Goal: Task Accomplishment & Management: Manage account settings

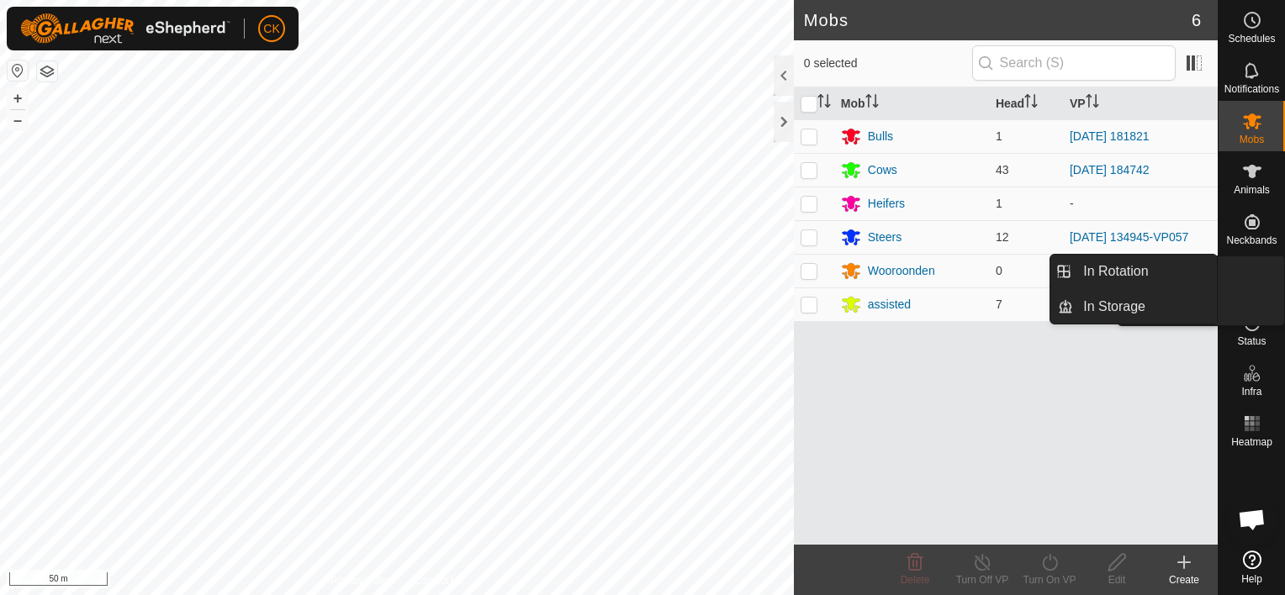
scroll to position [135, 0]
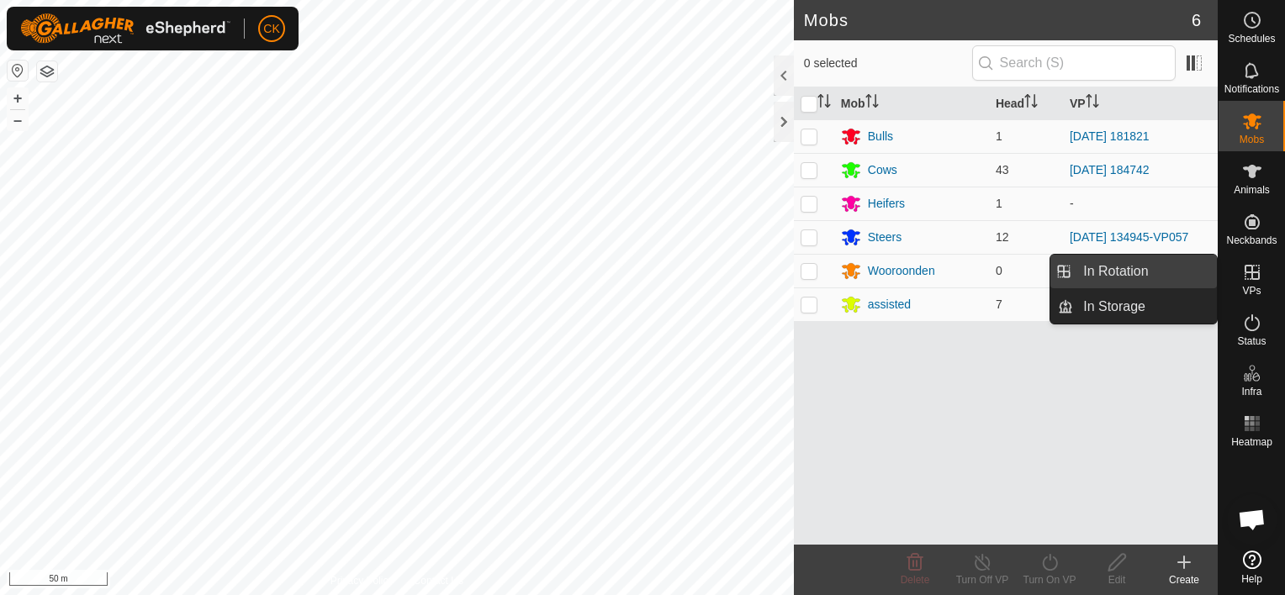
drag, startPoint x: 1159, startPoint y: 266, endPoint x: 1150, endPoint y: 270, distance: 10.2
click at [1159, 266] on link "In Rotation" at bounding box center [1145, 272] width 144 height 34
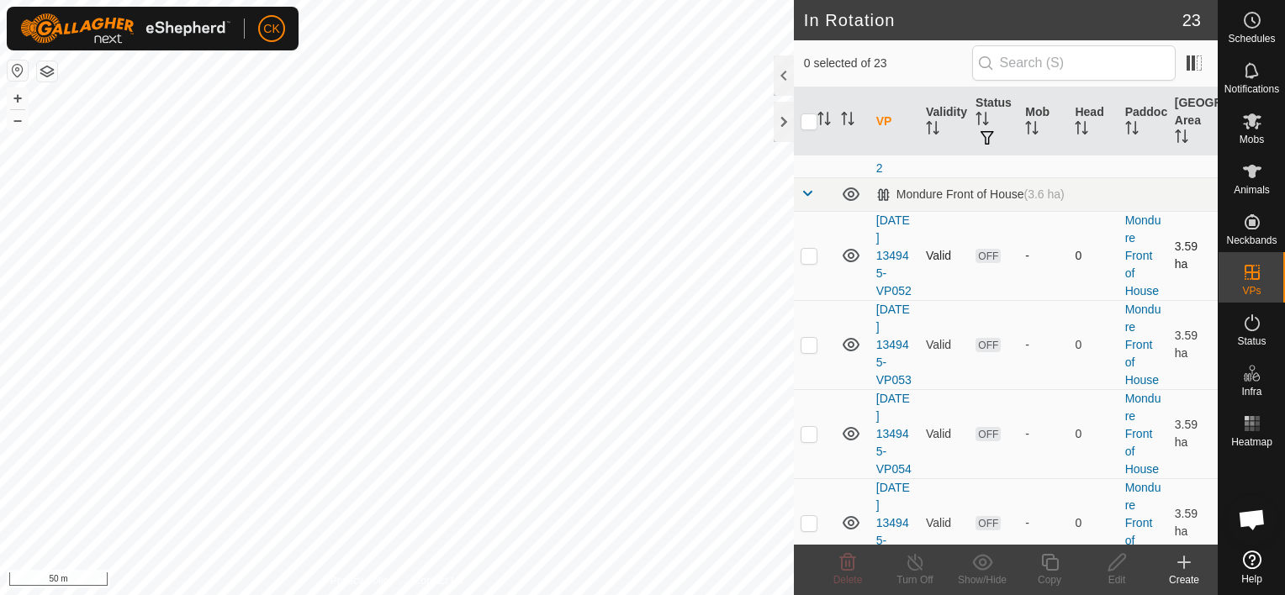
scroll to position [589, 0]
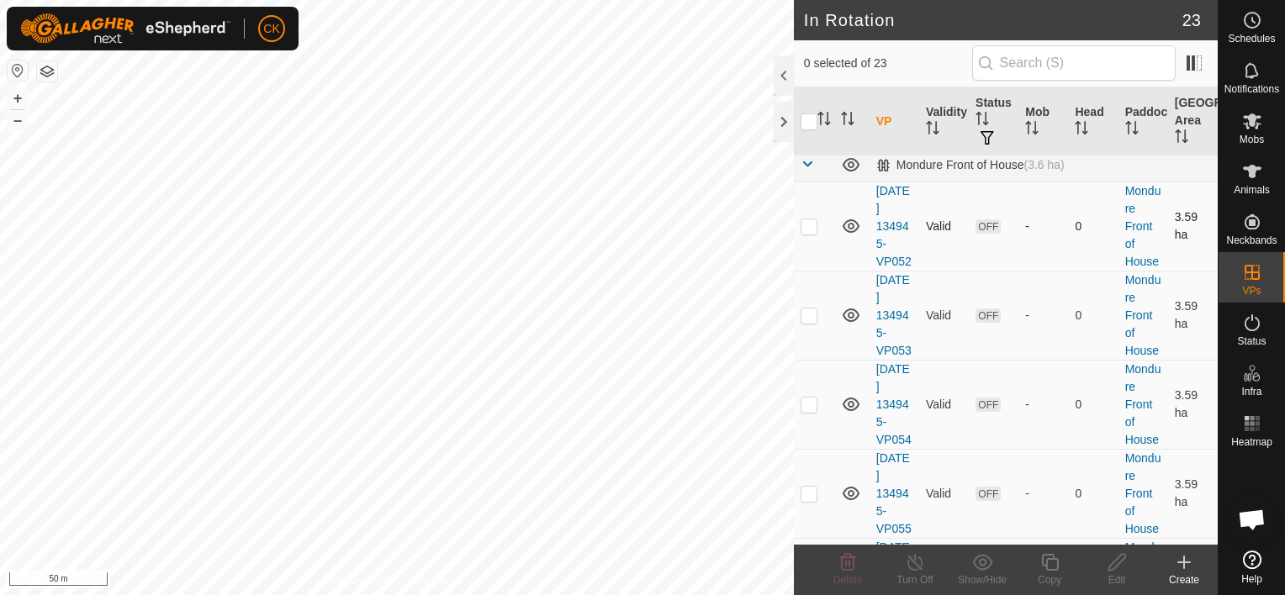
click at [807, 233] on p-checkbox at bounding box center [808, 225] width 17 height 13
checkbox input "true"
click at [806, 322] on p-checkbox at bounding box center [808, 315] width 17 height 13
checkbox input "true"
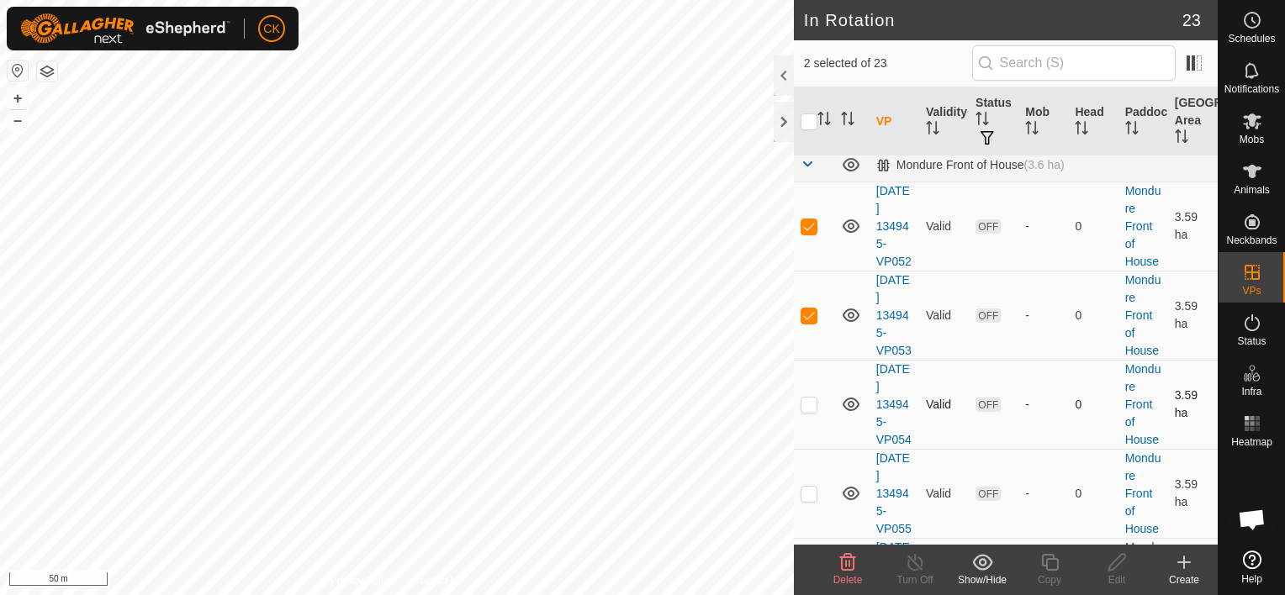
click at [811, 411] on p-checkbox at bounding box center [808, 404] width 17 height 13
checkbox input "true"
click at [809, 526] on td at bounding box center [814, 493] width 40 height 89
checkbox input "true"
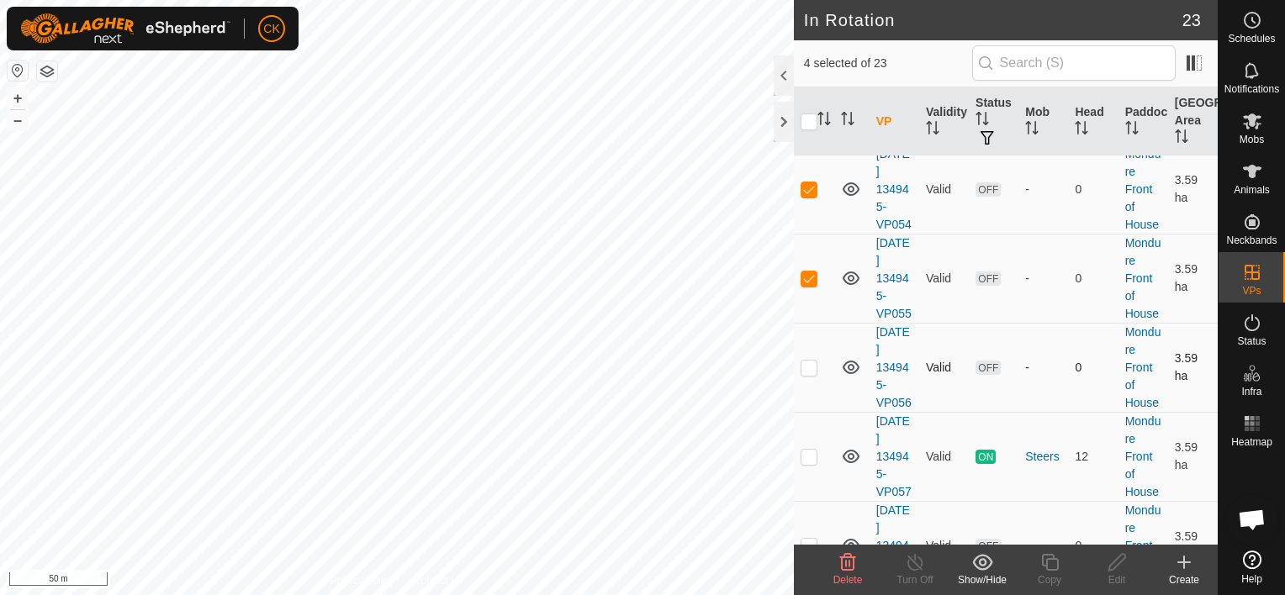
scroll to position [841, 0]
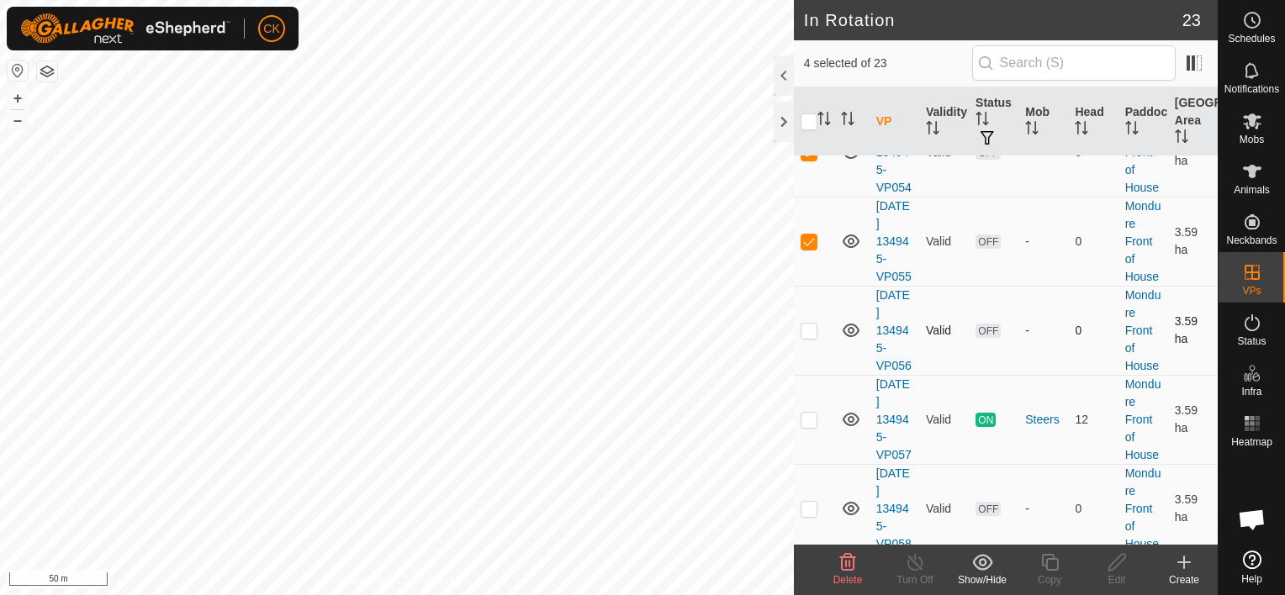
click at [806, 337] on p-checkbox at bounding box center [808, 330] width 17 height 13
checkbox input "true"
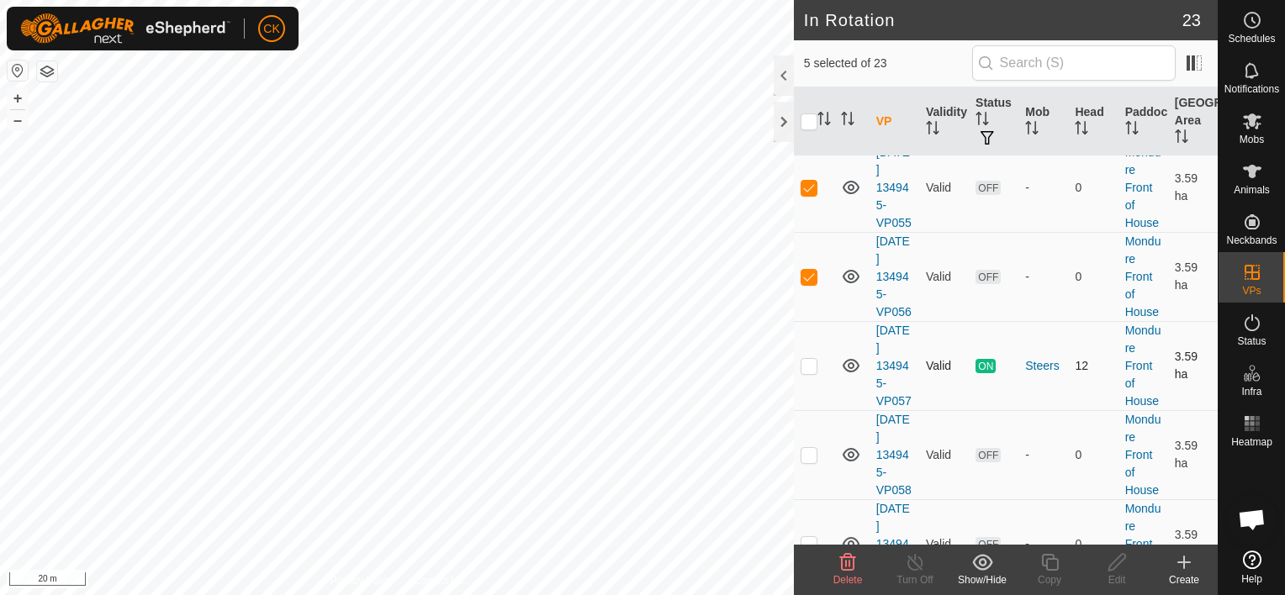
scroll to position [925, 0]
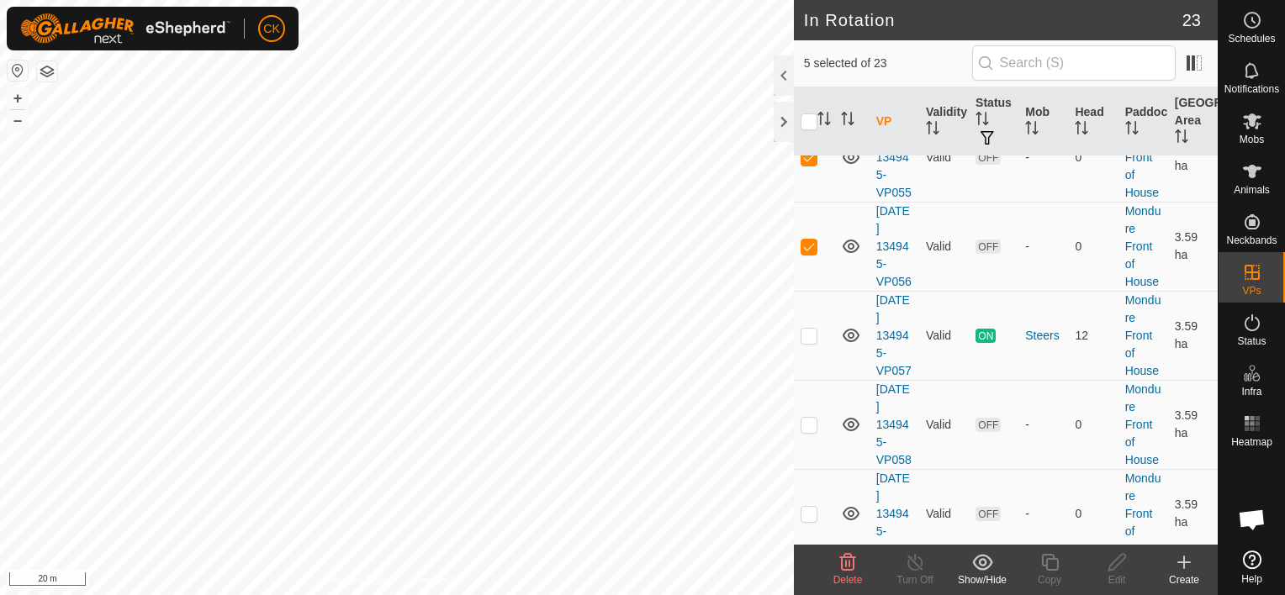
click at [844, 565] on icon at bounding box center [847, 562] width 20 height 20
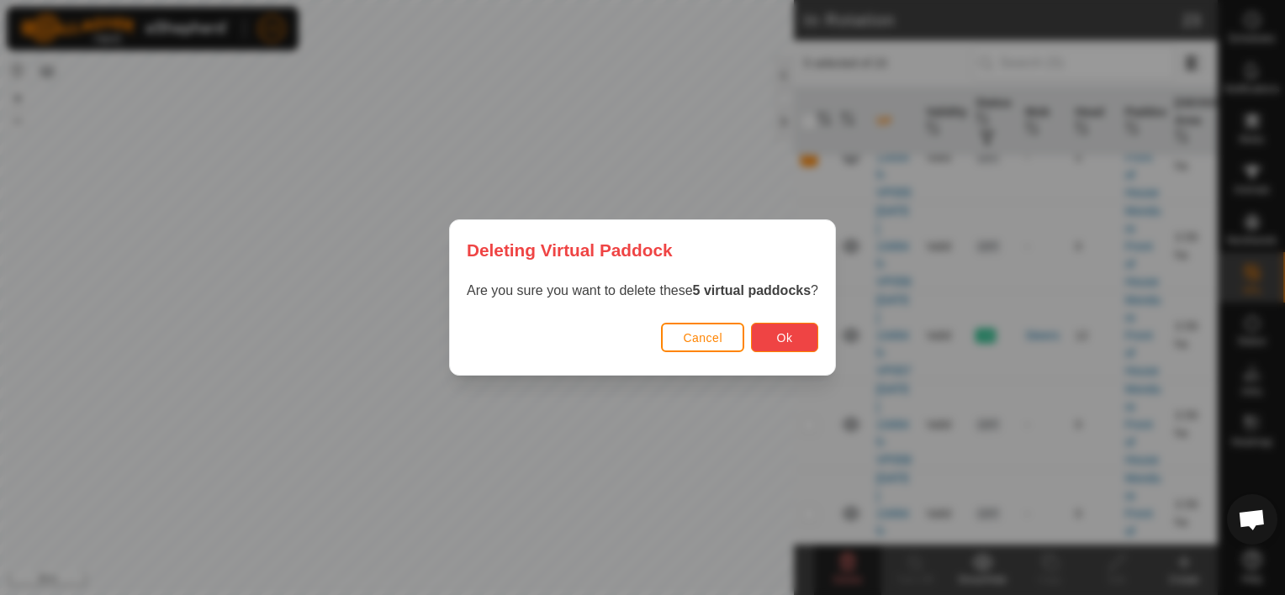
click at [793, 336] on button "Ok" at bounding box center [784, 337] width 67 height 29
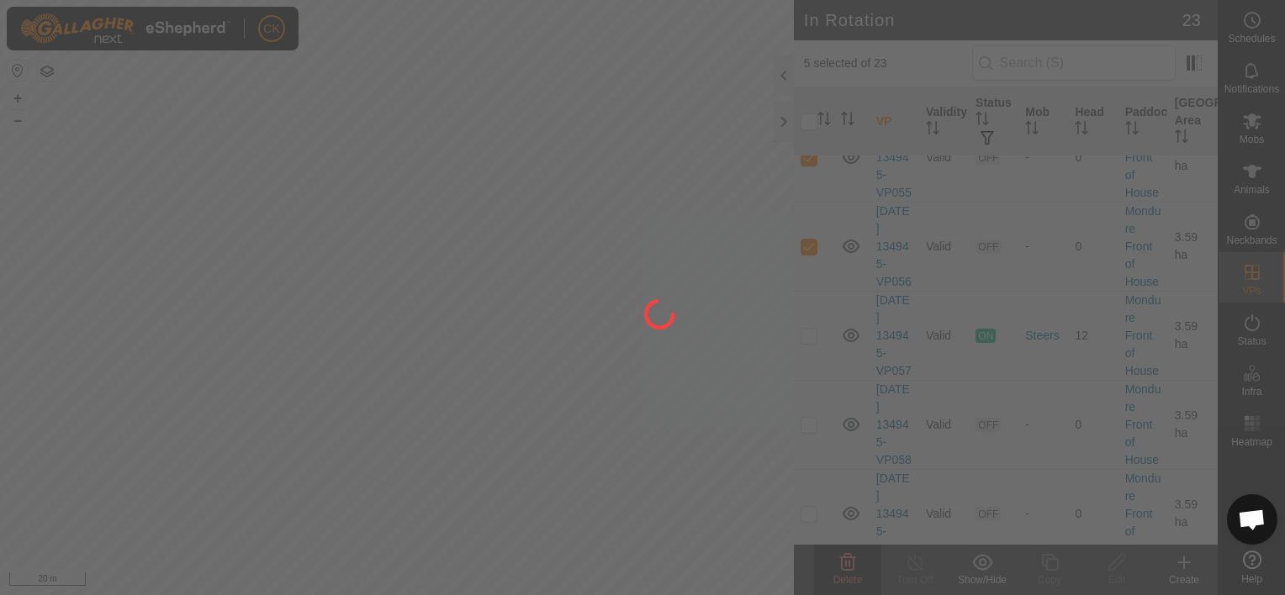
checkbox input "false"
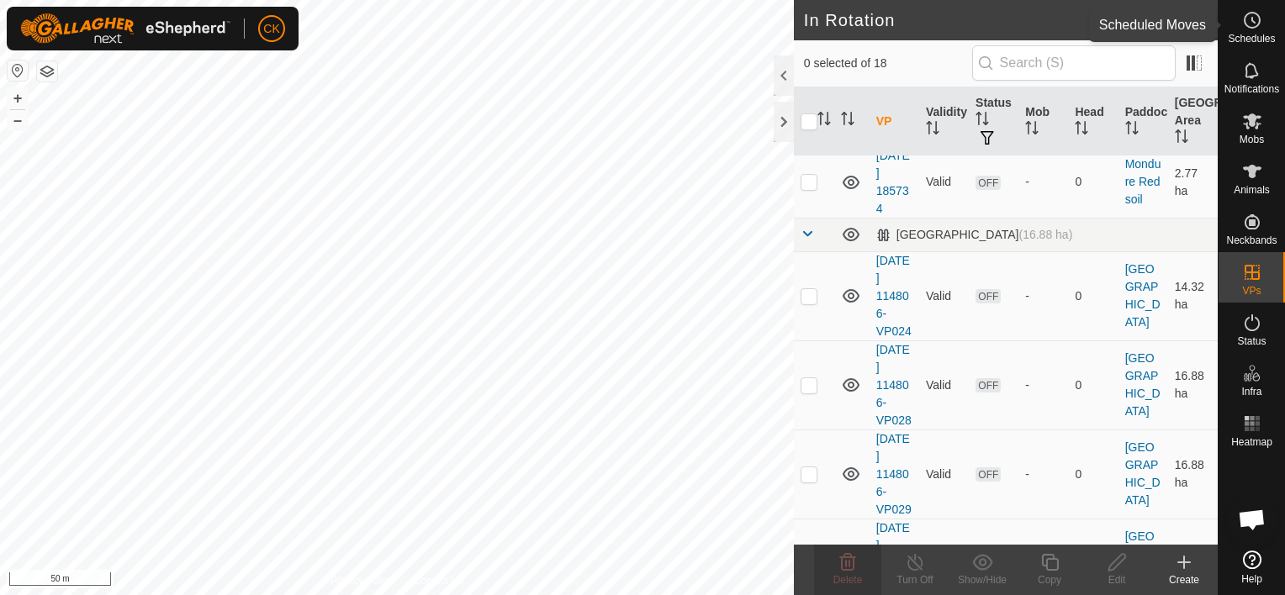
click at [1252, 21] on icon at bounding box center [1253, 20] width 3 height 5
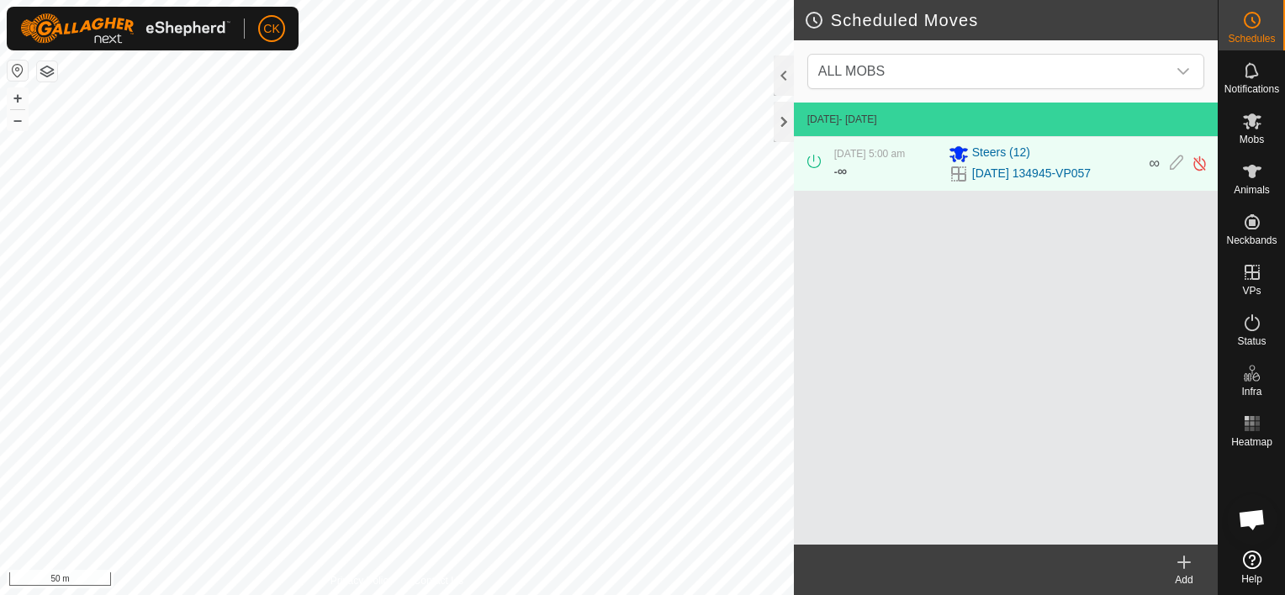
click at [1183, 562] on icon at bounding box center [1184, 562] width 12 height 0
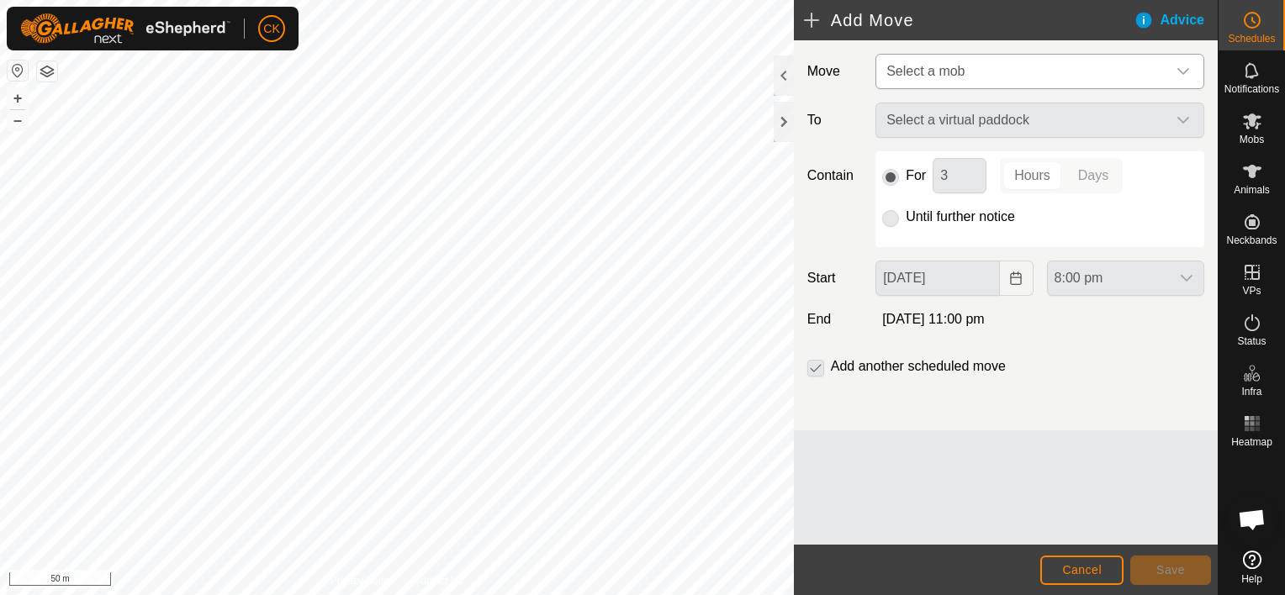
click at [1187, 61] on div "dropdown trigger" at bounding box center [1183, 72] width 34 height 34
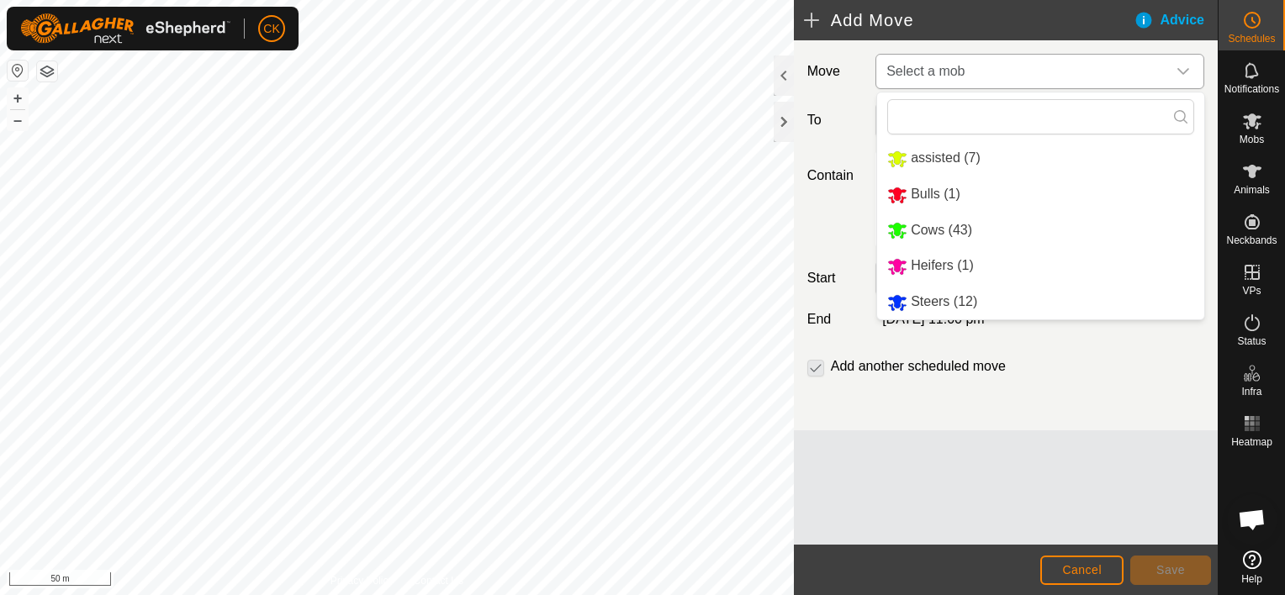
click at [935, 303] on li "Steers (12)" at bounding box center [1040, 302] width 327 height 34
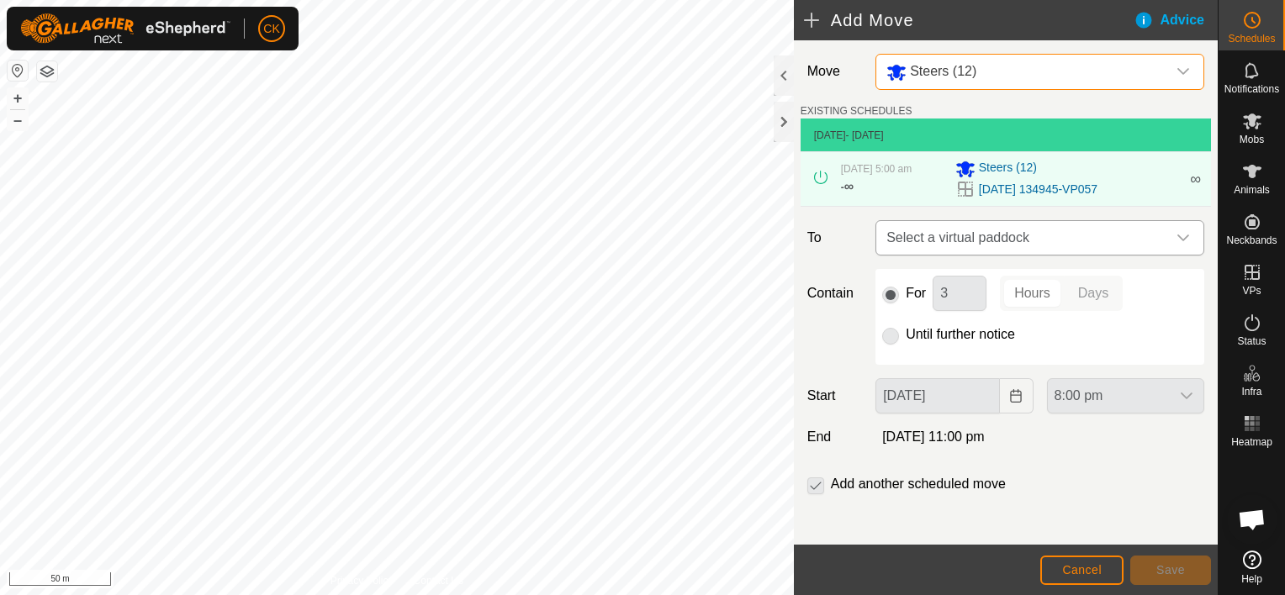
click at [1176, 239] on icon "dropdown trigger" at bounding box center [1182, 237] width 13 height 13
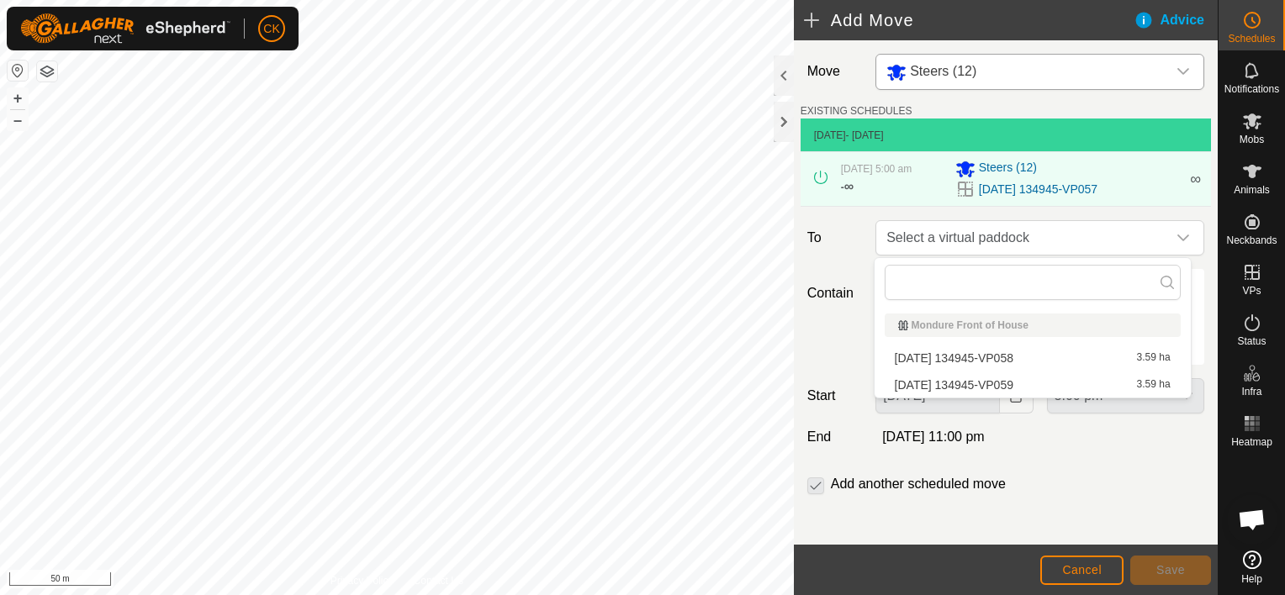
click at [1028, 353] on li "[DATE] 134945-VP058 3.59 ha" at bounding box center [1033, 358] width 296 height 25
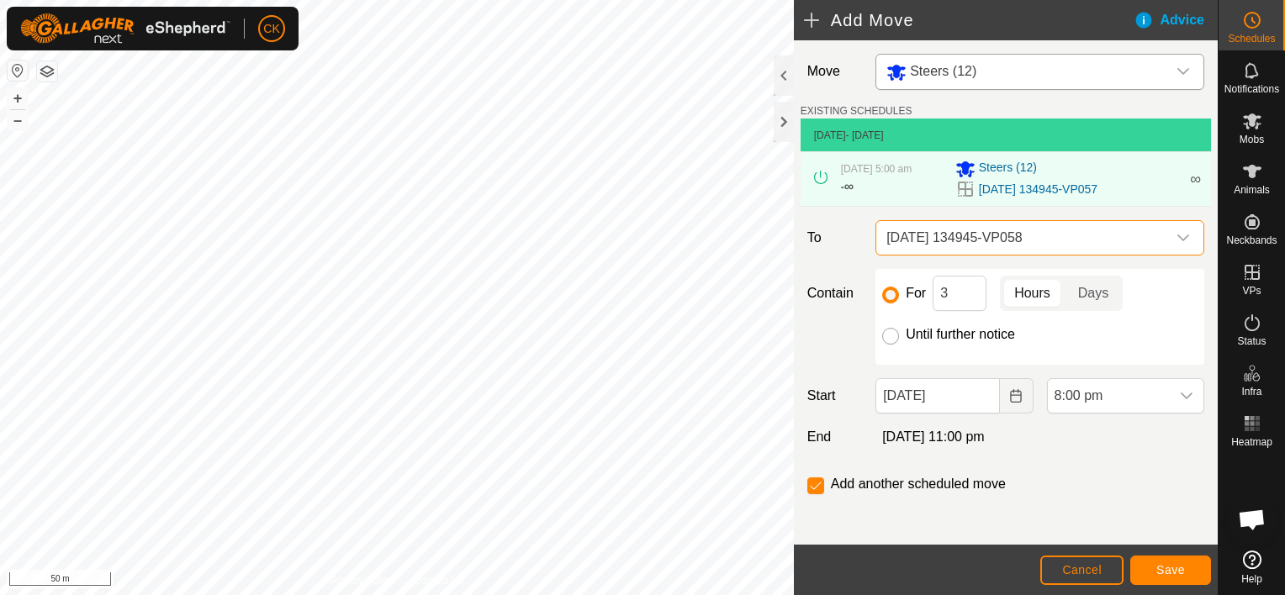
click at [890, 337] on input "Until further notice" at bounding box center [890, 336] width 17 height 17
radio input "true"
checkbox input "false"
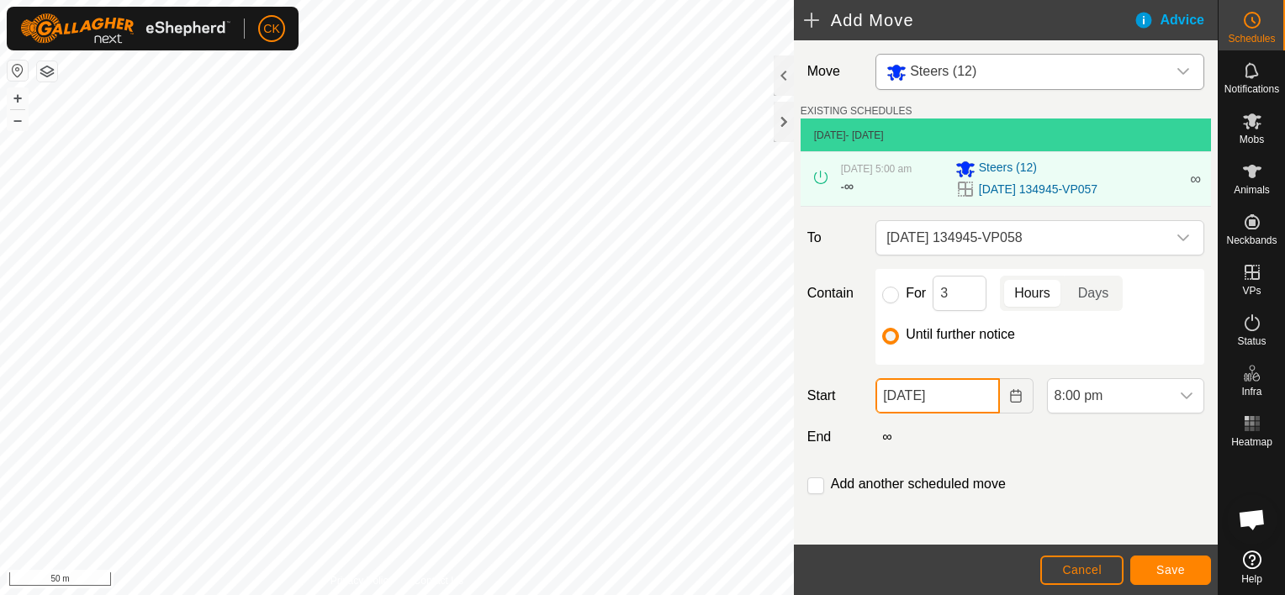
click at [970, 400] on input "[DATE]" at bounding box center [937, 395] width 124 height 35
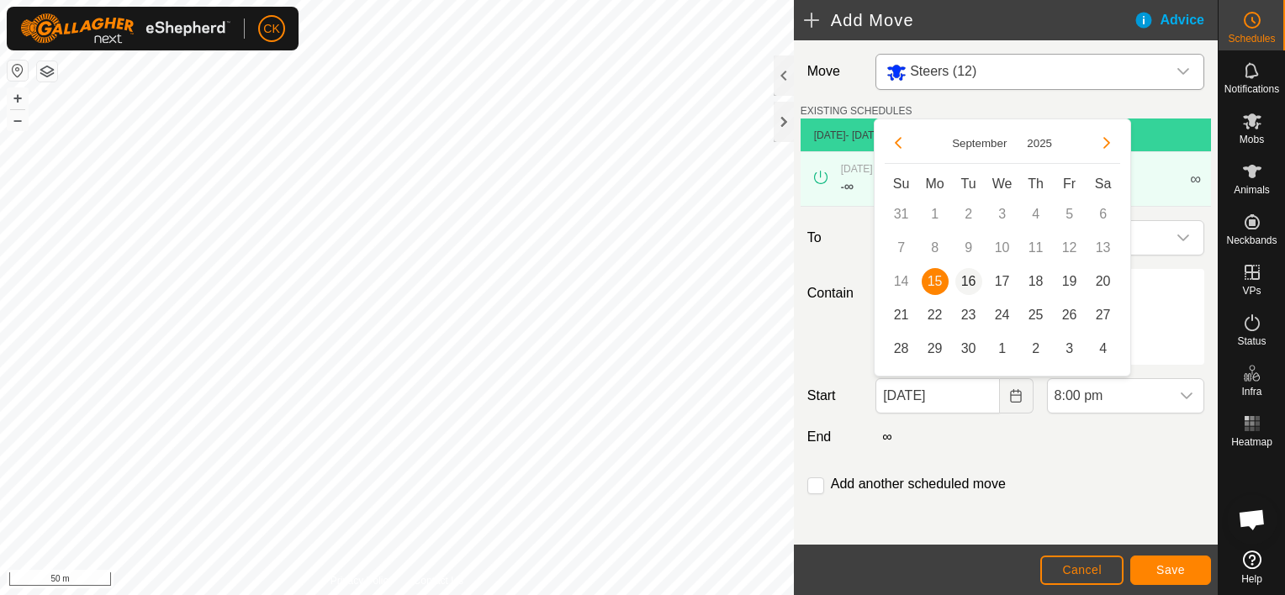
click at [965, 279] on span "16" at bounding box center [968, 281] width 27 height 27
type input "[DATE]"
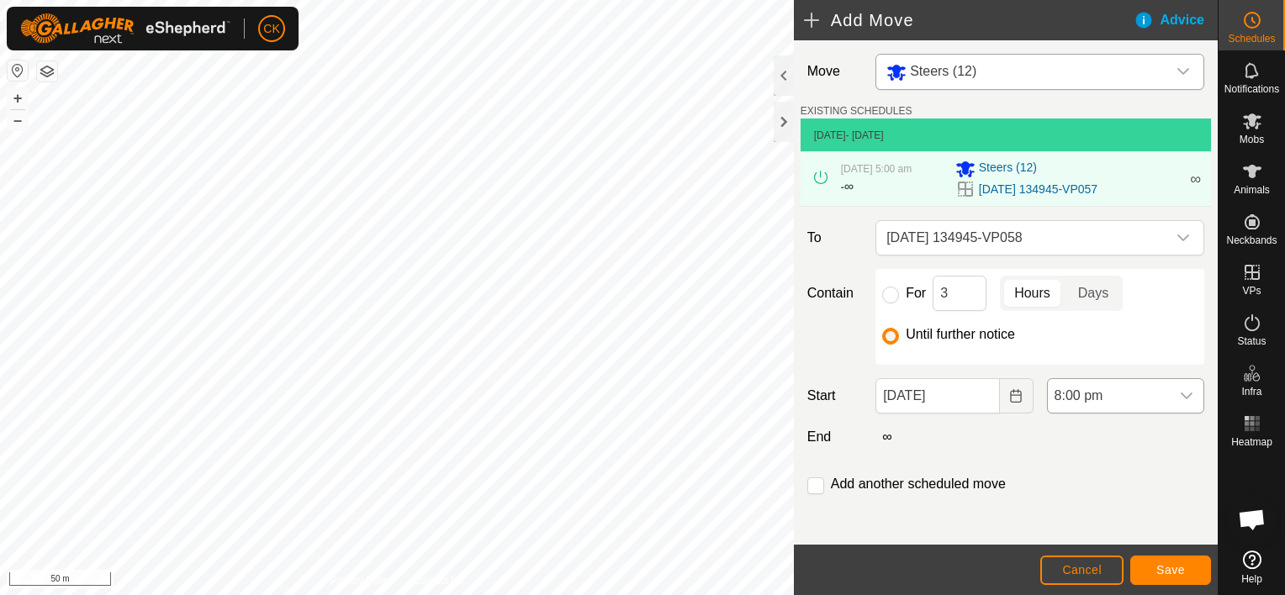
click at [1180, 398] on icon "dropdown trigger" at bounding box center [1186, 395] width 13 height 13
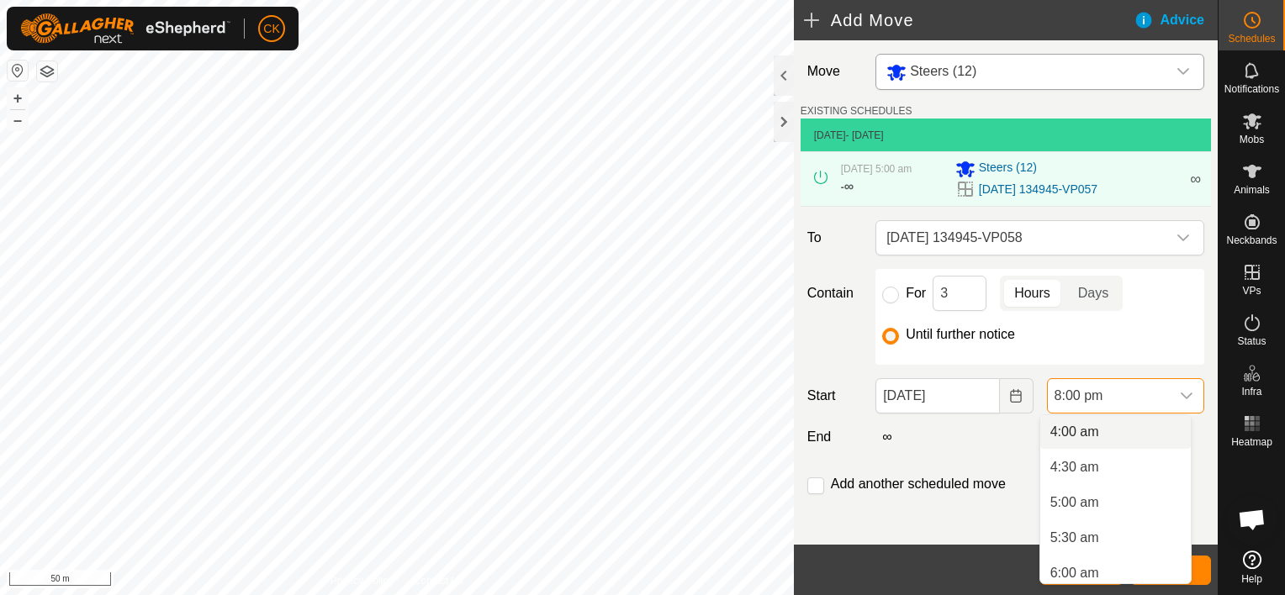
scroll to position [346, 0]
click at [1068, 437] on li "5:00 am" at bounding box center [1115, 440] width 151 height 34
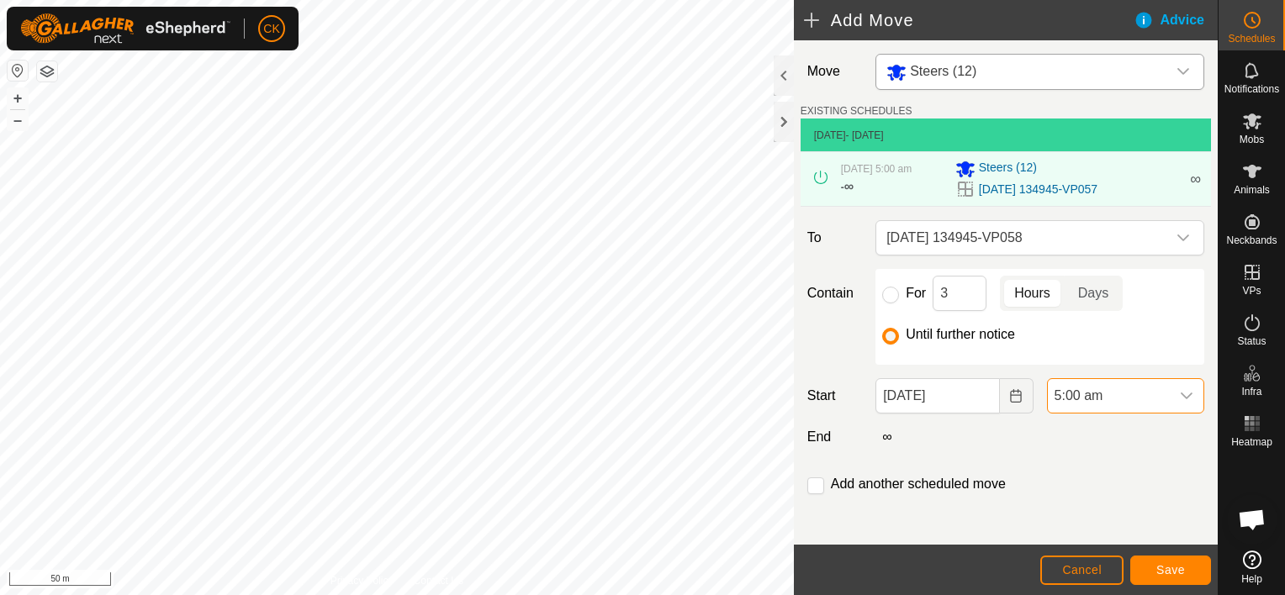
scroll to position [1278, 0]
click at [1167, 569] on span "Save" at bounding box center [1170, 569] width 29 height 13
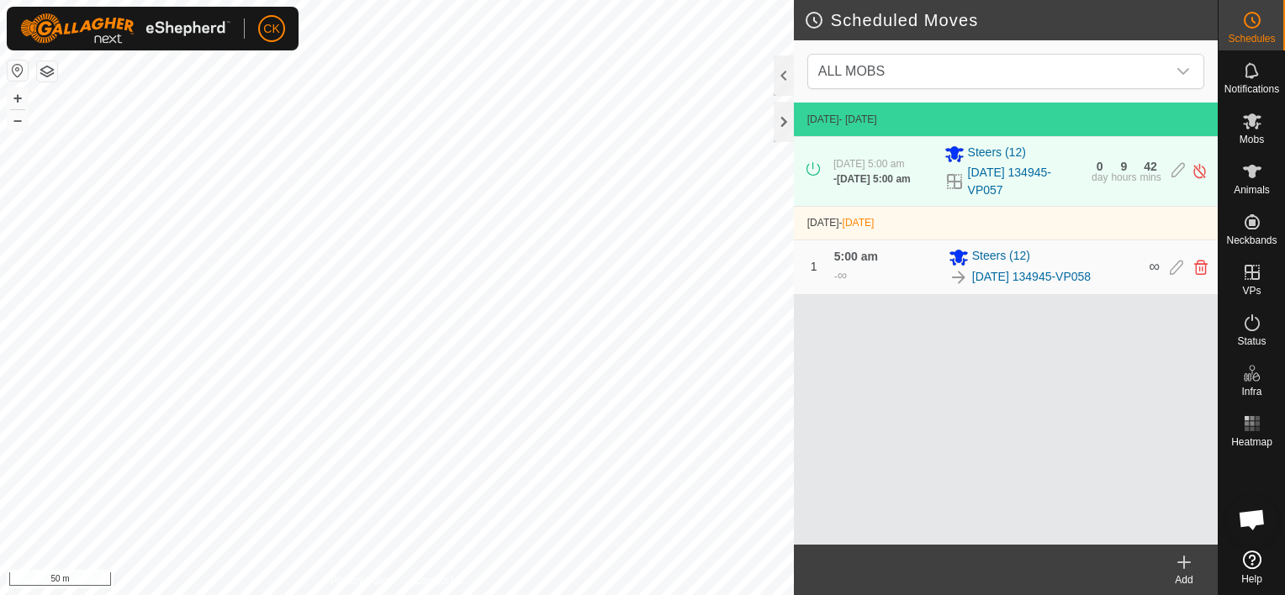
click at [1184, 560] on icon at bounding box center [1184, 563] width 0 height 12
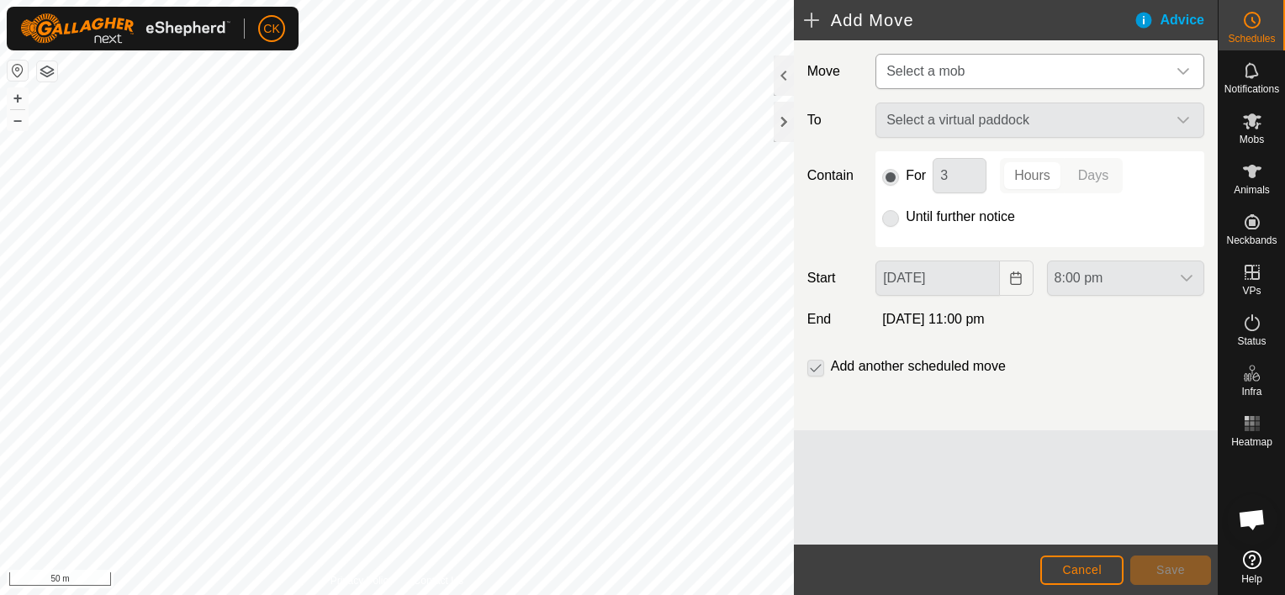
click at [1184, 69] on icon "dropdown trigger" at bounding box center [1182, 71] width 13 height 13
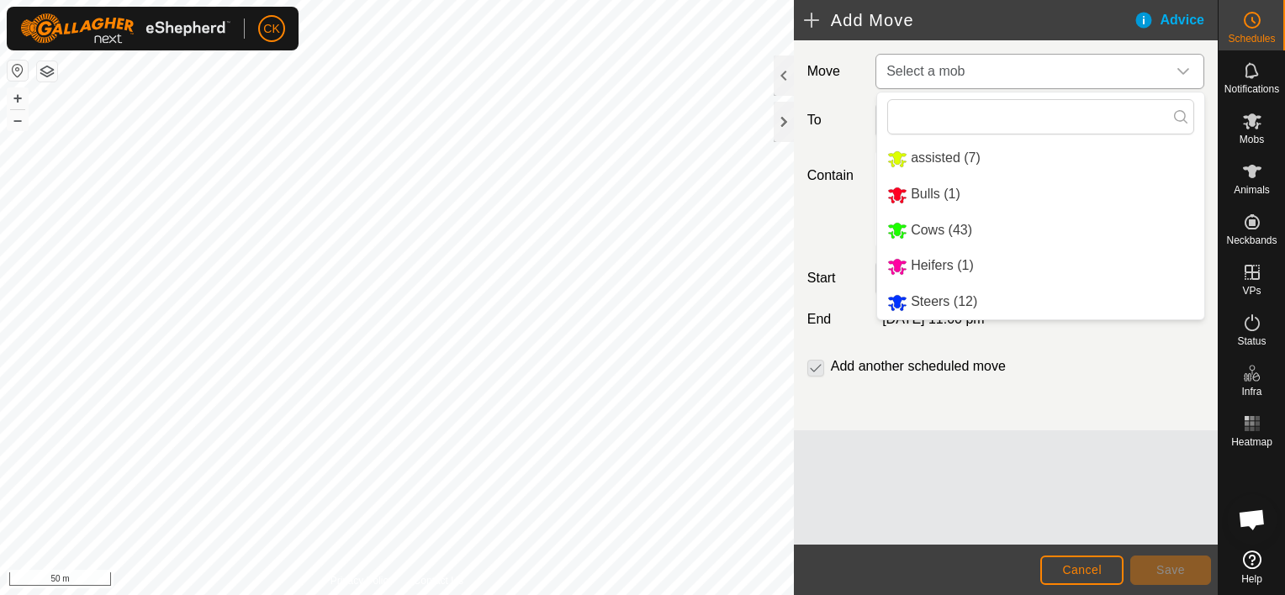
click at [967, 304] on li "Steers (12)" at bounding box center [1040, 302] width 327 height 34
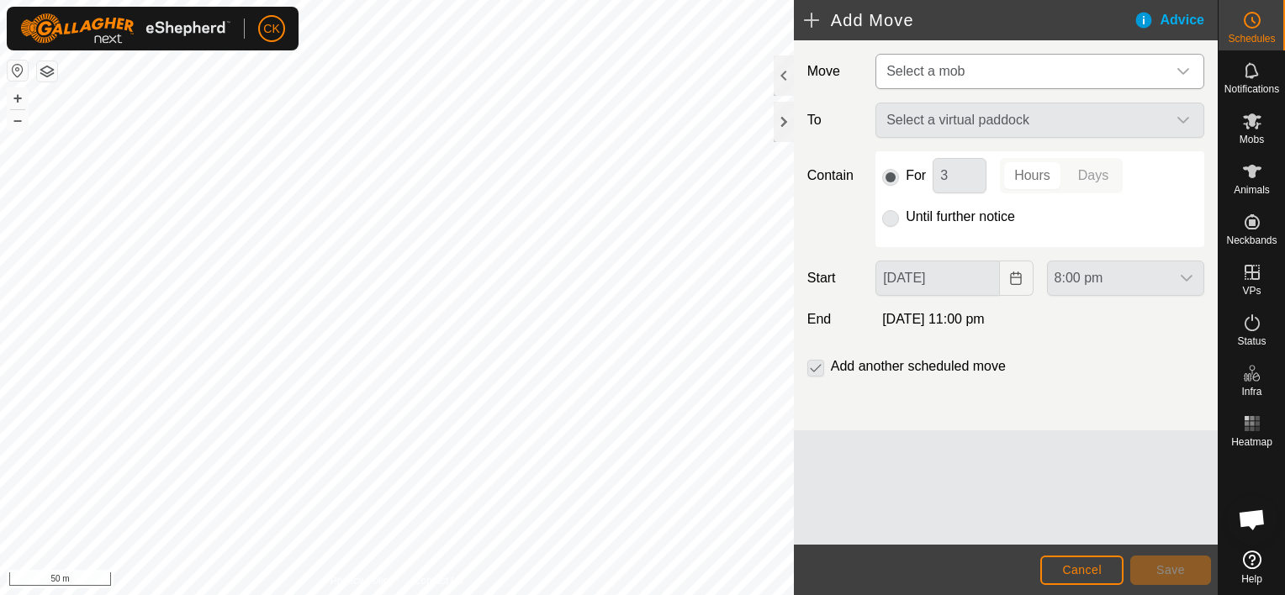
type input "[DATE]"
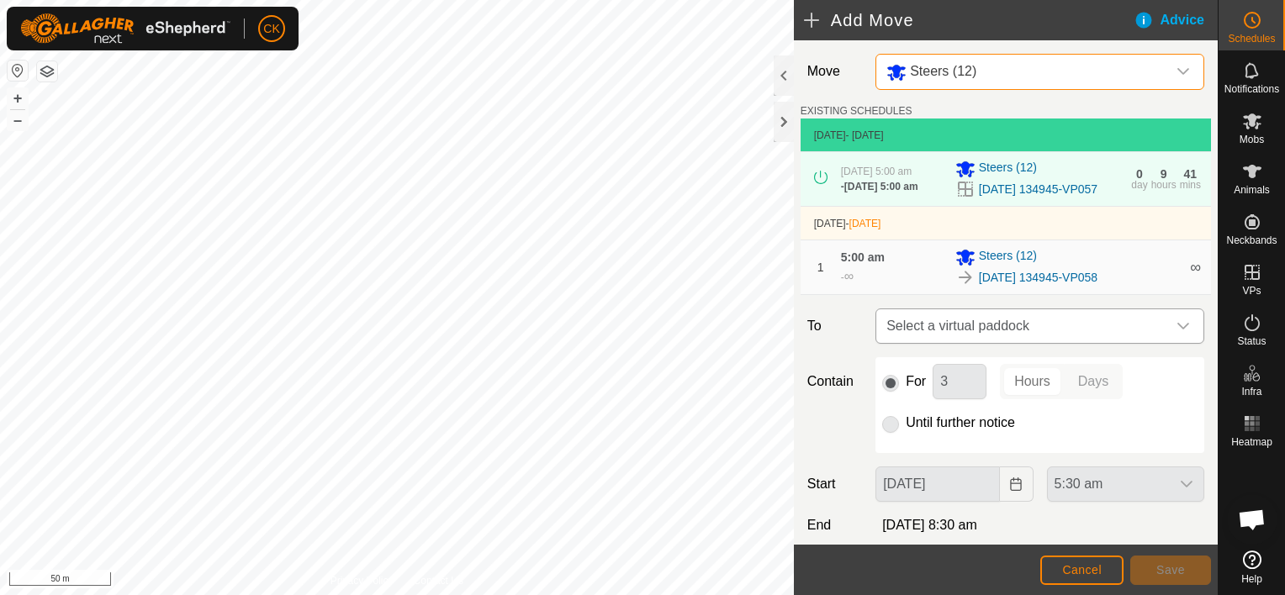
click at [1176, 333] on icon "dropdown trigger" at bounding box center [1182, 326] width 13 height 13
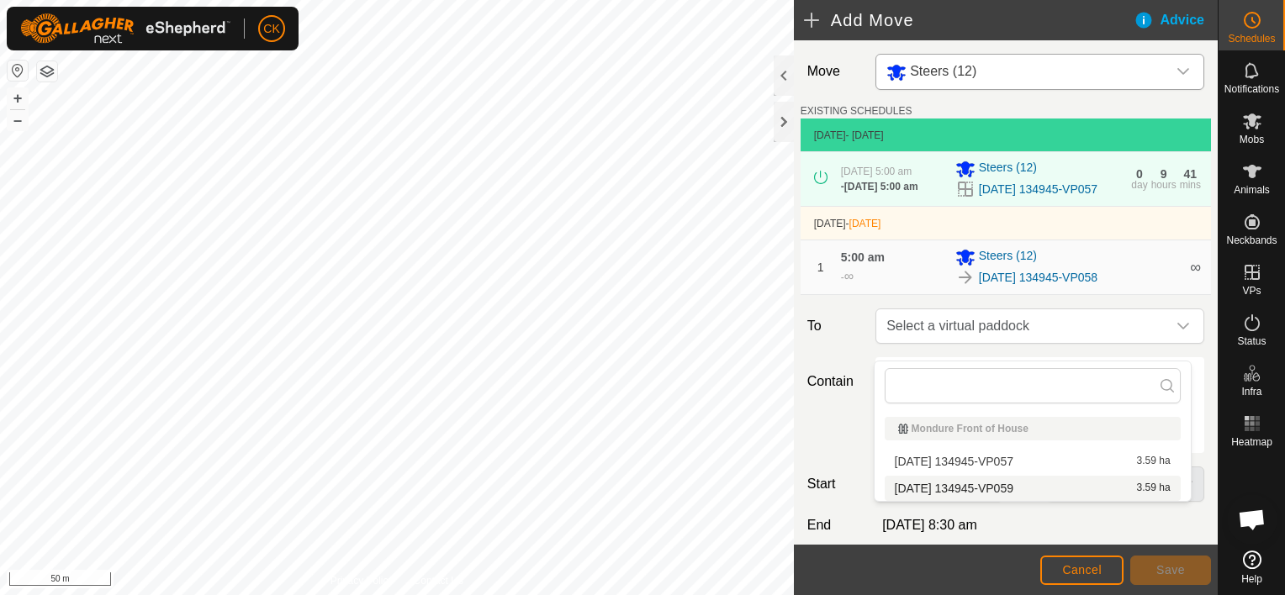
click at [1053, 492] on li "[DATE] 134945-VP059 3.59 ha" at bounding box center [1033, 488] width 296 height 25
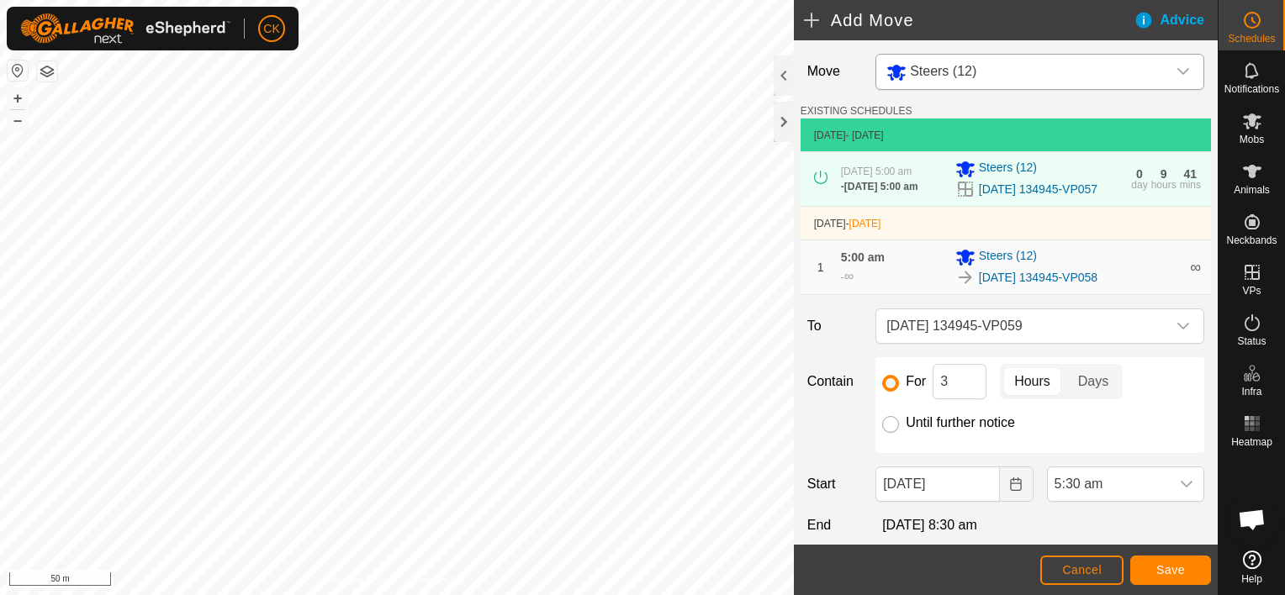
click at [886, 433] on input "Until further notice" at bounding box center [890, 424] width 17 height 17
radio input "true"
checkbox input "false"
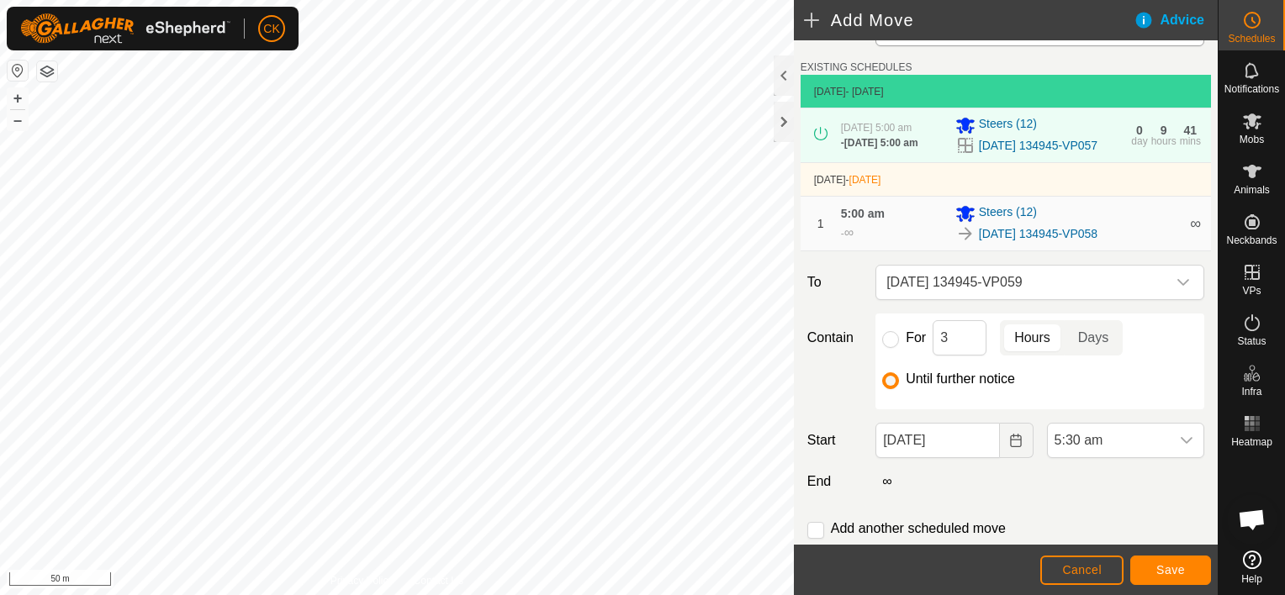
scroll to position [105, 0]
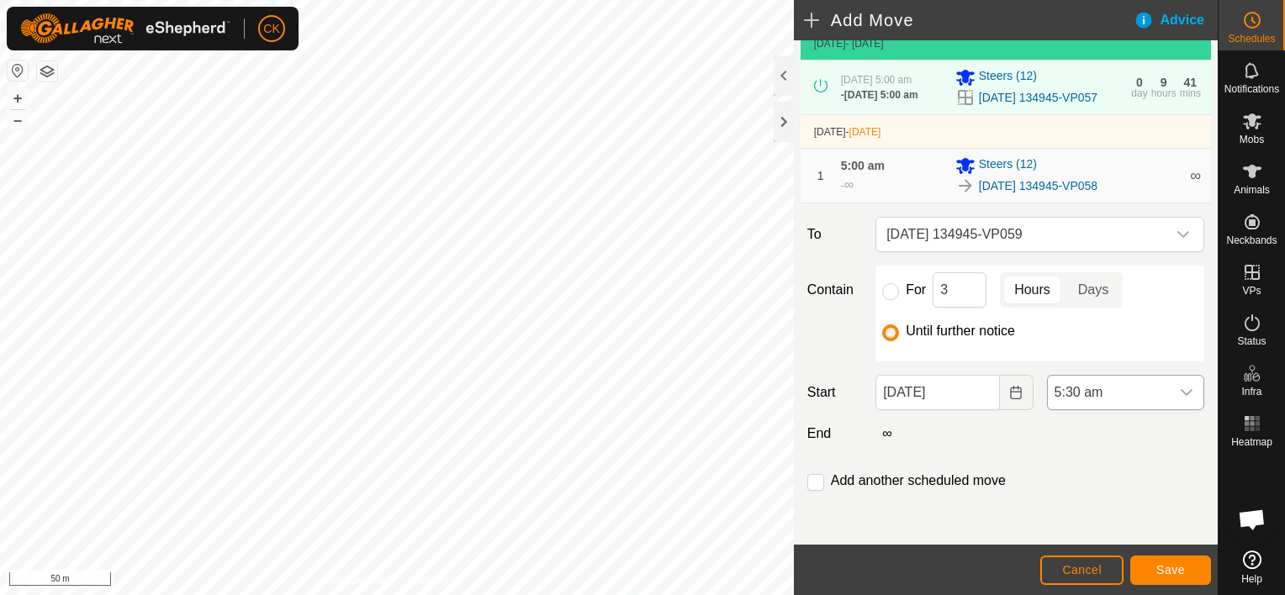
click at [1180, 388] on icon "dropdown trigger" at bounding box center [1186, 392] width 13 height 13
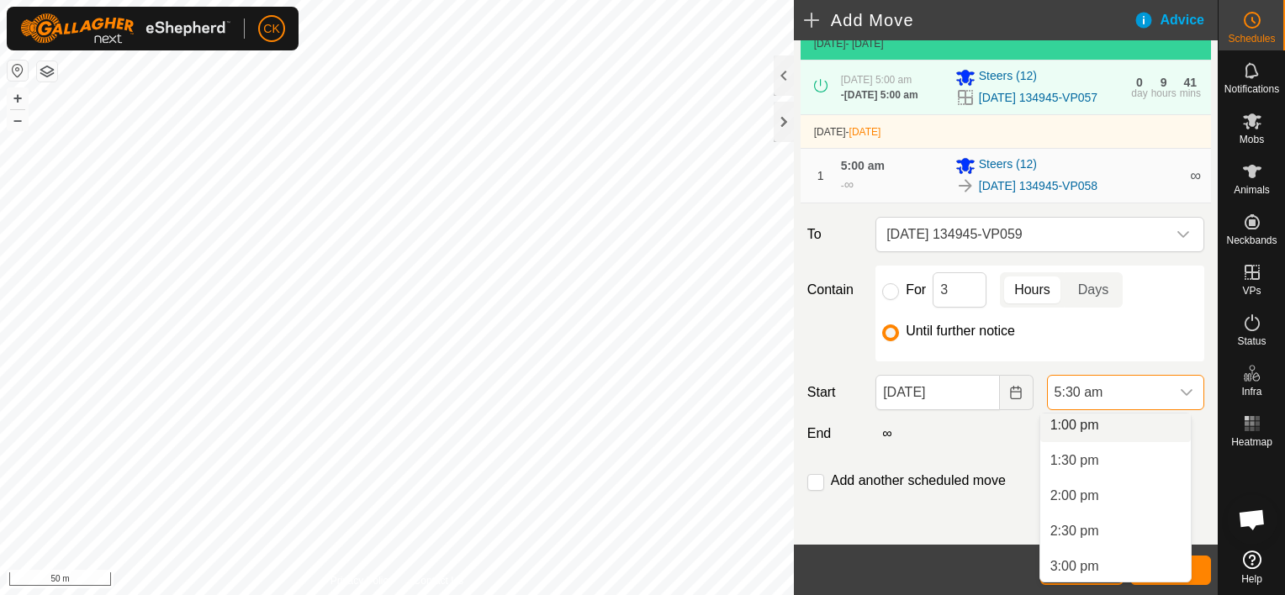
scroll to position [918, 0]
click at [1078, 427] on li "1:00 pm" at bounding box center [1115, 431] width 151 height 34
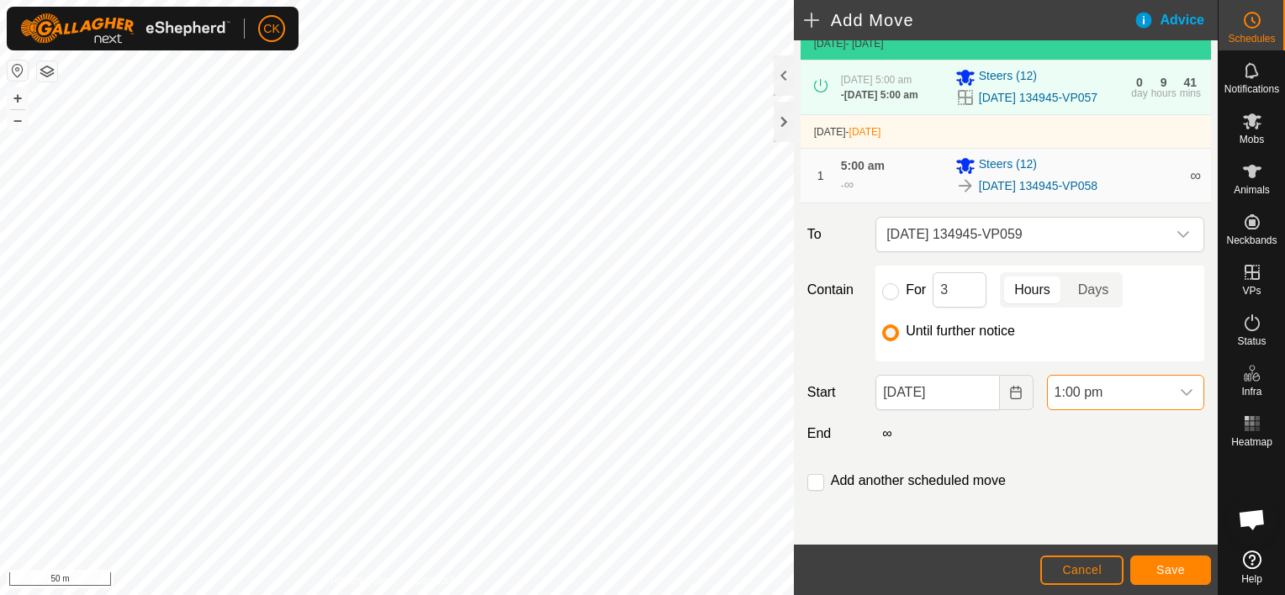
scroll to position [388, 0]
click at [1174, 571] on span "Save" at bounding box center [1170, 569] width 29 height 13
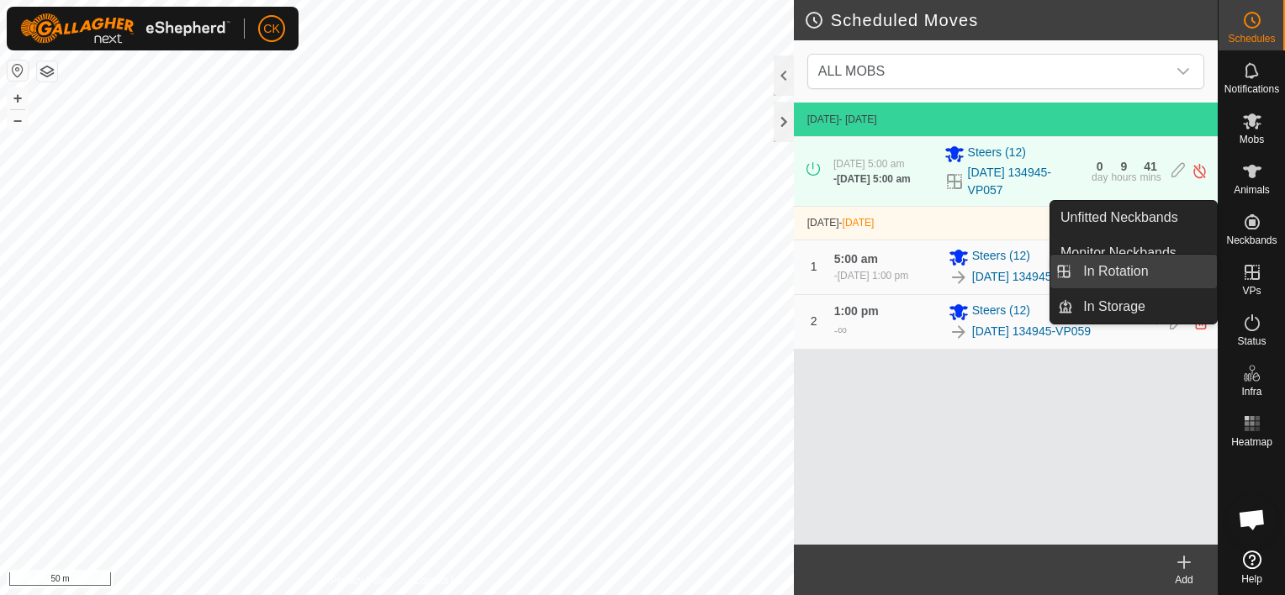
drag, startPoint x: 1213, startPoint y: 273, endPoint x: 1197, endPoint y: 275, distance: 16.1
click at [1197, 275] on link "In Rotation" at bounding box center [1145, 272] width 144 height 34
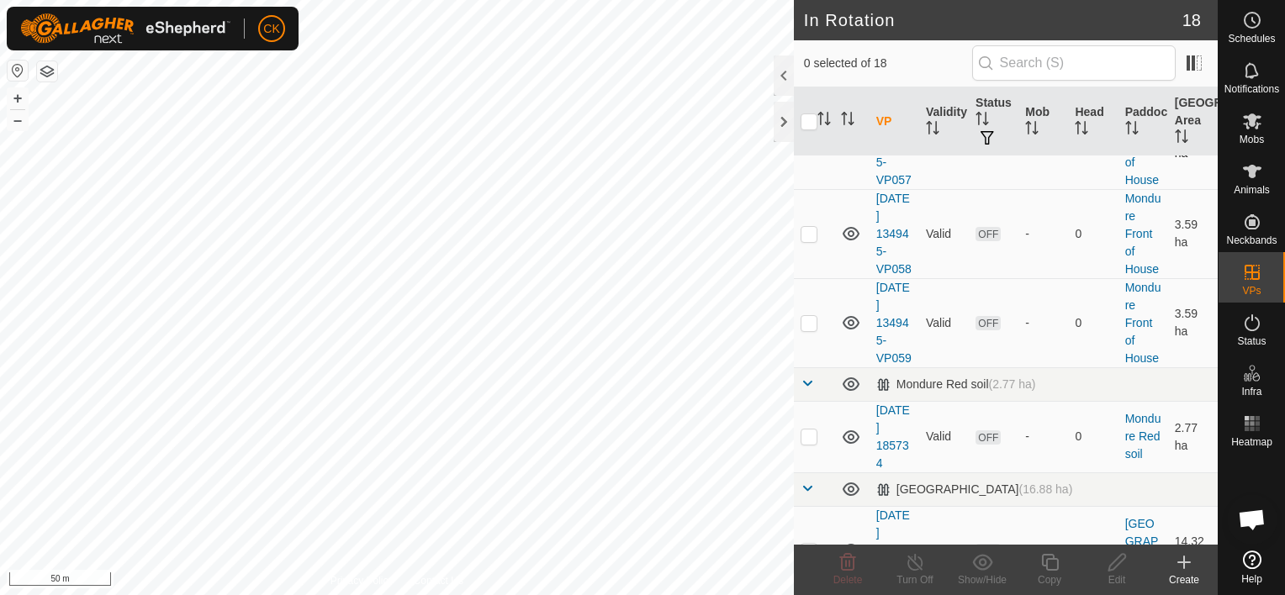
scroll to position [673, 0]
click at [806, 327] on p-checkbox at bounding box center [808, 320] width 17 height 13
checkbox input "true"
click at [1047, 560] on icon at bounding box center [1049, 562] width 17 height 17
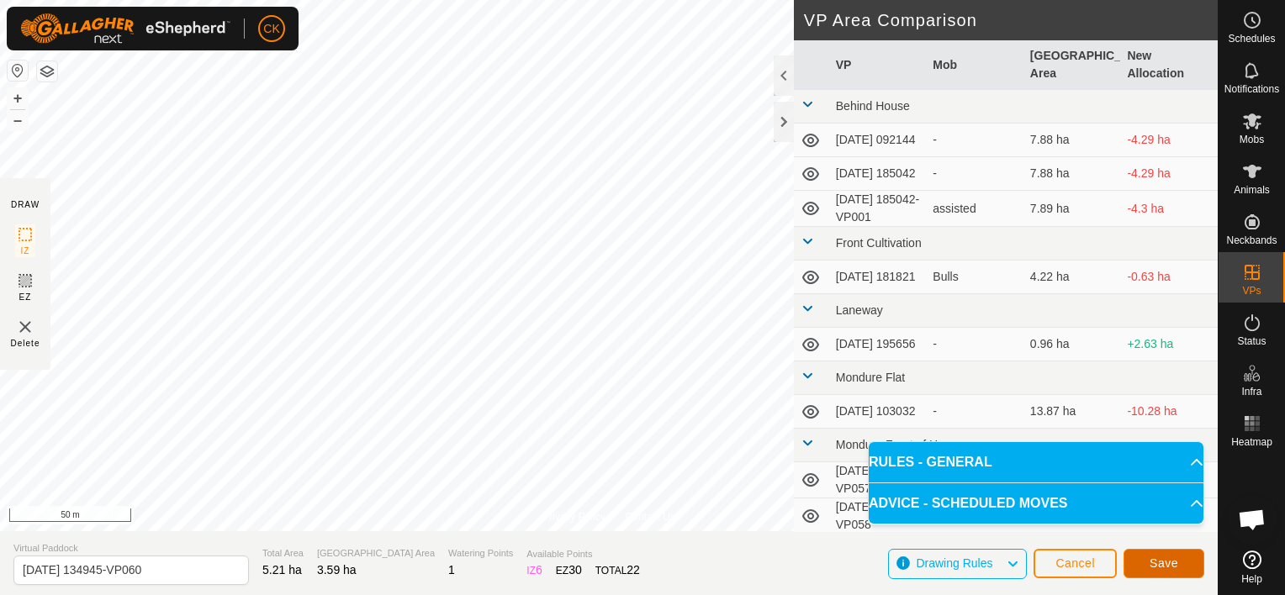
click at [1174, 561] on span "Save" at bounding box center [1163, 563] width 29 height 13
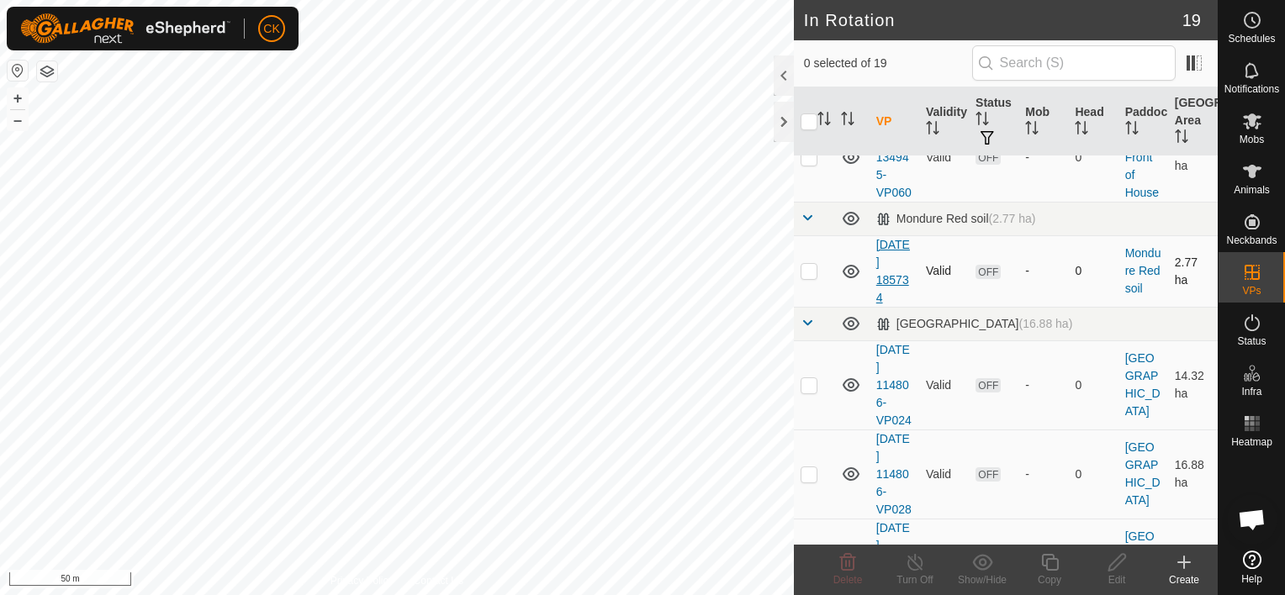
scroll to position [925, 0]
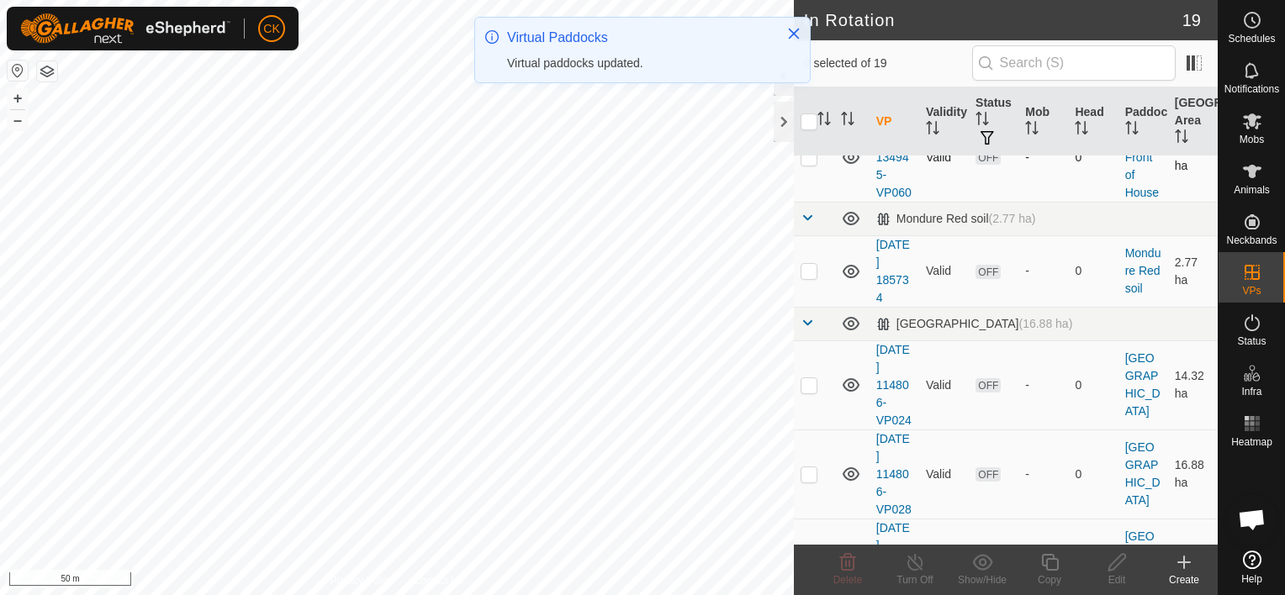
click at [808, 164] on p-checkbox at bounding box center [808, 157] width 17 height 13
checkbox input "true"
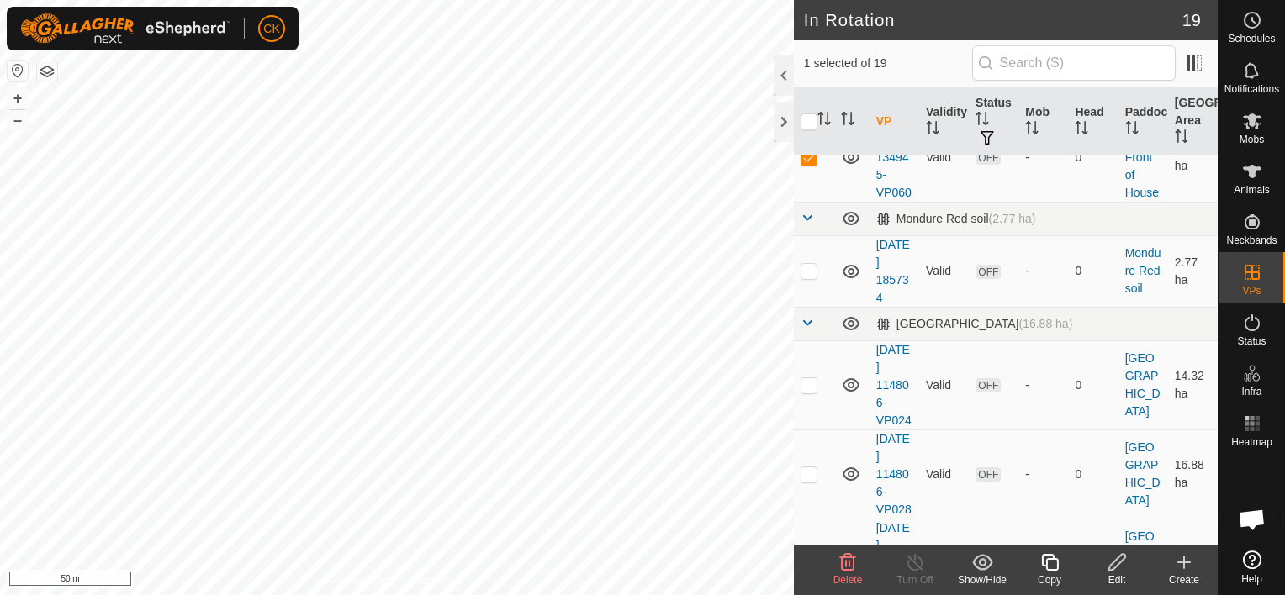
click at [1046, 557] on icon at bounding box center [1049, 562] width 21 height 20
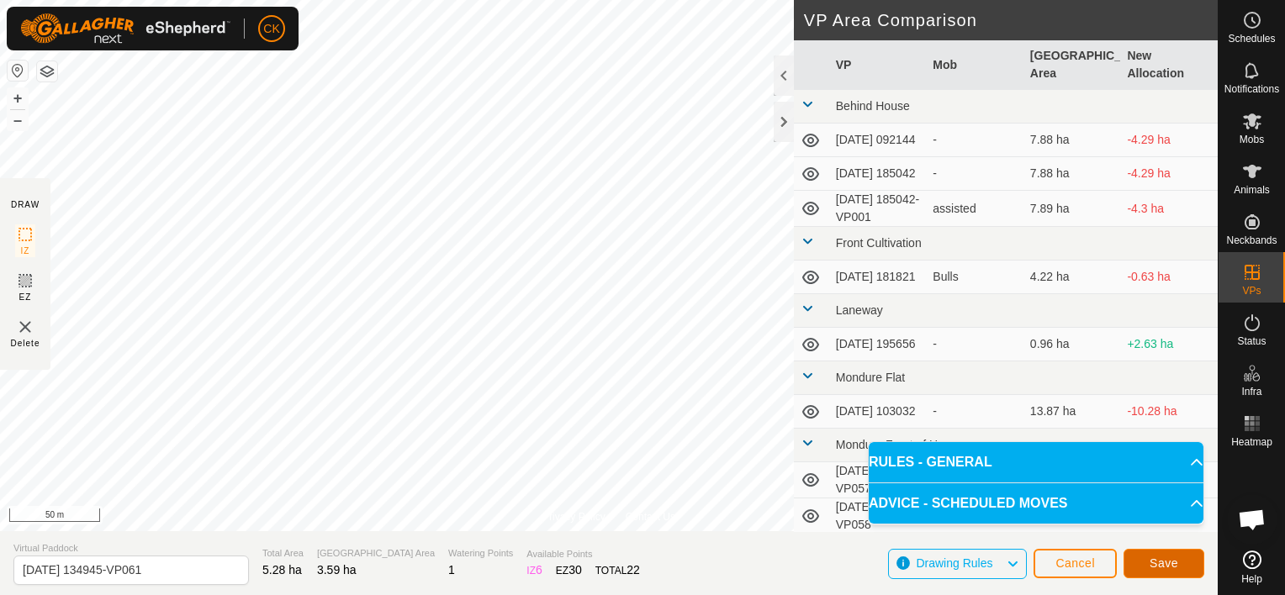
click at [1165, 562] on span "Save" at bounding box center [1163, 563] width 29 height 13
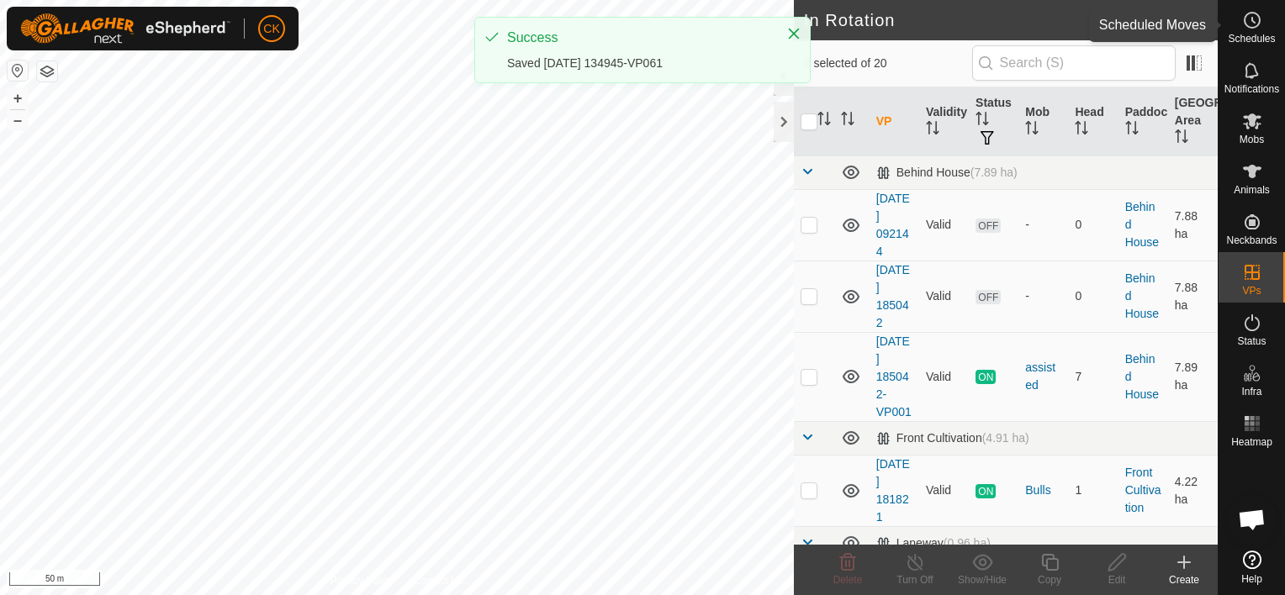
click at [1252, 20] on icon at bounding box center [1253, 20] width 3 height 5
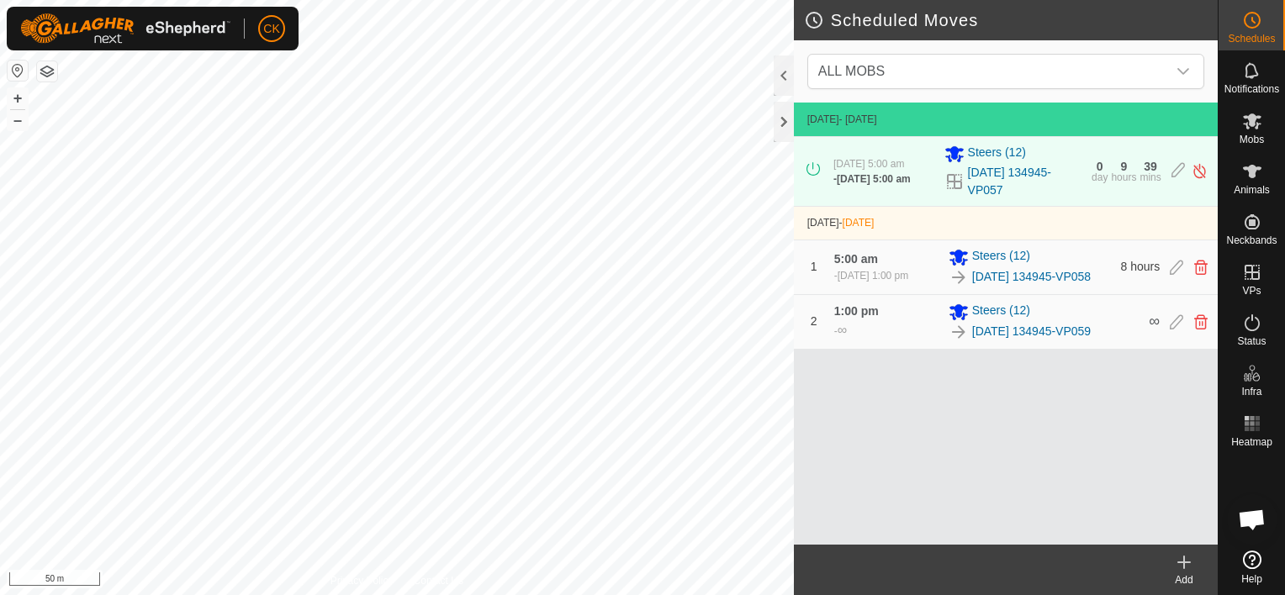
click at [1186, 561] on icon at bounding box center [1184, 562] width 20 height 20
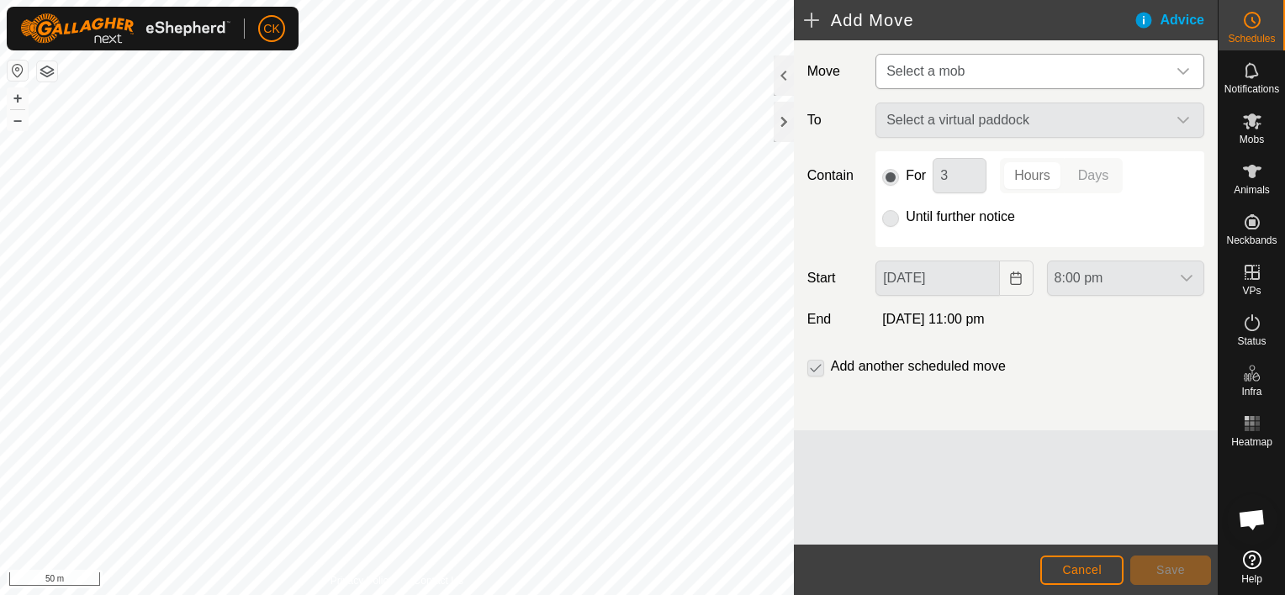
click at [1177, 67] on icon "dropdown trigger" at bounding box center [1182, 71] width 13 height 13
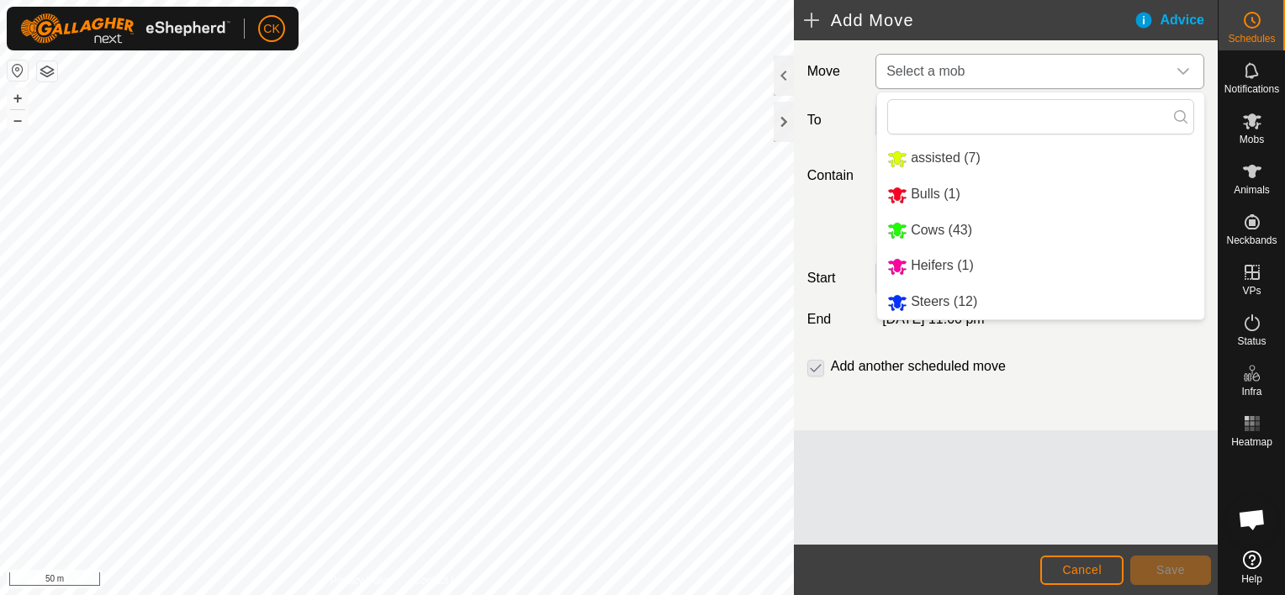
click at [948, 304] on li "Steers (12)" at bounding box center [1040, 302] width 327 height 34
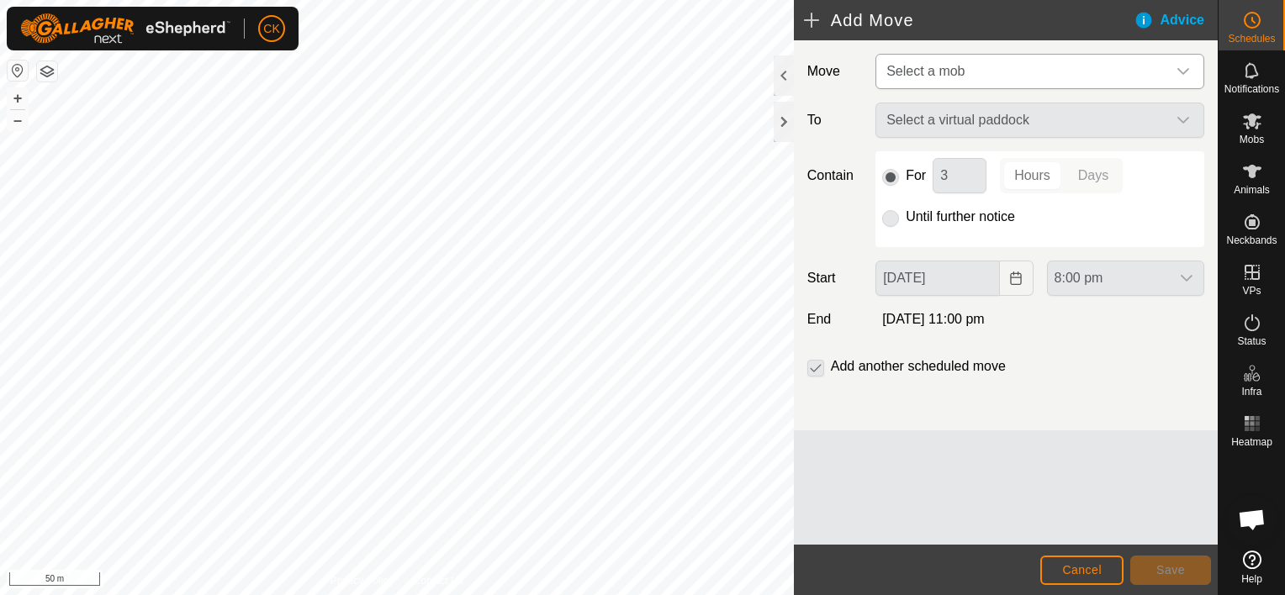
type input "[DATE]"
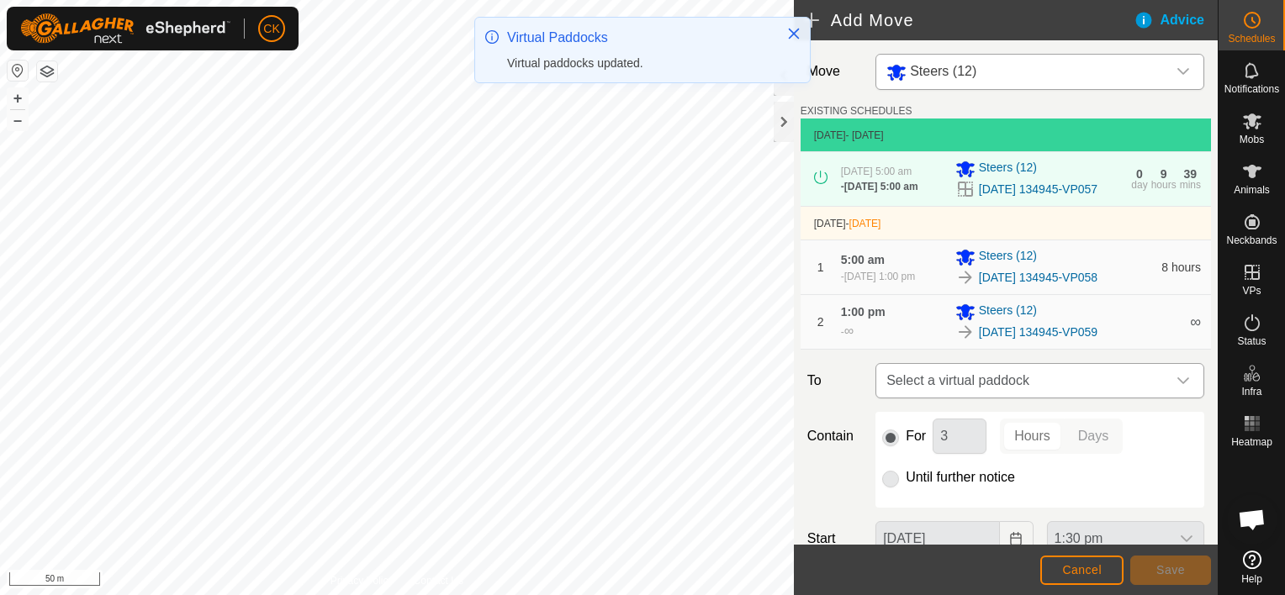
click at [1176, 388] on icon "dropdown trigger" at bounding box center [1182, 380] width 13 height 13
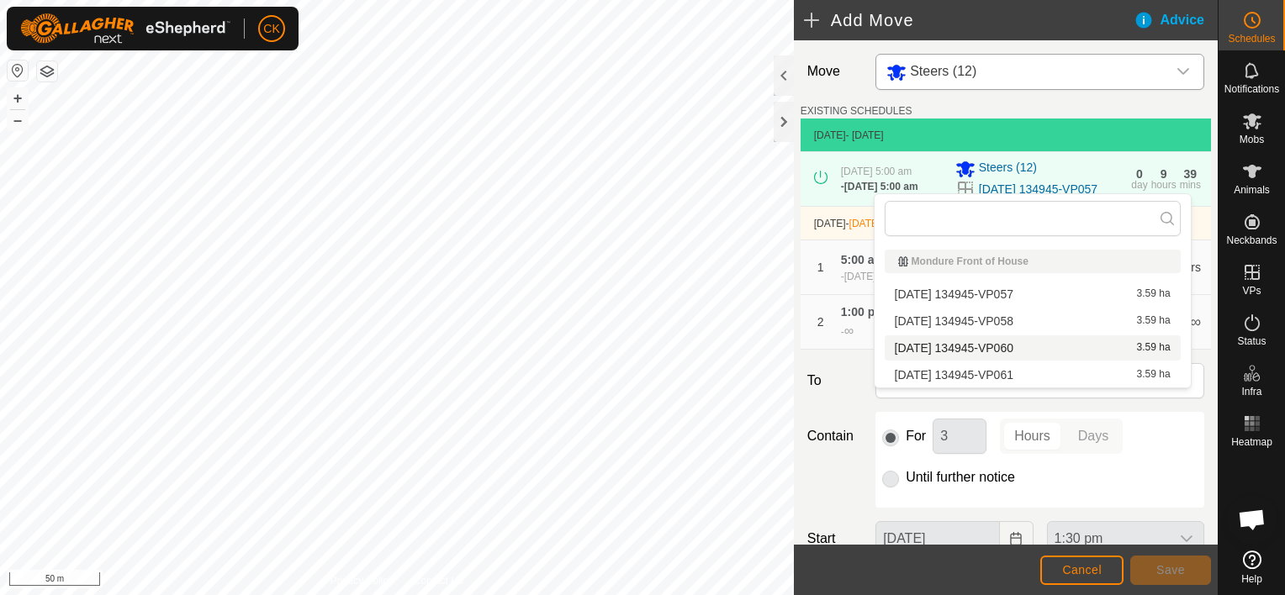
click at [1079, 343] on li "[DATE] 134945-VP060 3.59 ha" at bounding box center [1033, 347] width 296 height 25
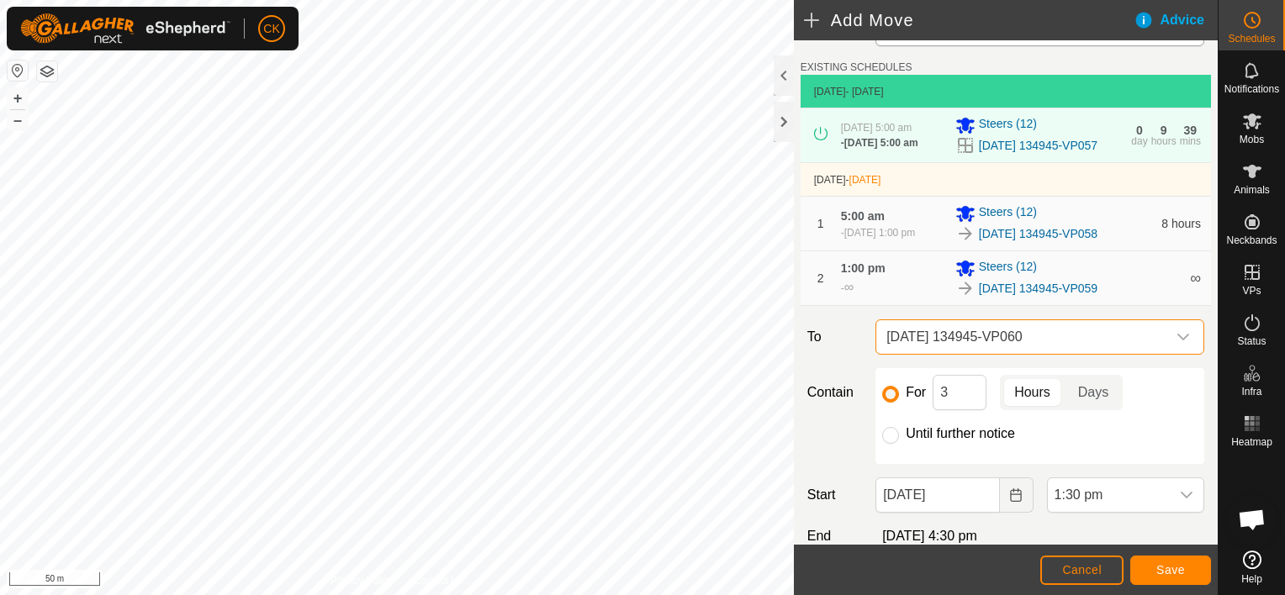
scroll to position [167, 0]
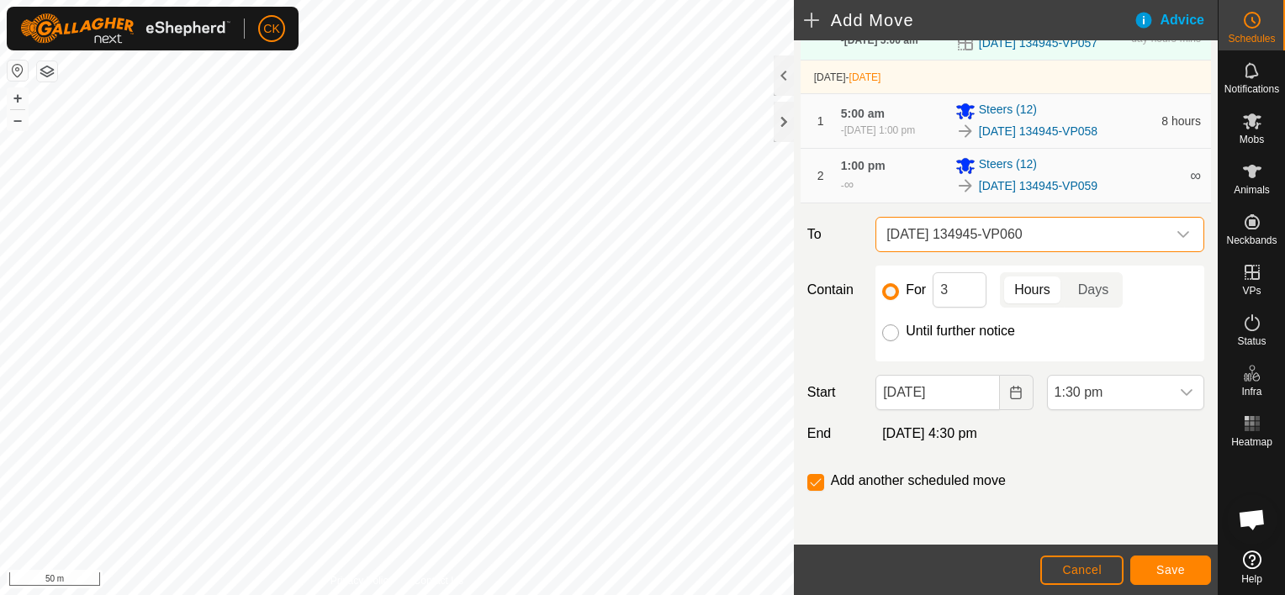
click at [887, 333] on input "Until further notice" at bounding box center [890, 333] width 17 height 17
radio input "true"
checkbox input "false"
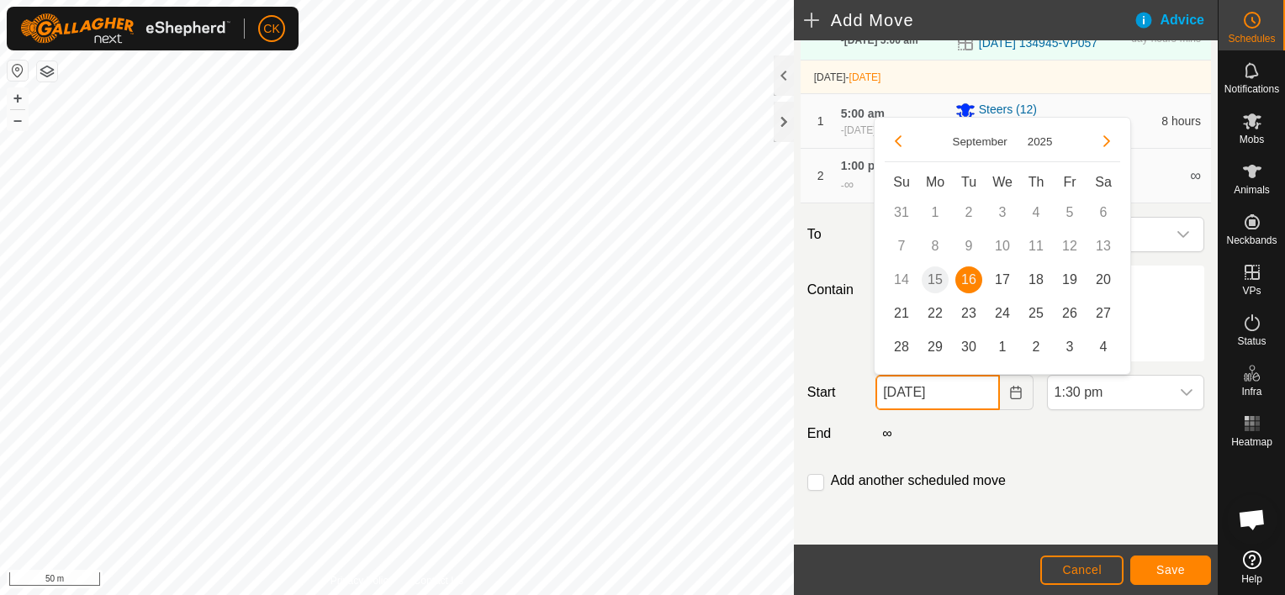
click at [979, 398] on input "[DATE]" at bounding box center [937, 392] width 124 height 35
click at [996, 277] on span "17" at bounding box center [1002, 280] width 27 height 27
type input "[DATE]"
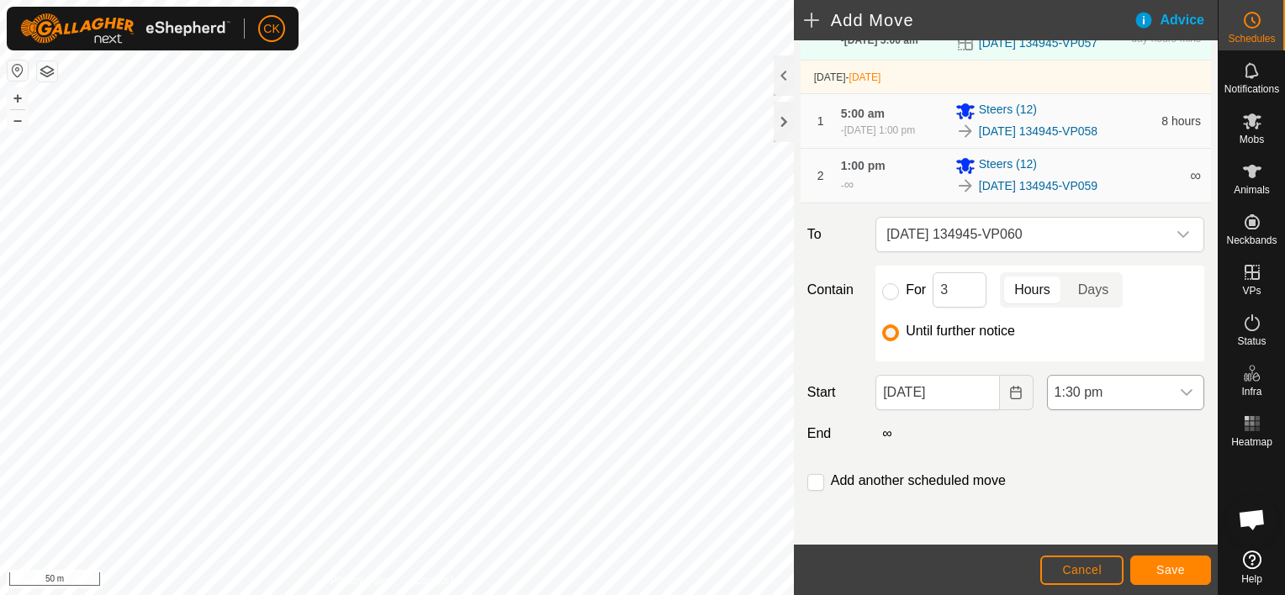
click at [1180, 391] on icon "dropdown trigger" at bounding box center [1186, 392] width 13 height 13
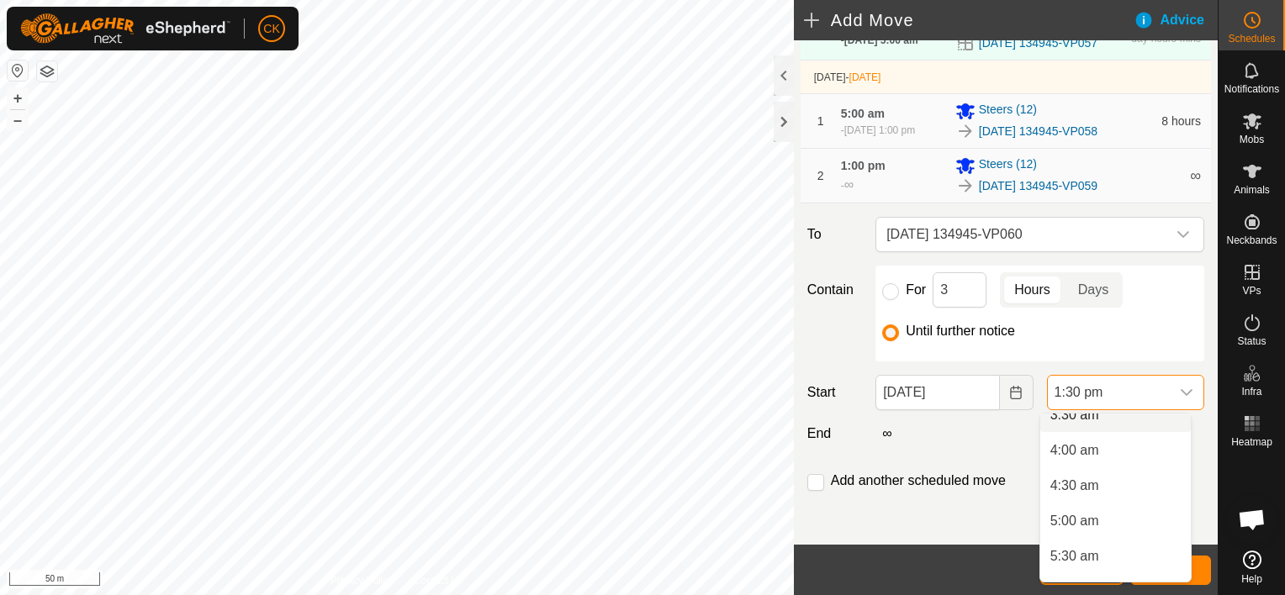
scroll to position [283, 0]
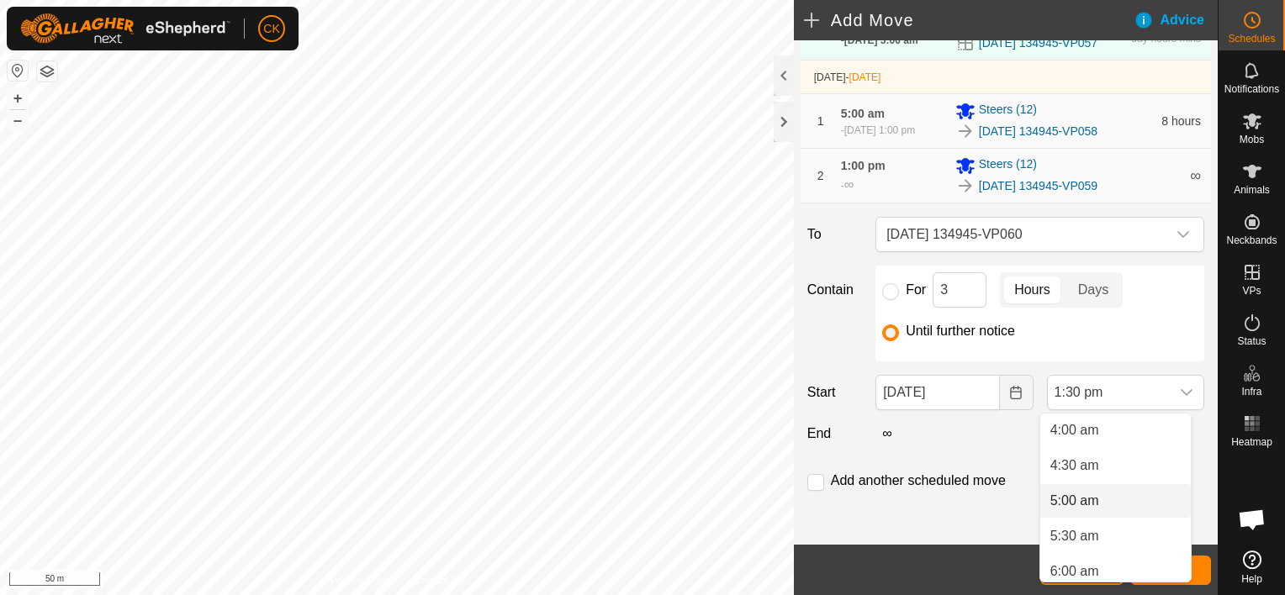
click at [1090, 499] on li "5:00 am" at bounding box center [1115, 501] width 151 height 34
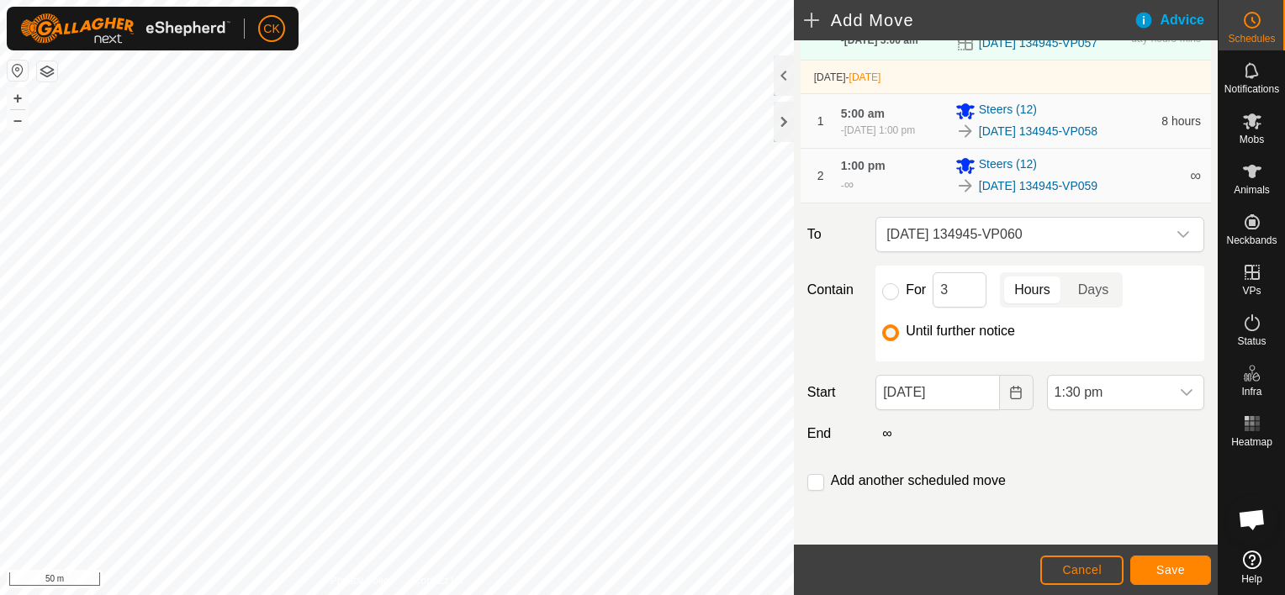
scroll to position [819, 0]
click at [1174, 568] on span "Save" at bounding box center [1170, 569] width 29 height 13
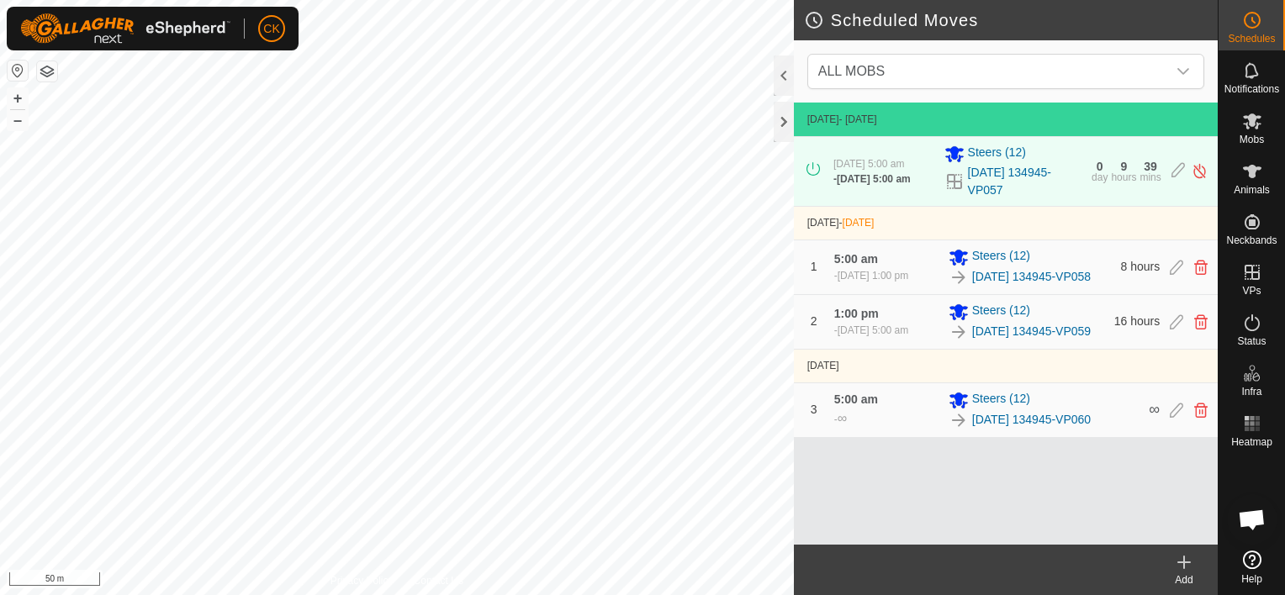
click at [1180, 559] on icon at bounding box center [1184, 562] width 20 height 20
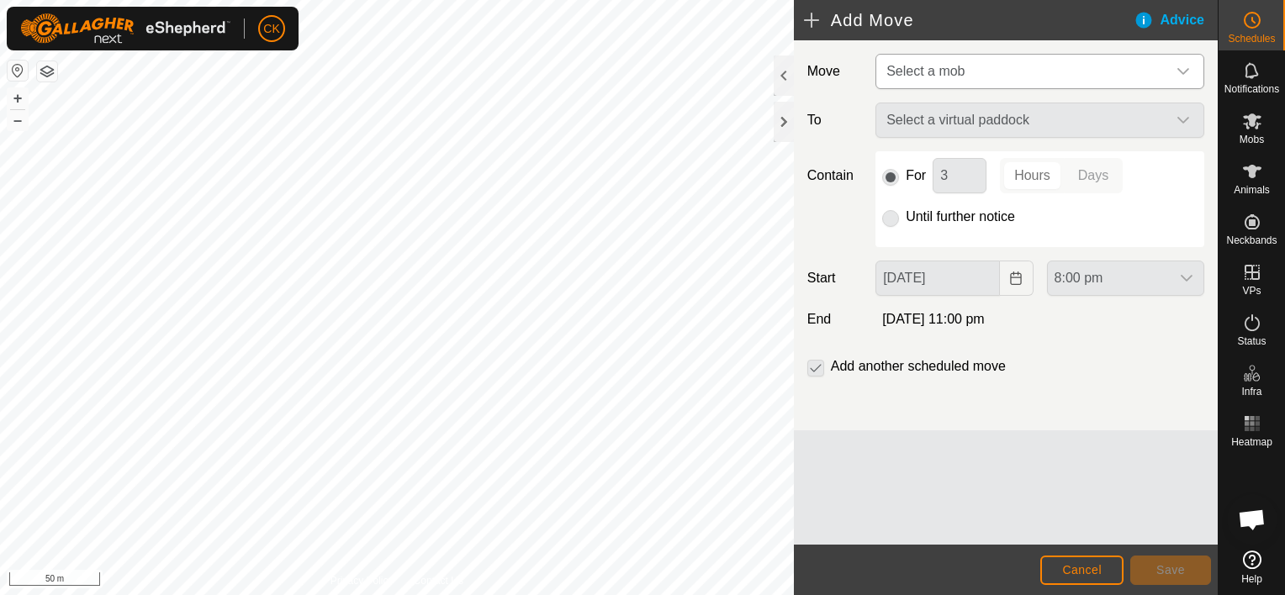
click at [1188, 70] on icon "dropdown trigger" at bounding box center [1182, 71] width 13 height 13
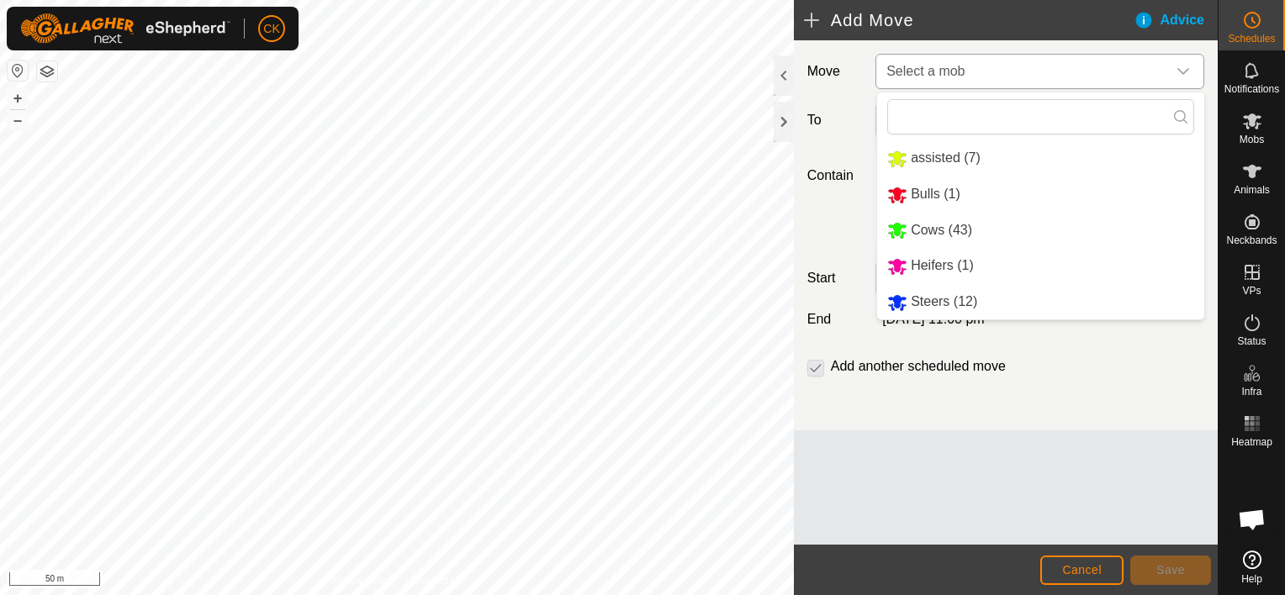
click at [962, 304] on li "Steers (12)" at bounding box center [1040, 302] width 327 height 34
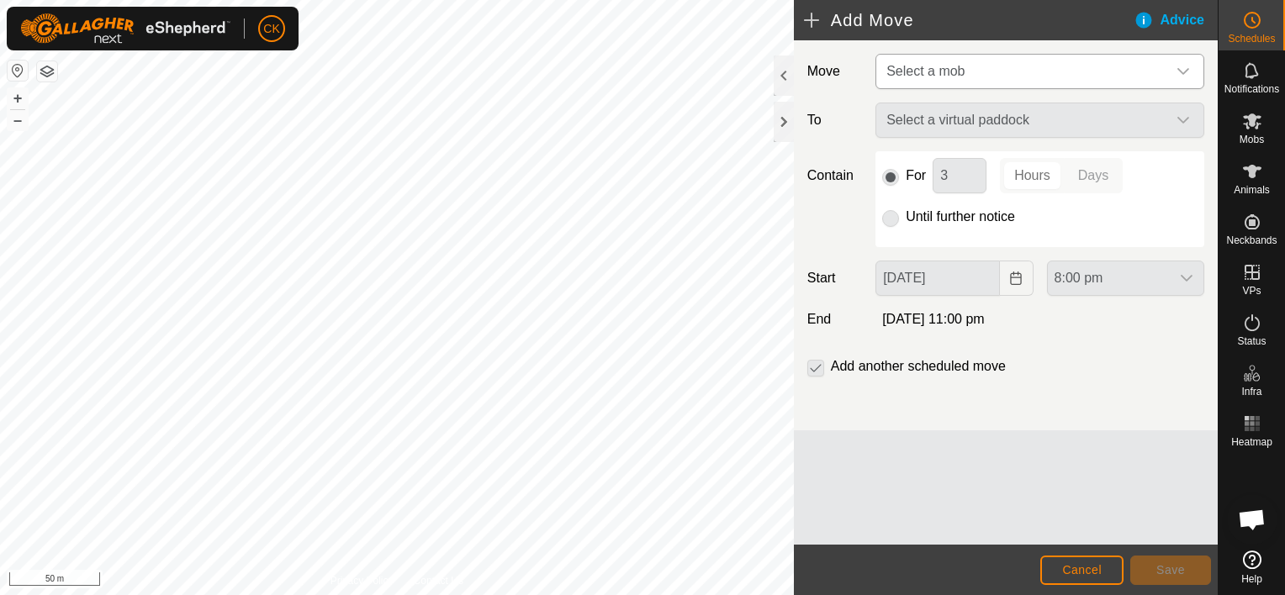
type input "[DATE]"
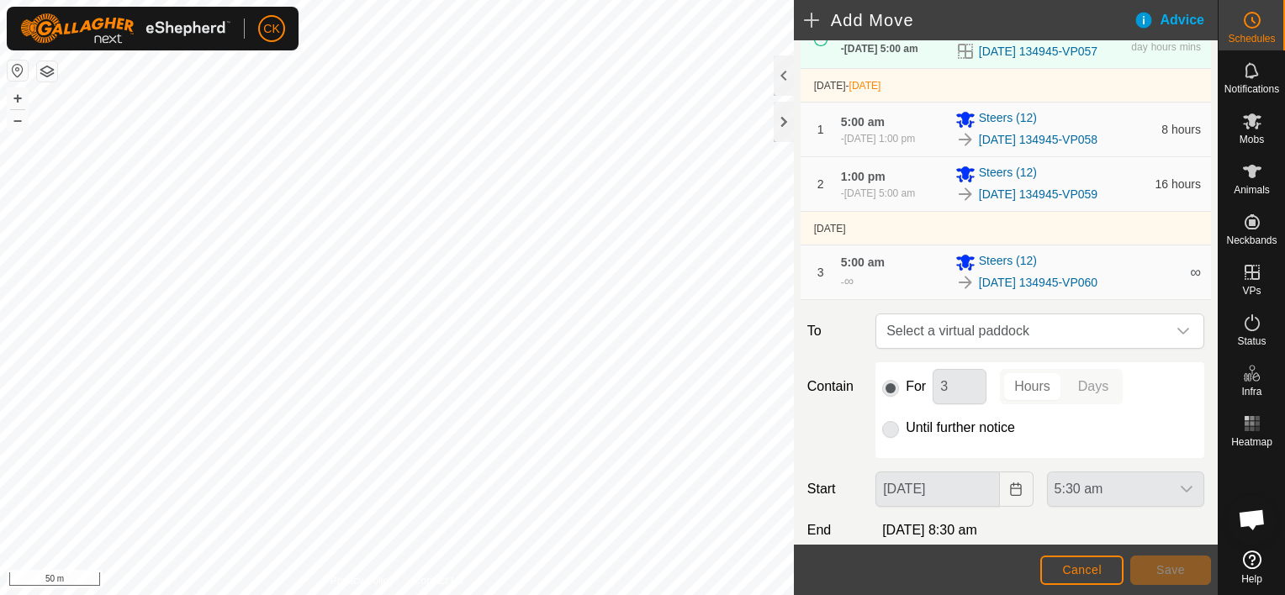
scroll to position [168, 0]
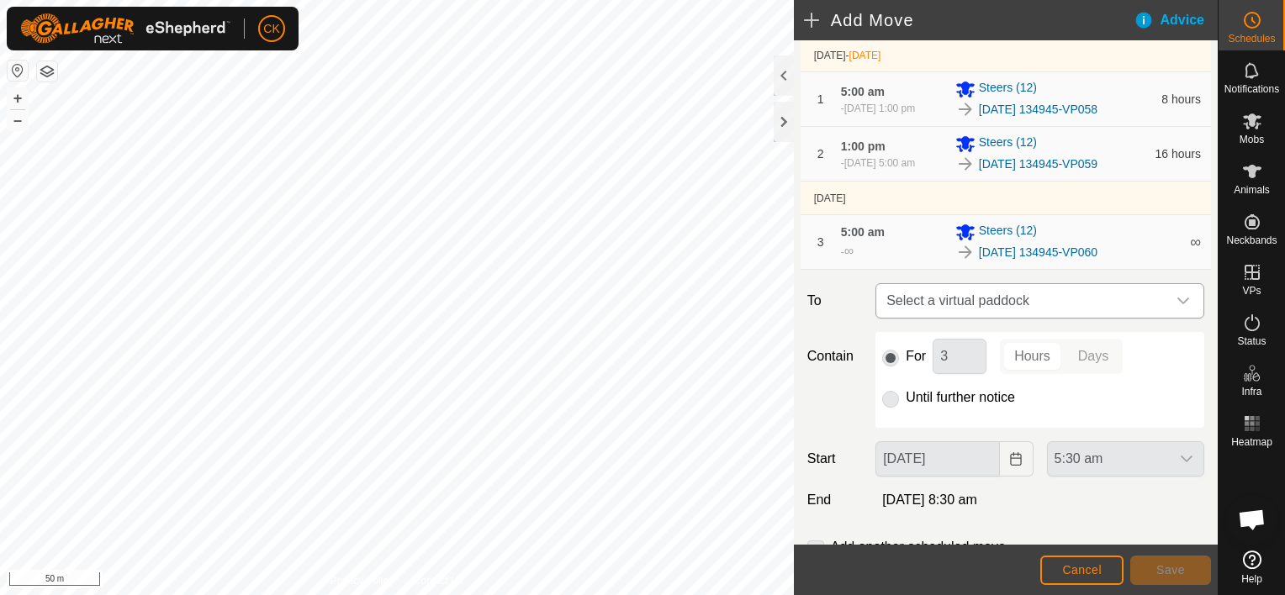
click at [1176, 308] on icon "dropdown trigger" at bounding box center [1182, 300] width 13 height 13
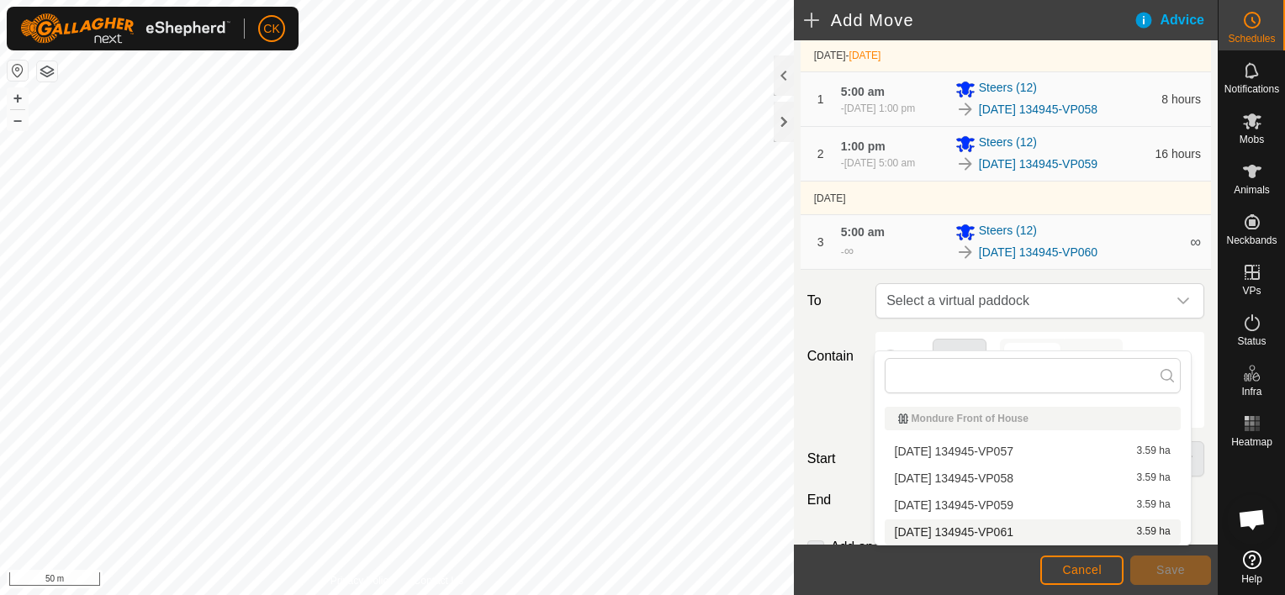
click at [1017, 528] on li "[DATE] 134945-VP061 3.59 ha" at bounding box center [1033, 532] width 296 height 25
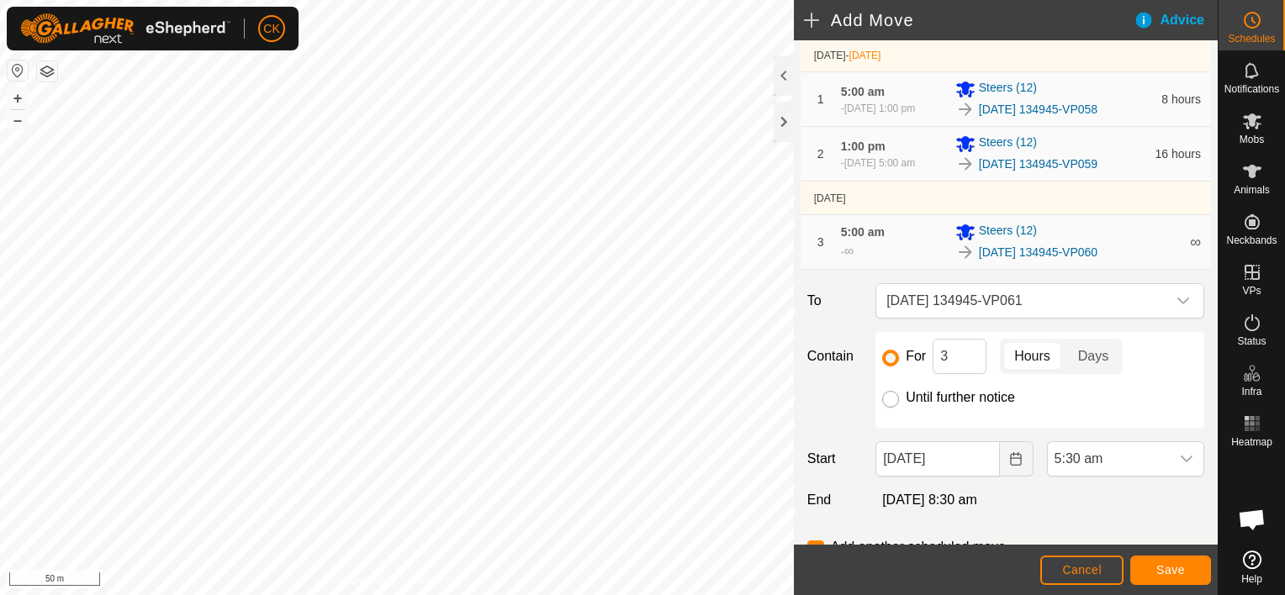
click at [889, 408] on input "Until further notice" at bounding box center [890, 399] width 17 height 17
radio input "true"
checkbox input "false"
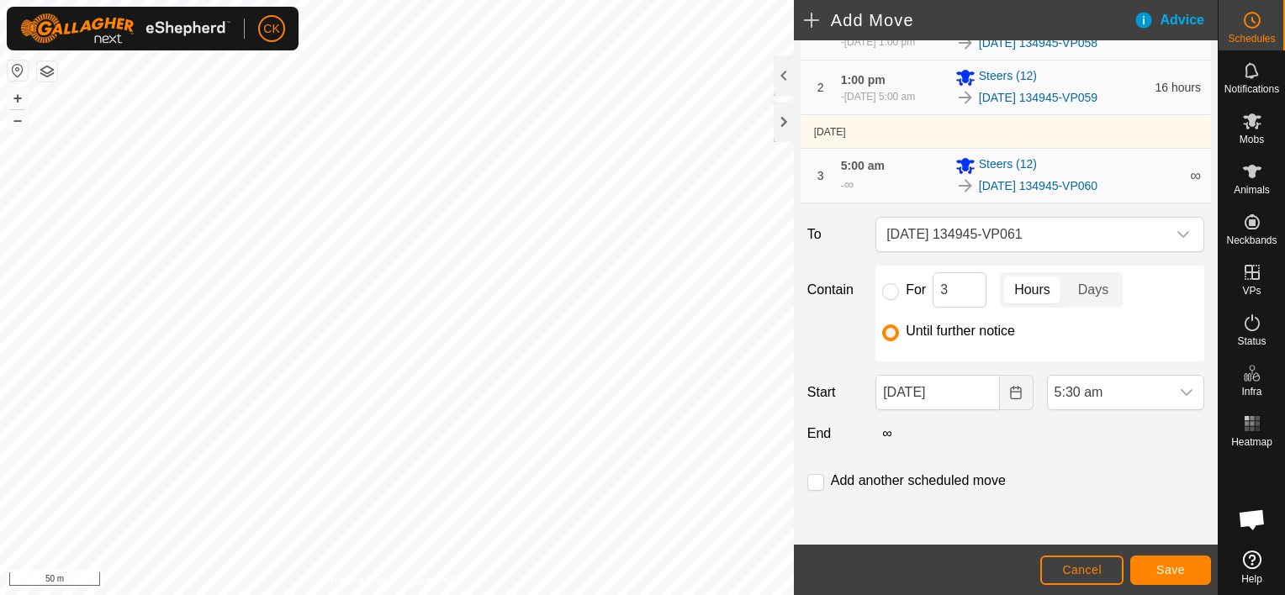
scroll to position [263, 0]
click at [1180, 386] on icon "dropdown trigger" at bounding box center [1186, 392] width 13 height 13
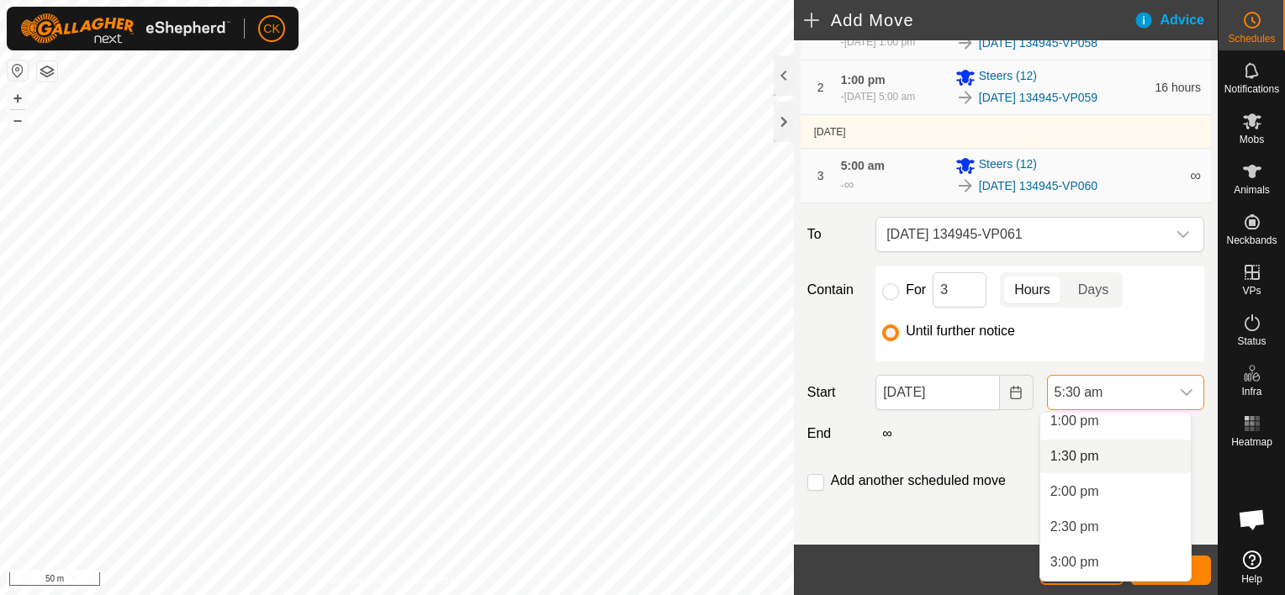
scroll to position [918, 0]
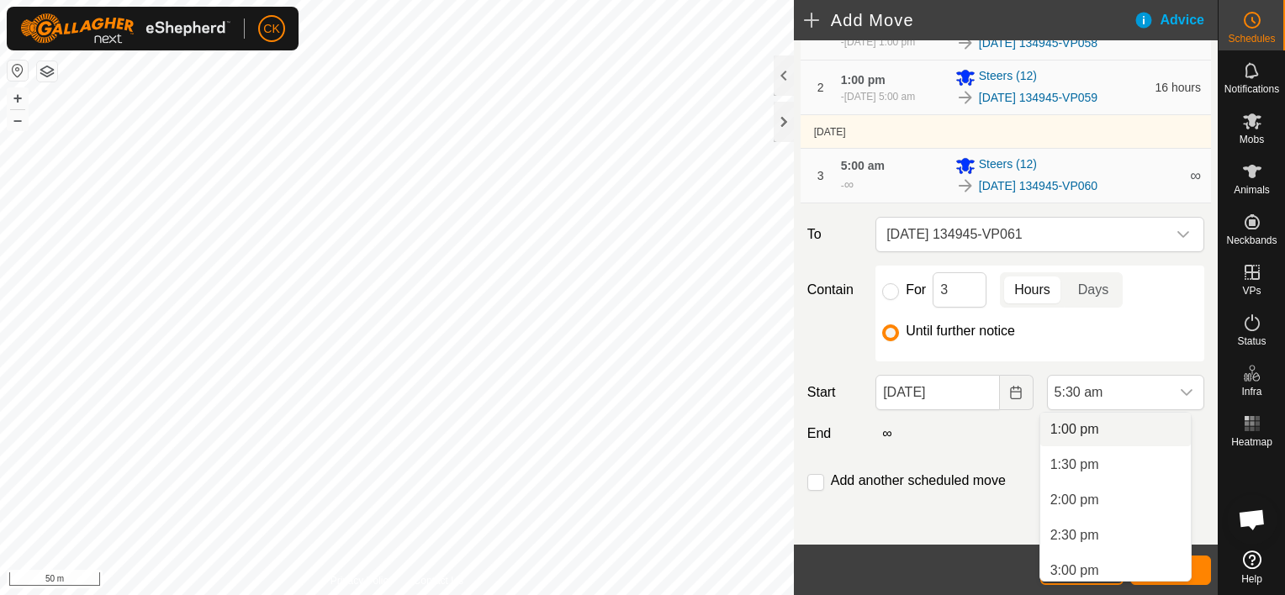
click at [1085, 430] on li "1:00 pm" at bounding box center [1115, 430] width 151 height 34
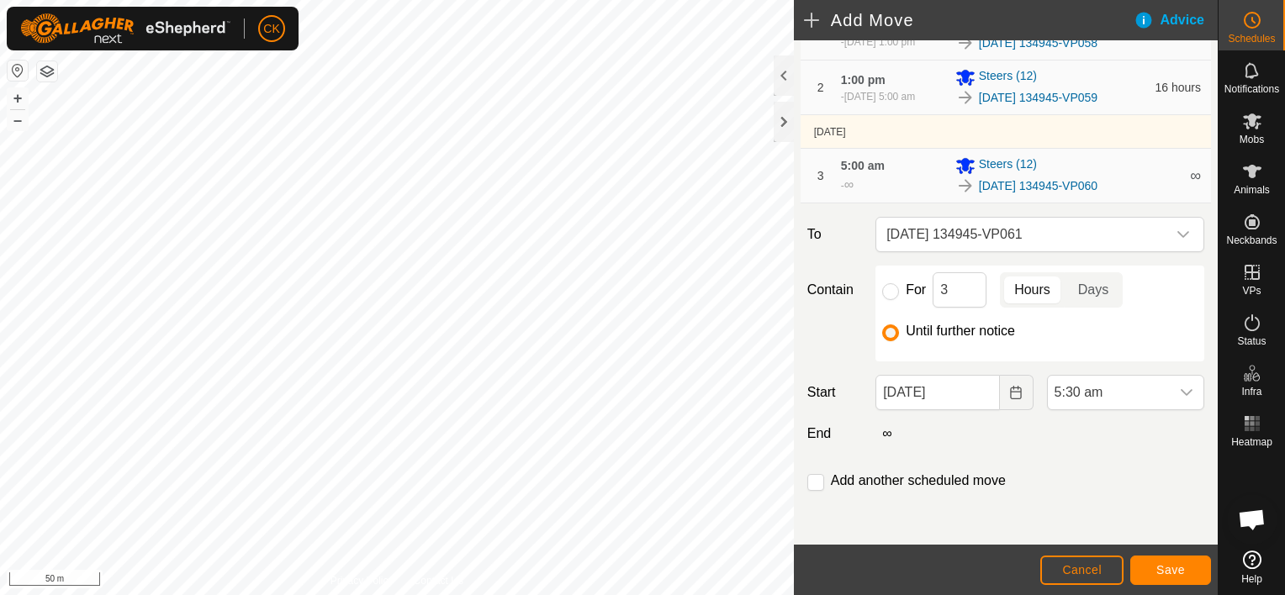
scroll to position [388, 0]
click at [1176, 566] on span "Save" at bounding box center [1170, 569] width 29 height 13
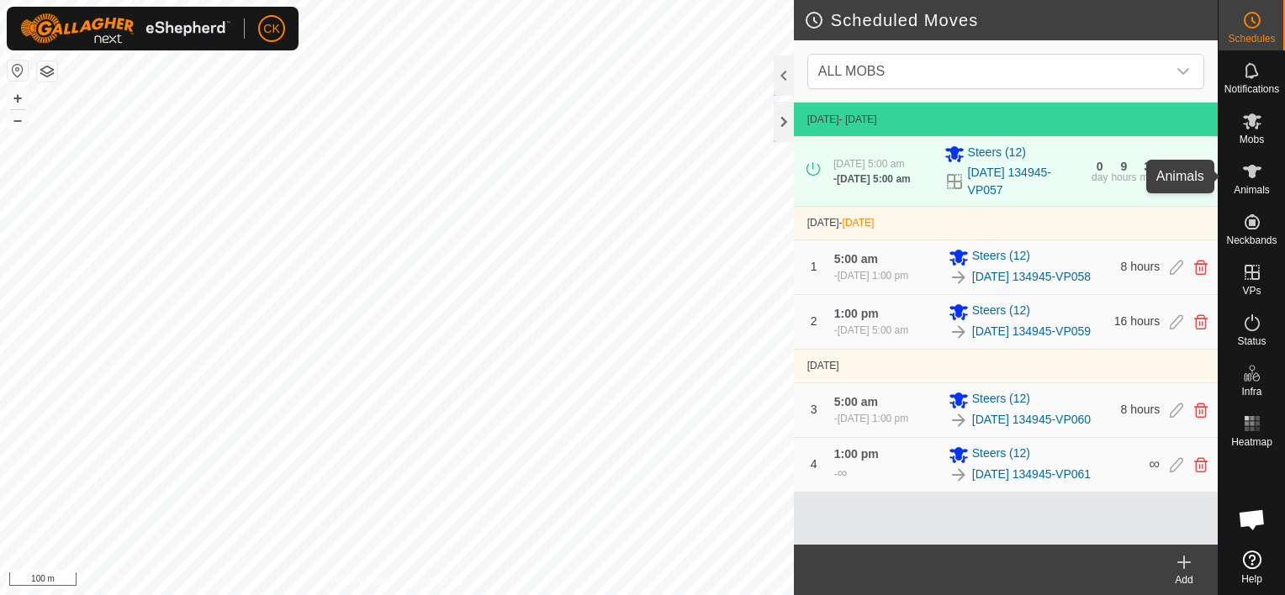
click at [1247, 164] on icon at bounding box center [1252, 171] width 20 height 20
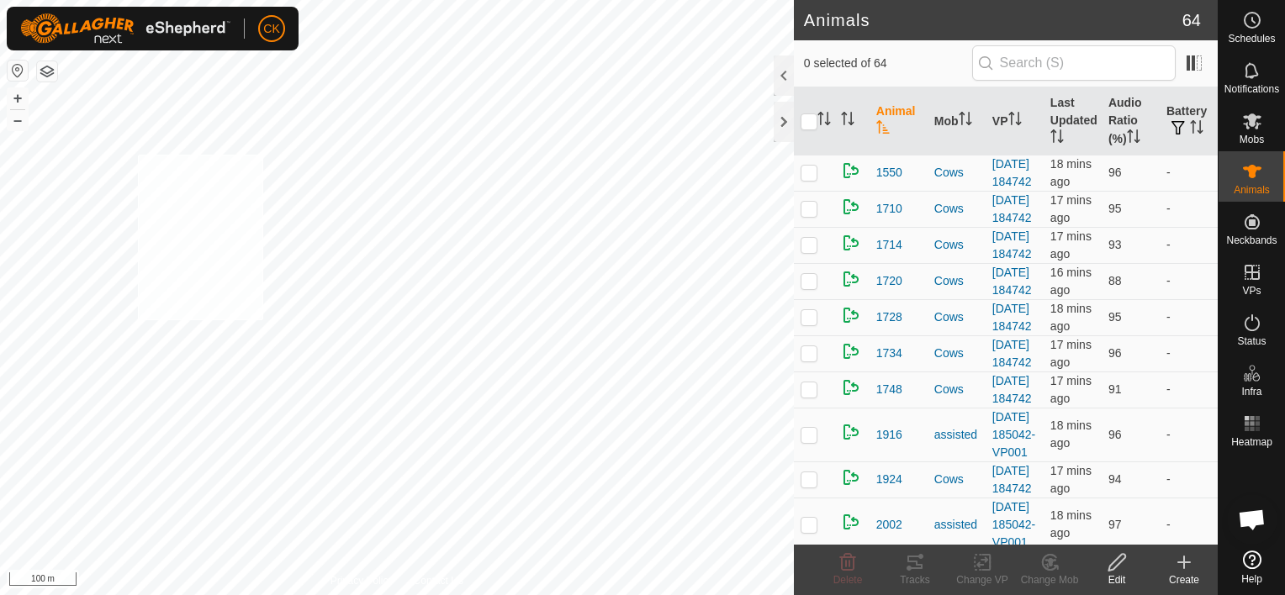
click at [138, 155] on div "2310 0624811920 Cows [DATE] 184742 + – ⇧ i 100 m" at bounding box center [397, 297] width 794 height 595
checkbox input "true"
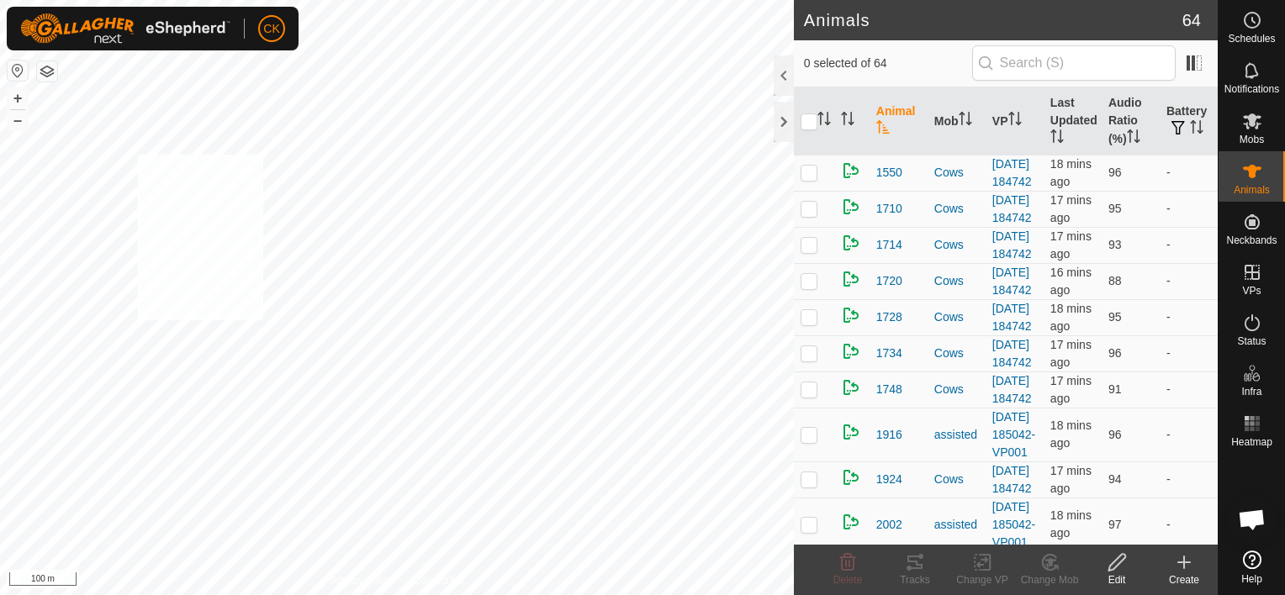
checkbox input "true"
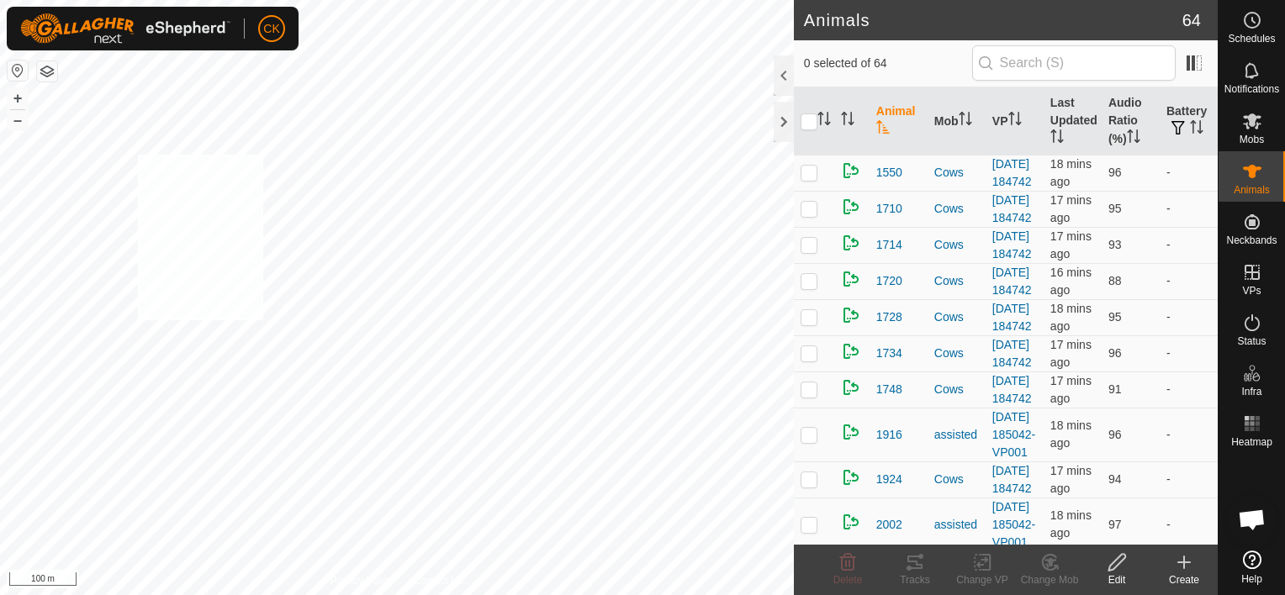
checkbox input "true"
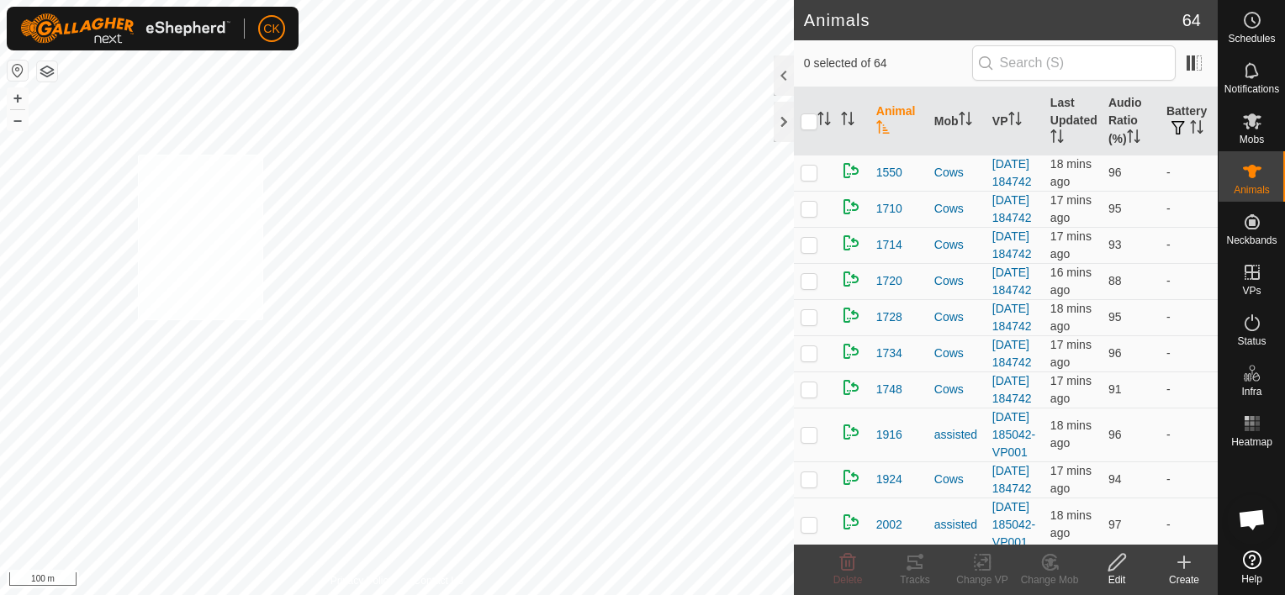
checkbox input "true"
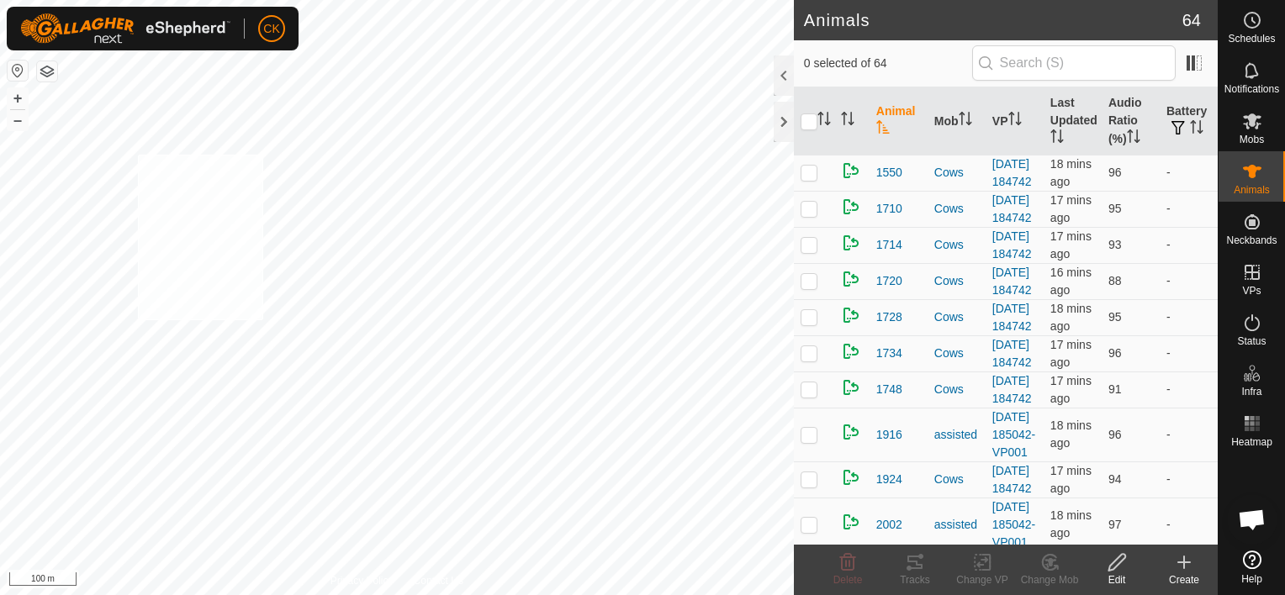
checkbox input "true"
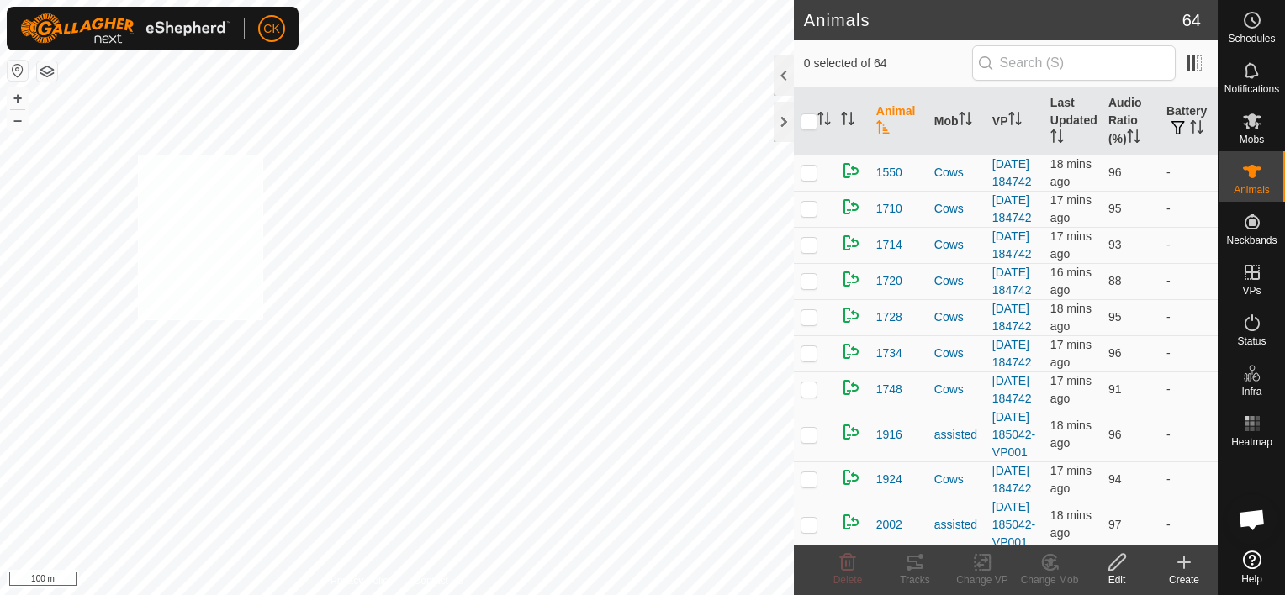
checkbox input "true"
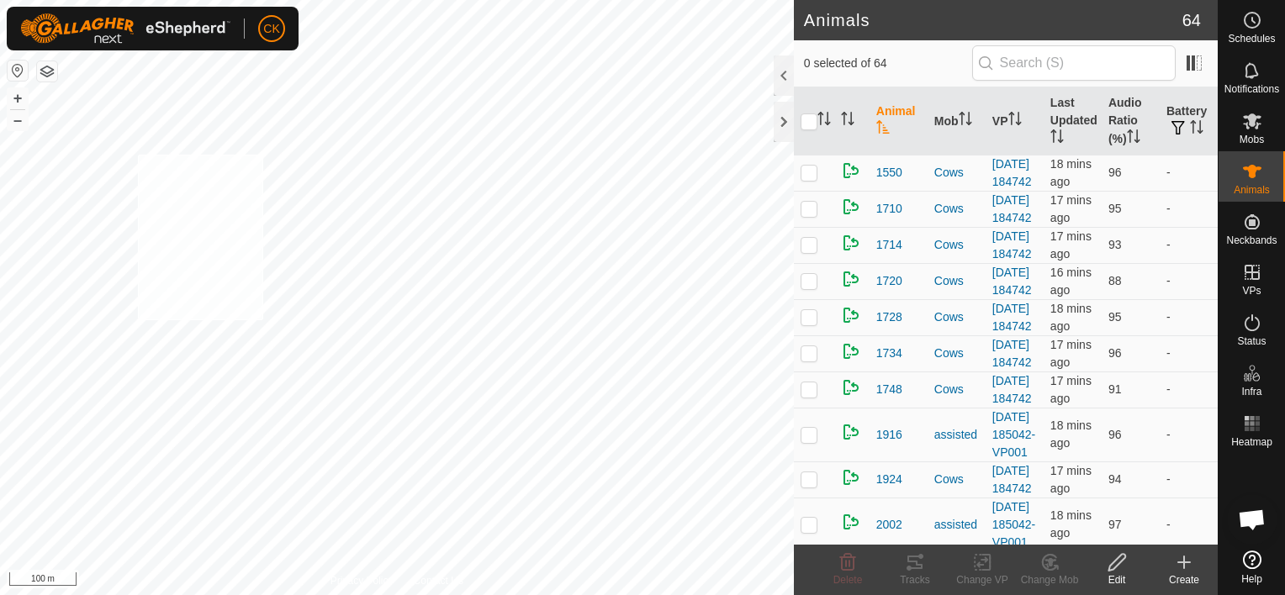
checkbox input "true"
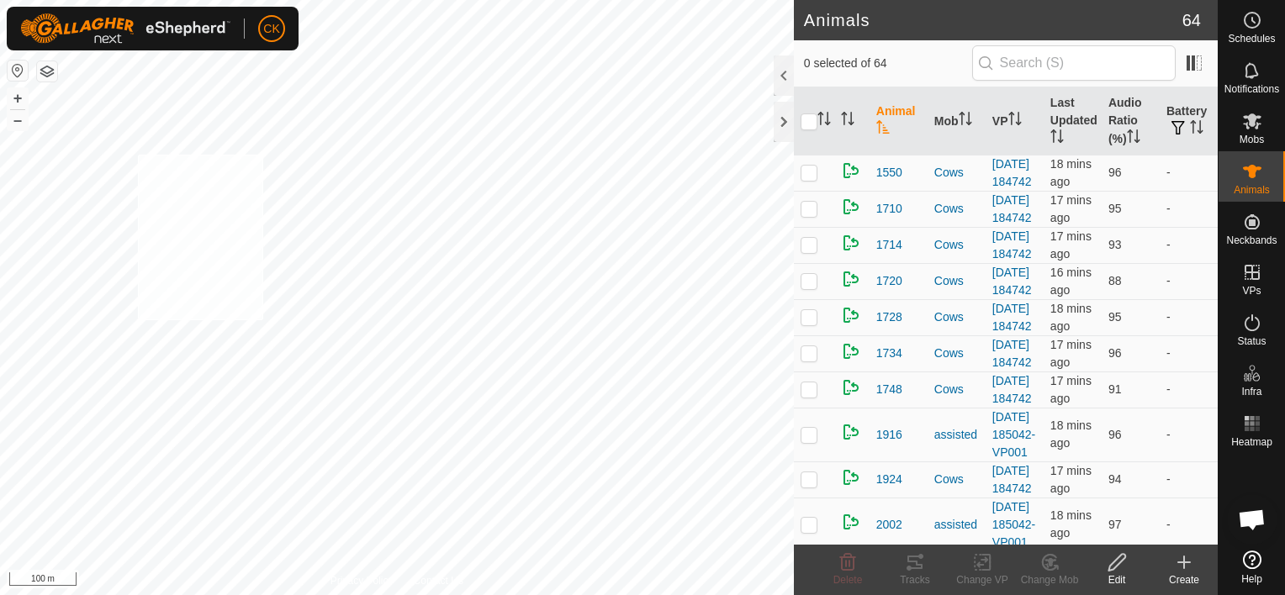
checkbox input "true"
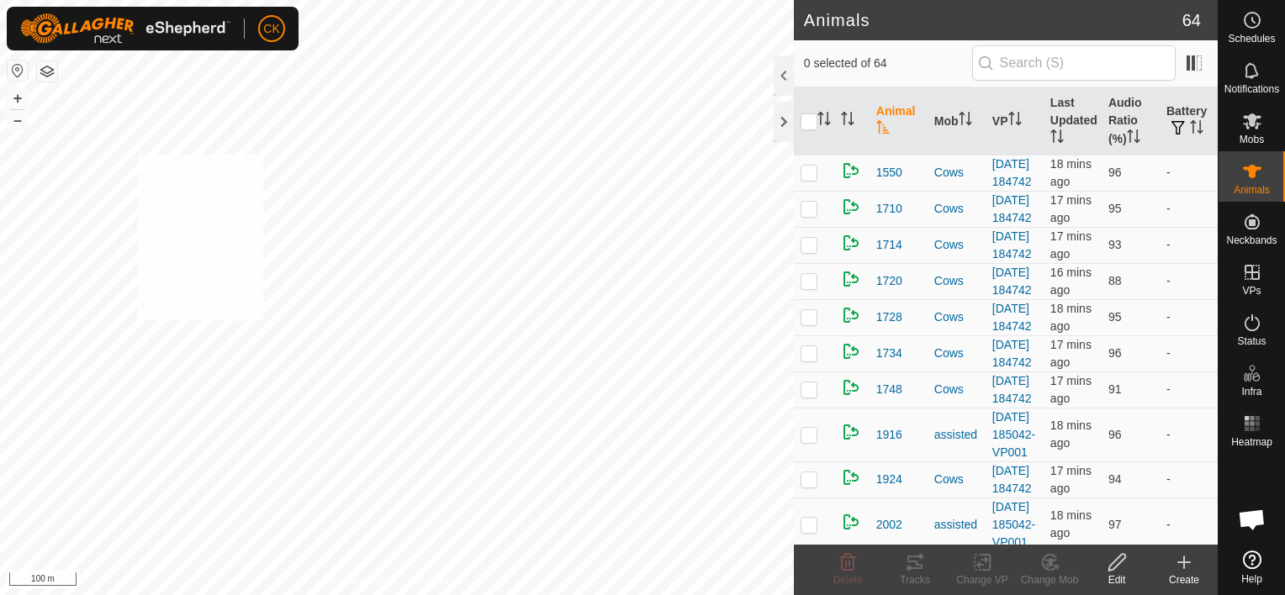
checkbox input "true"
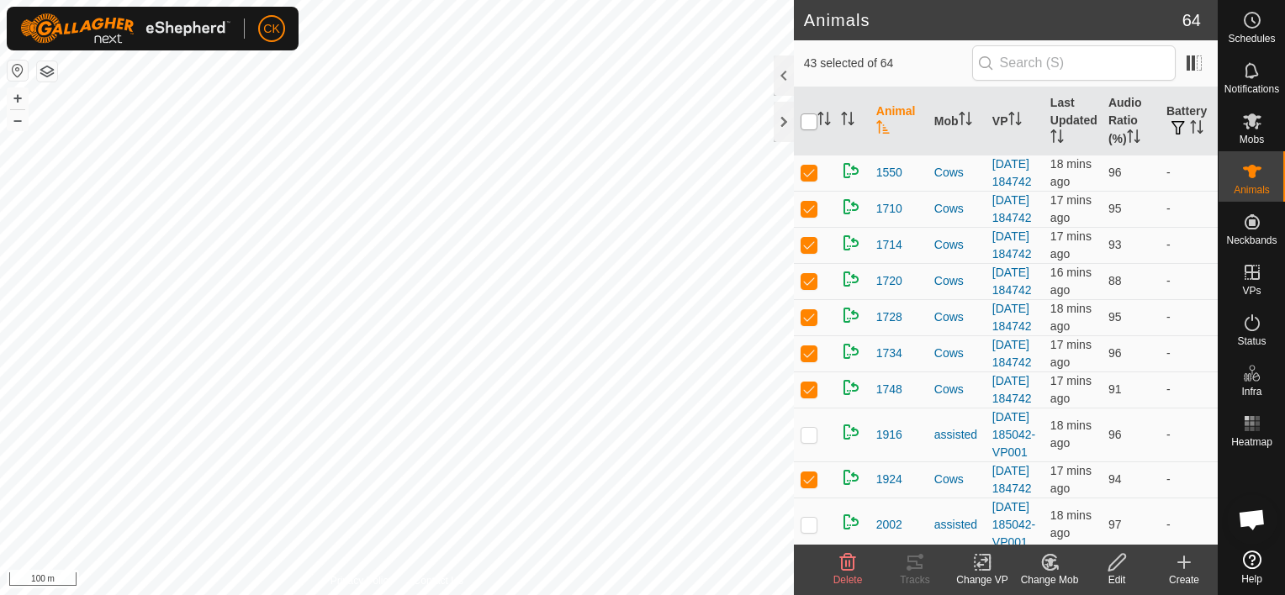
click at [807, 119] on input "checkbox" at bounding box center [808, 122] width 17 height 17
checkbox input "true"
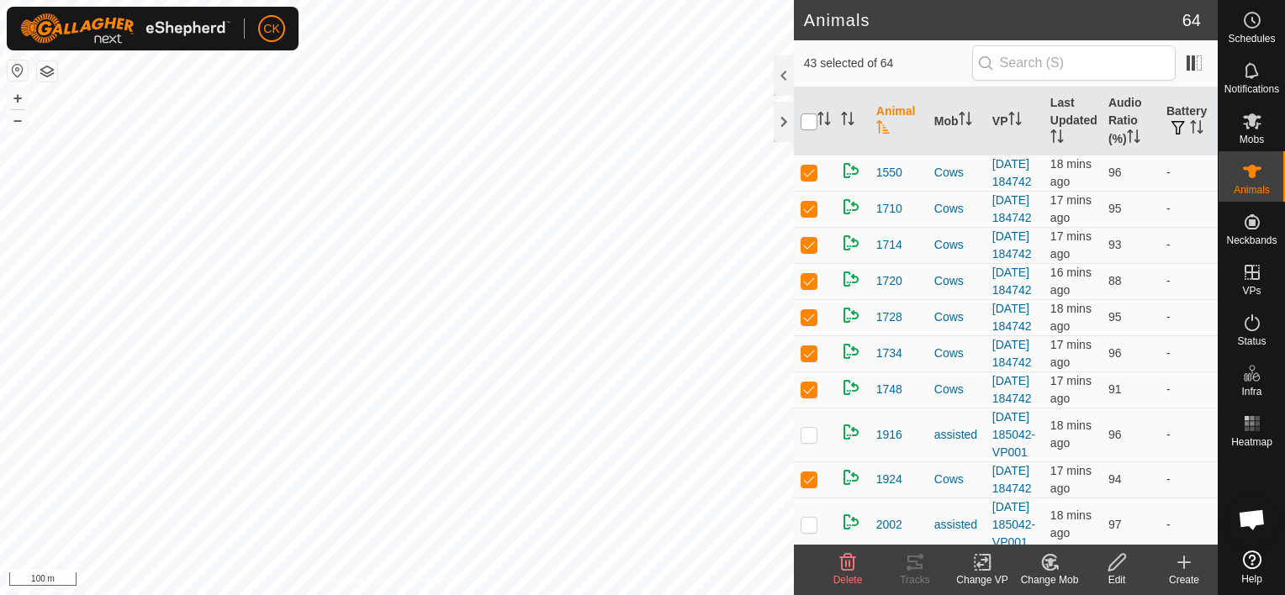
checkbox input "true"
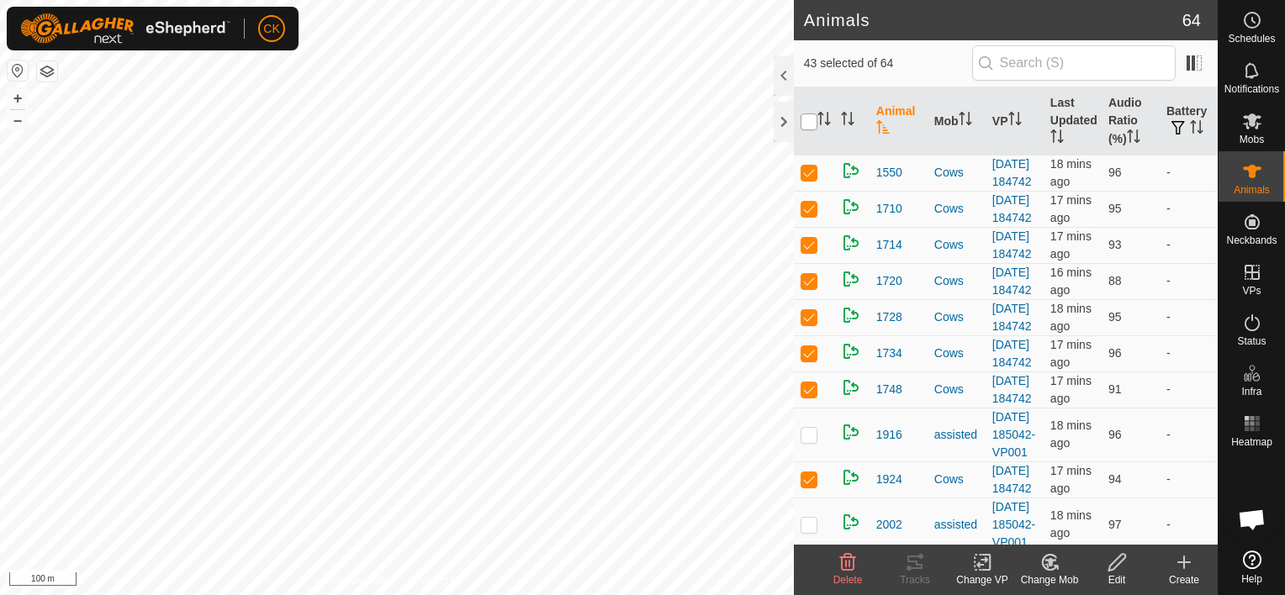
checkbox input "true"
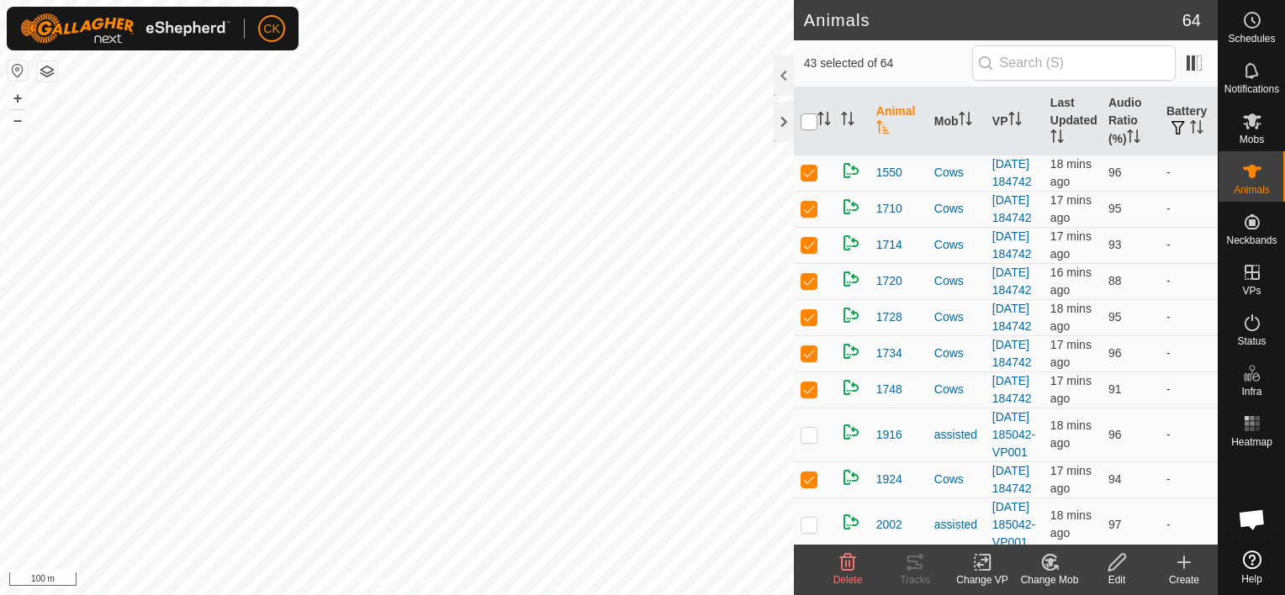
checkbox input "true"
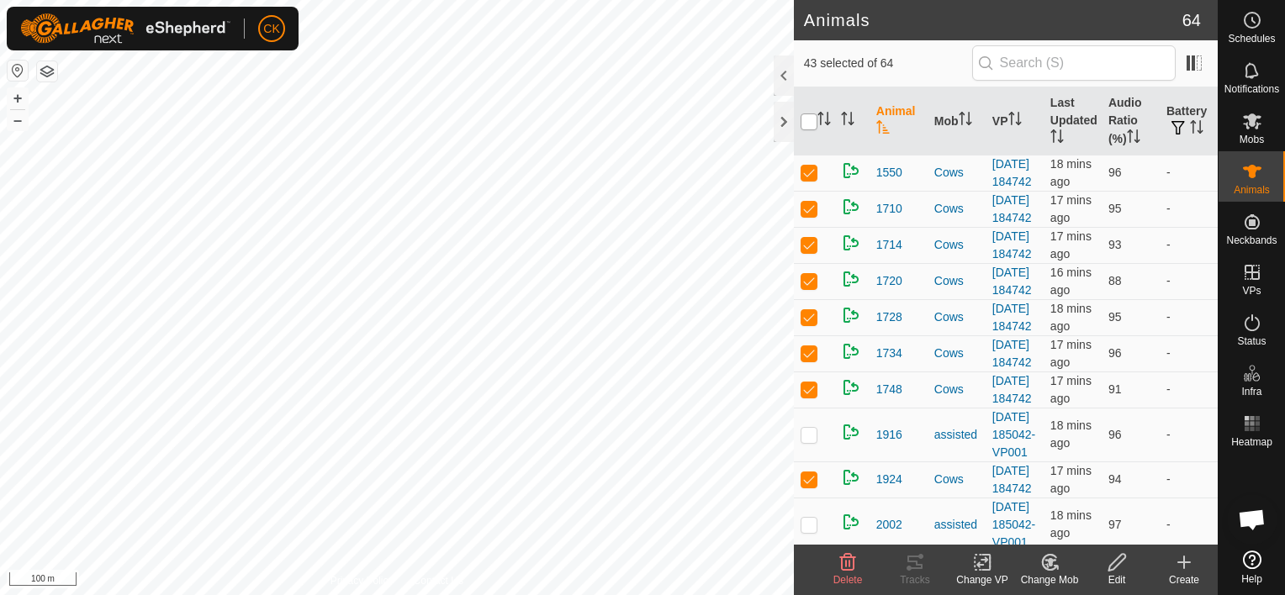
checkbox input "true"
click at [807, 118] on input "checkbox" at bounding box center [808, 122] width 17 height 17
checkbox input "false"
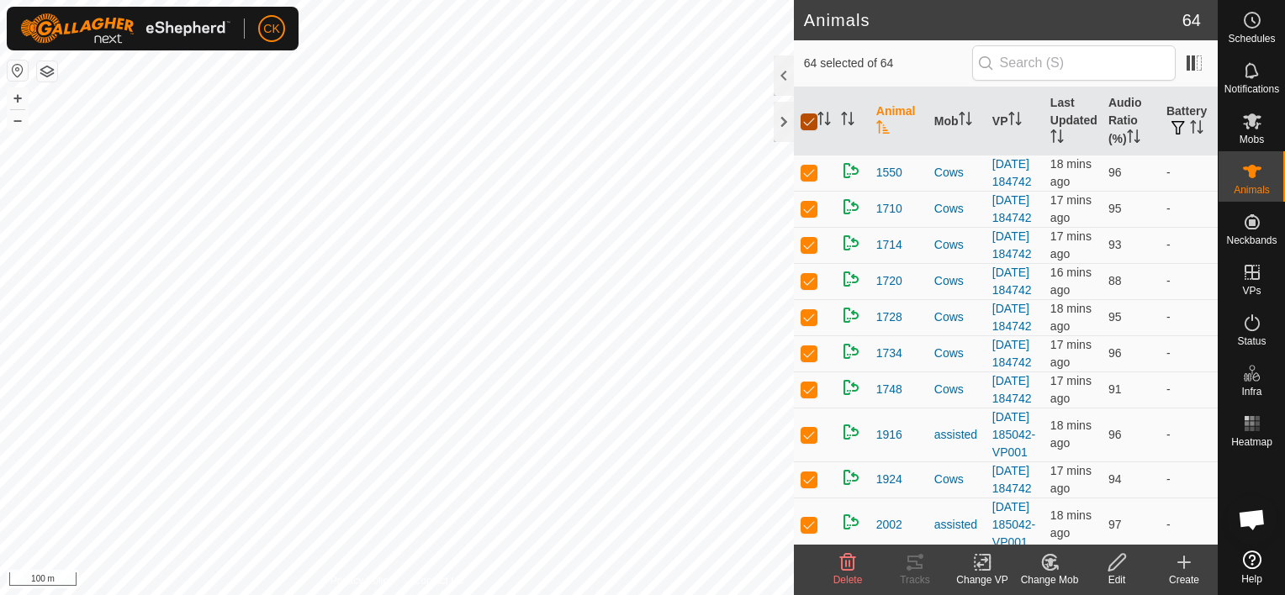
checkbox input "false"
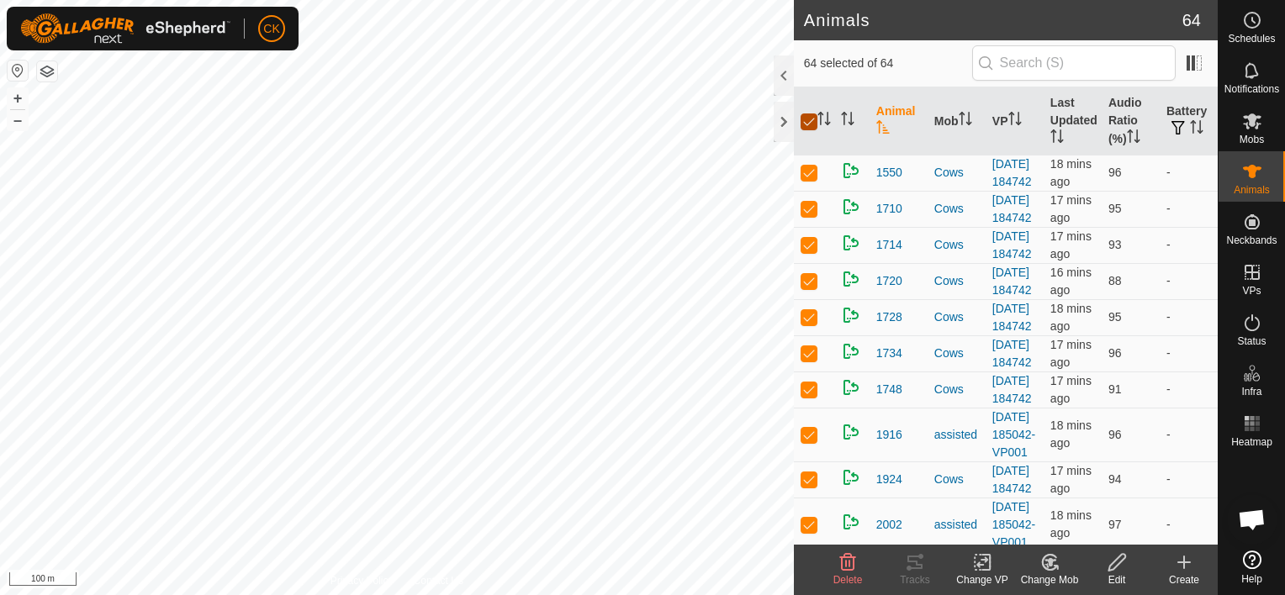
checkbox input "false"
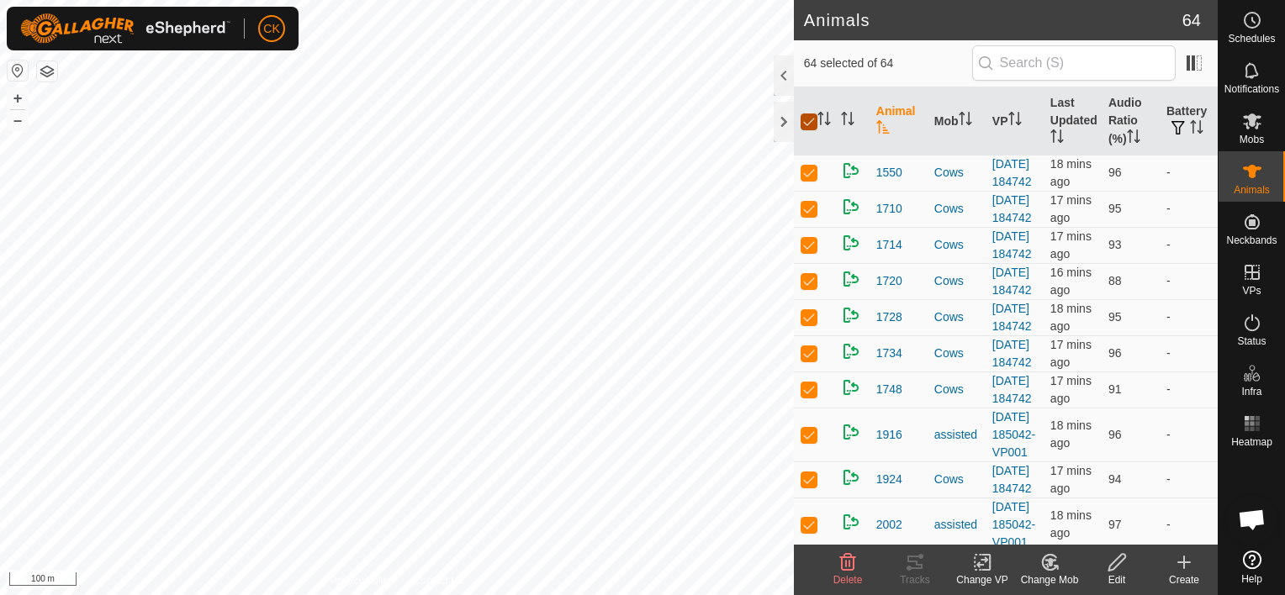
checkbox input "false"
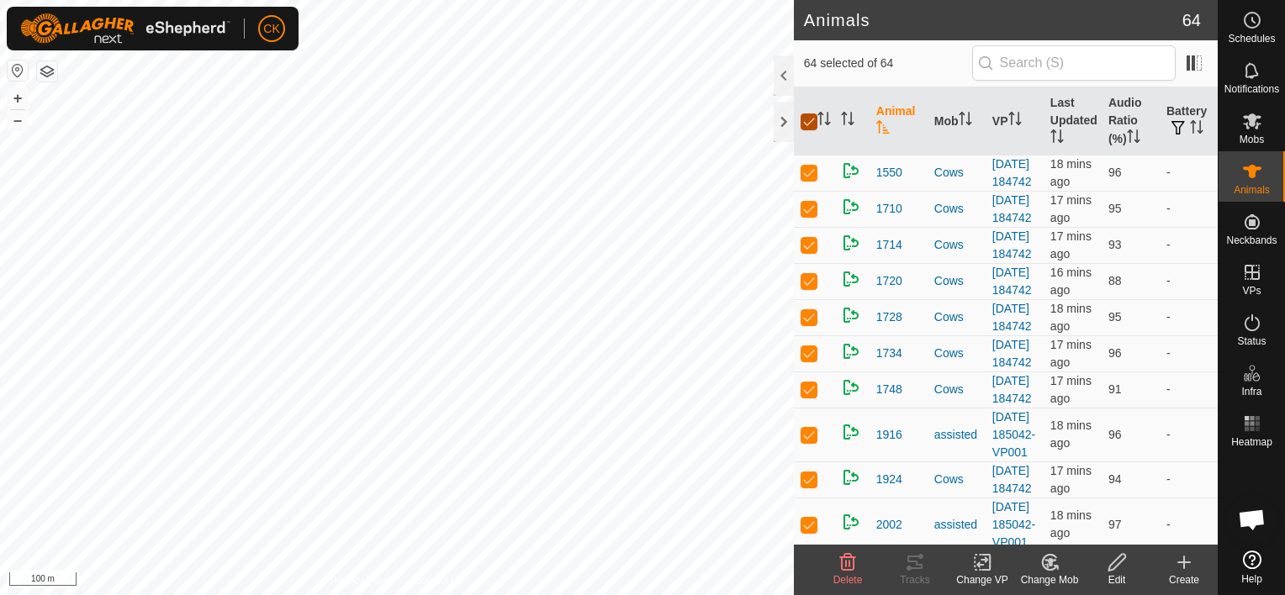
checkbox input "false"
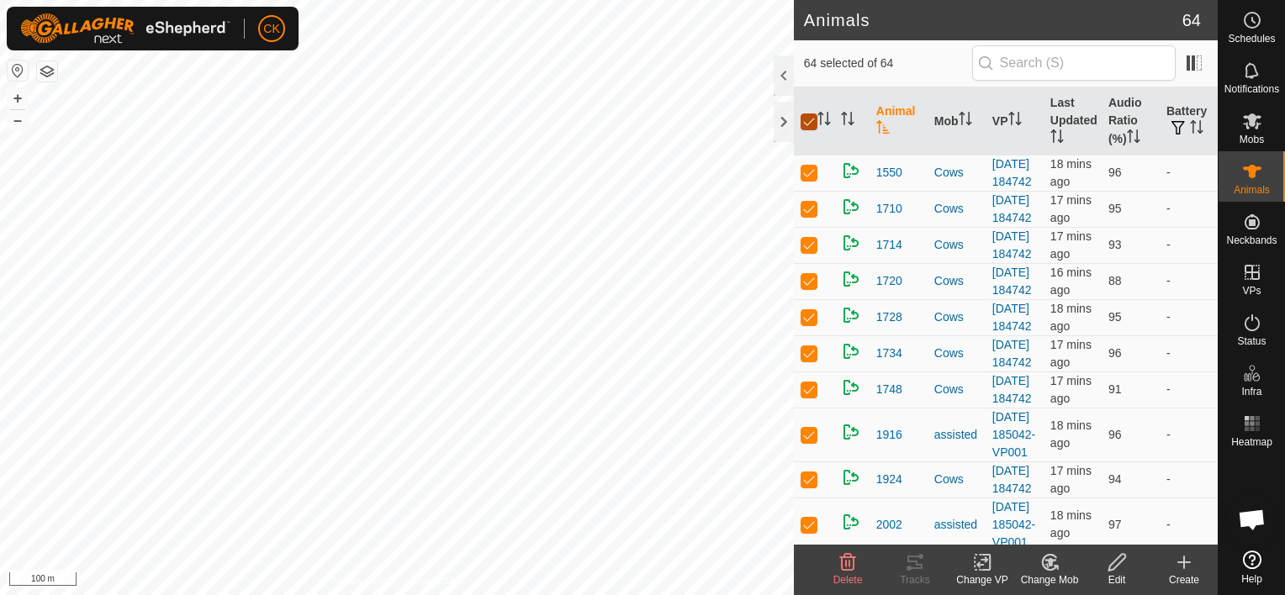
checkbox input "false"
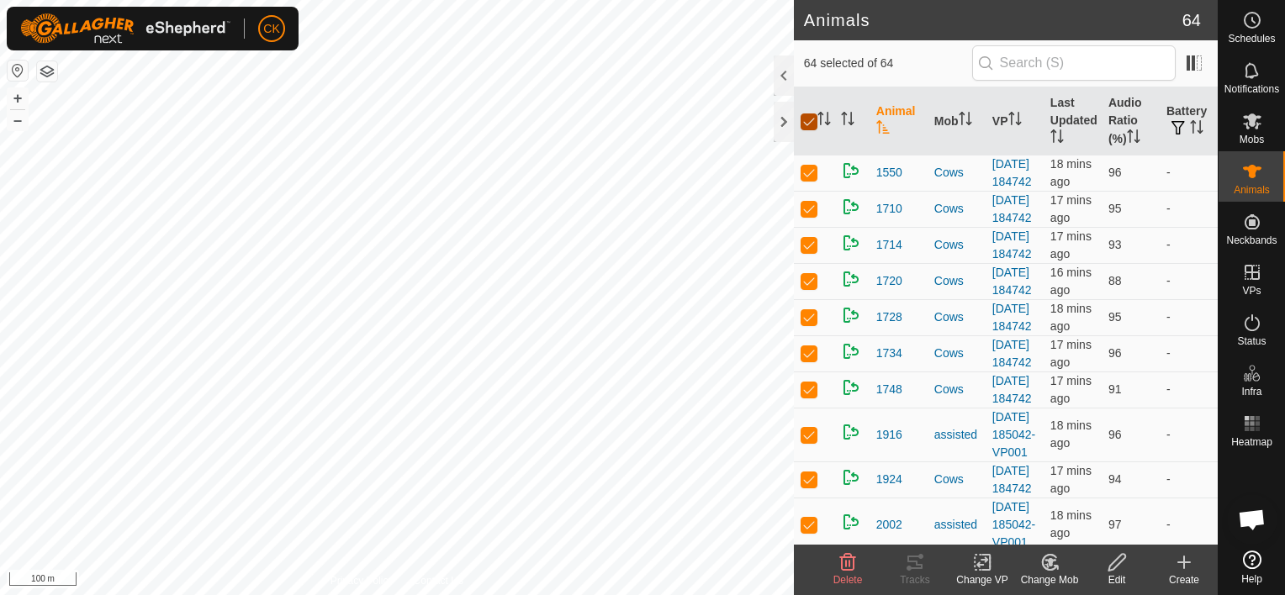
checkbox input "false"
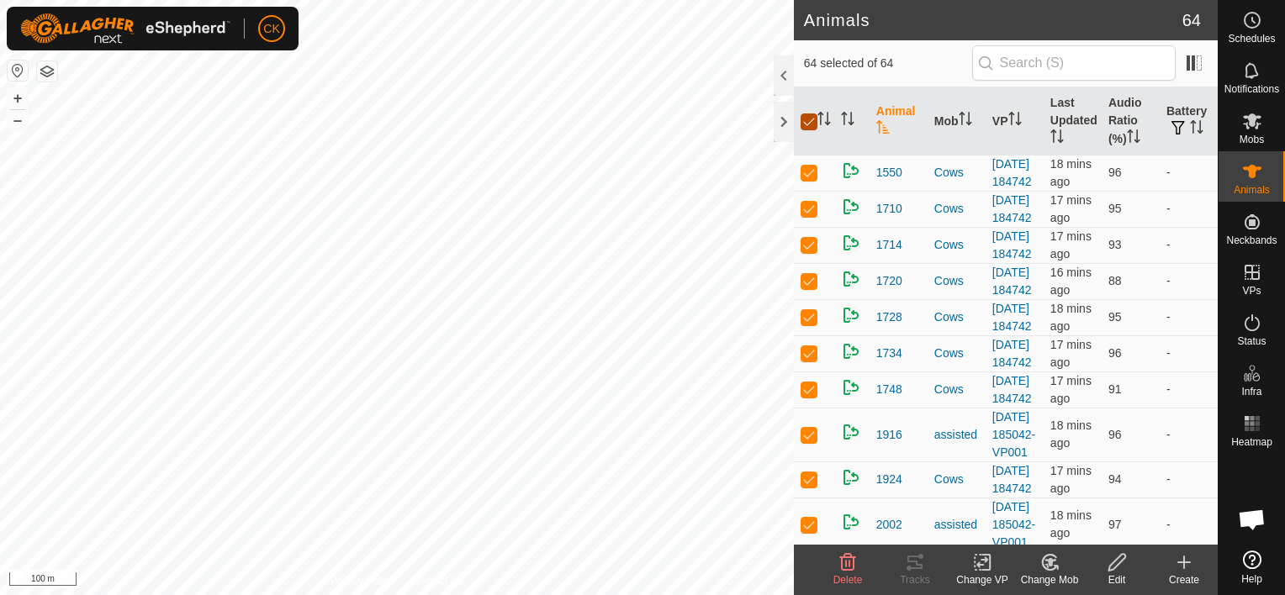
checkbox input "false"
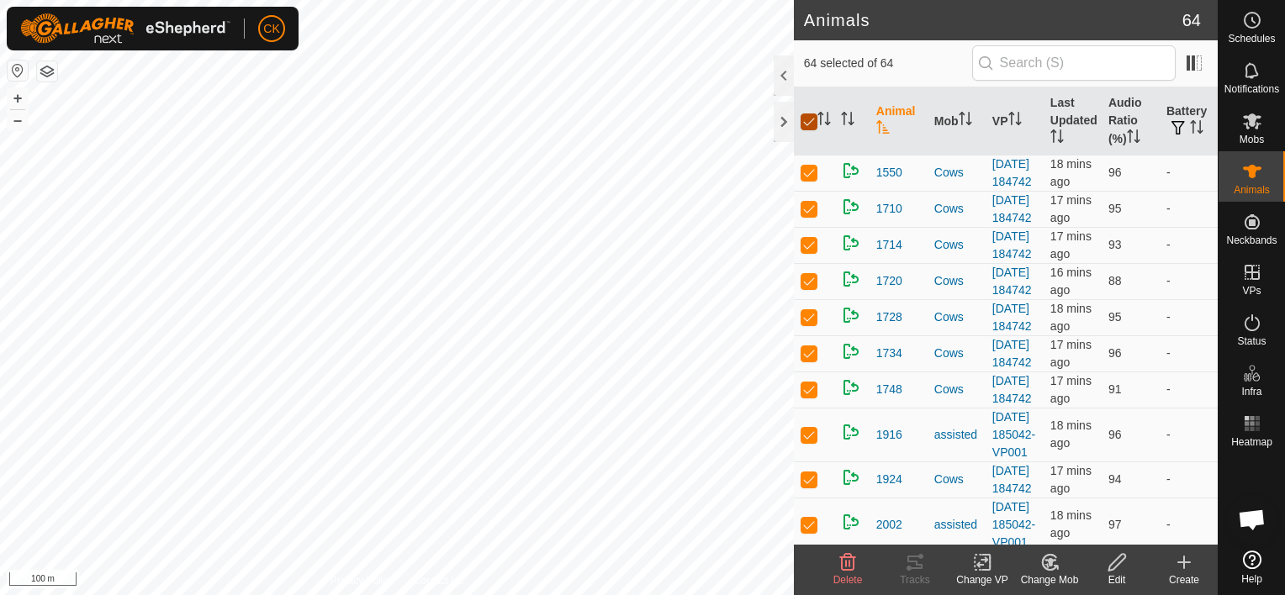
checkbox input "false"
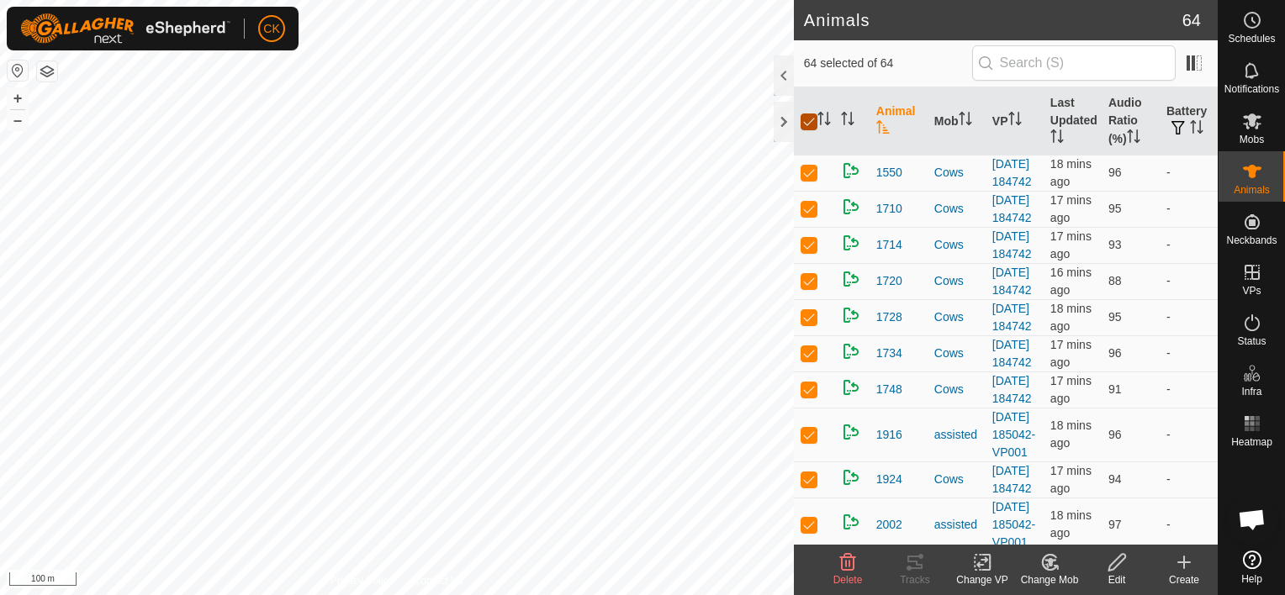
checkbox input "false"
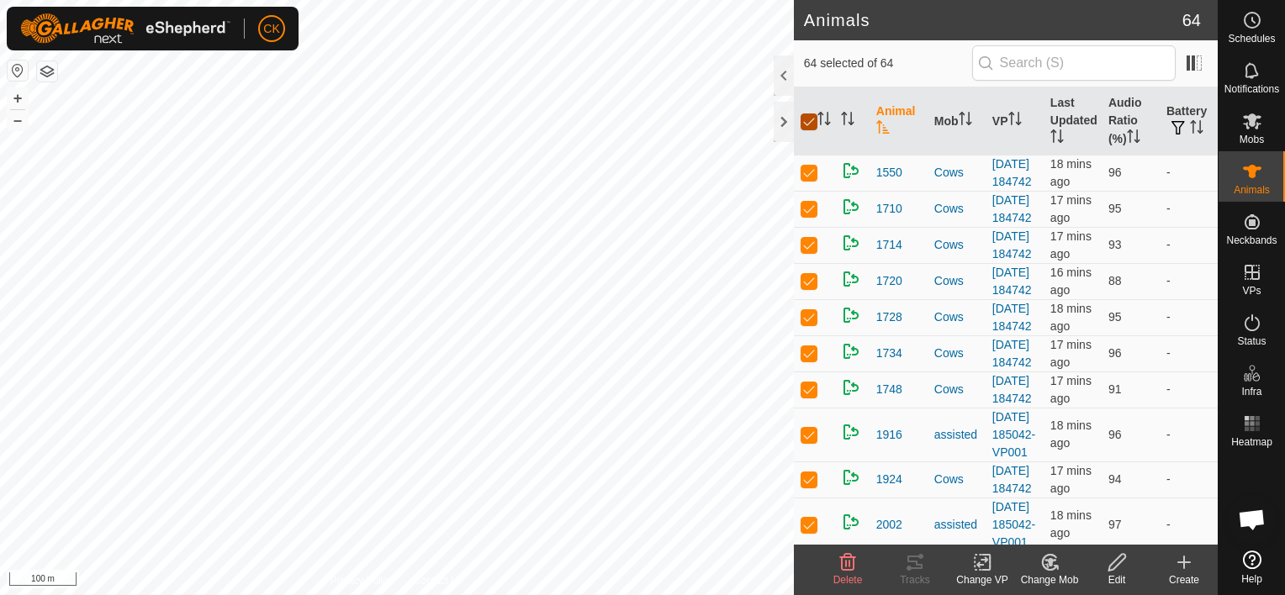
checkbox input "false"
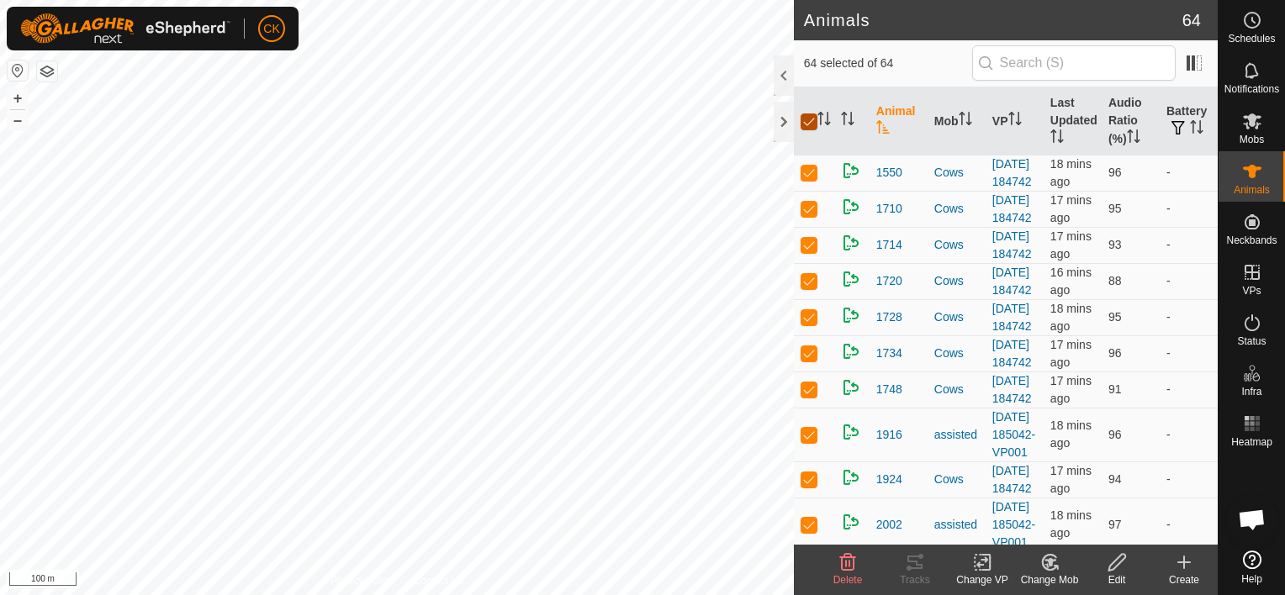
checkbox input "false"
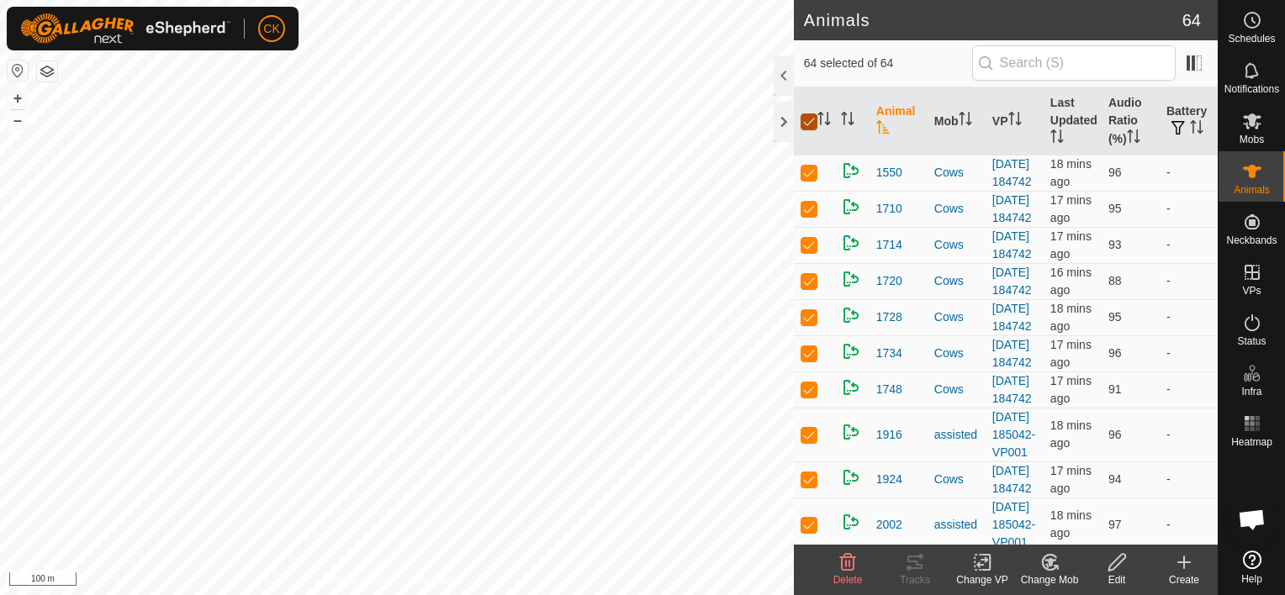
checkbox input "false"
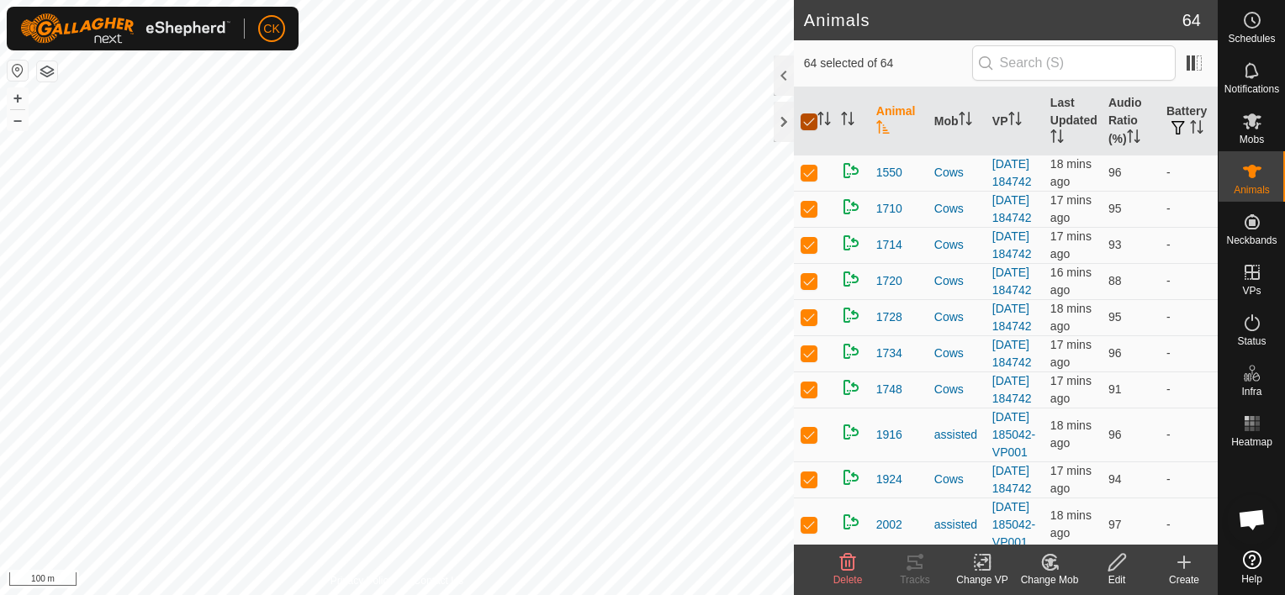
checkbox input "false"
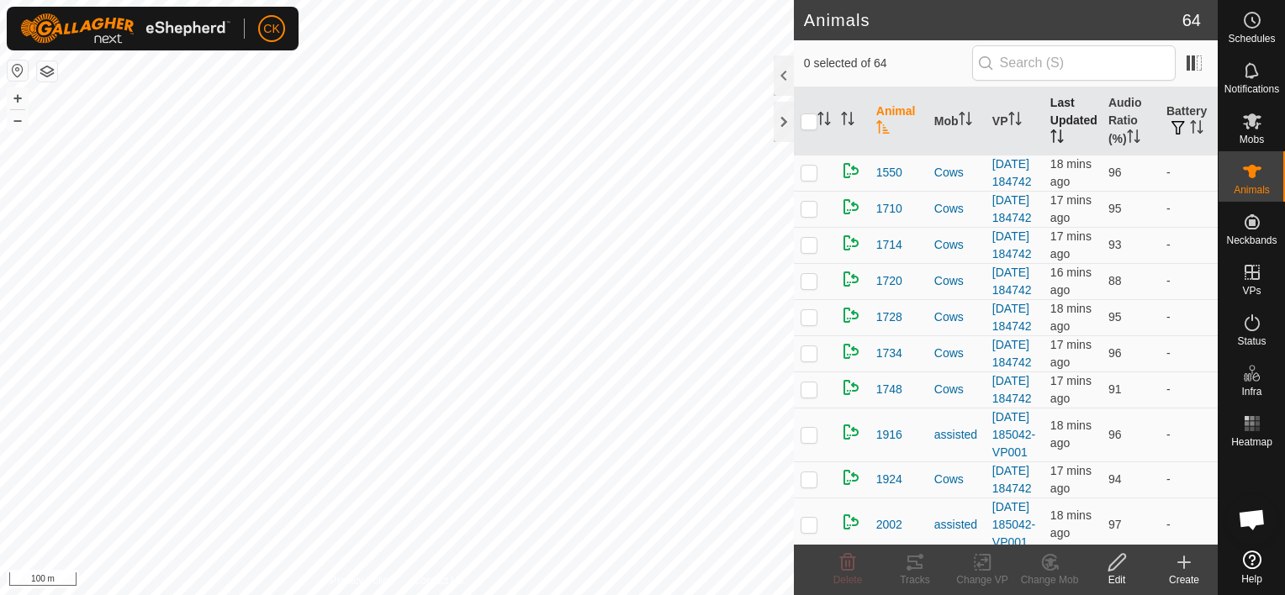
click at [1070, 114] on th "Last Updated" at bounding box center [1072, 121] width 58 height 68
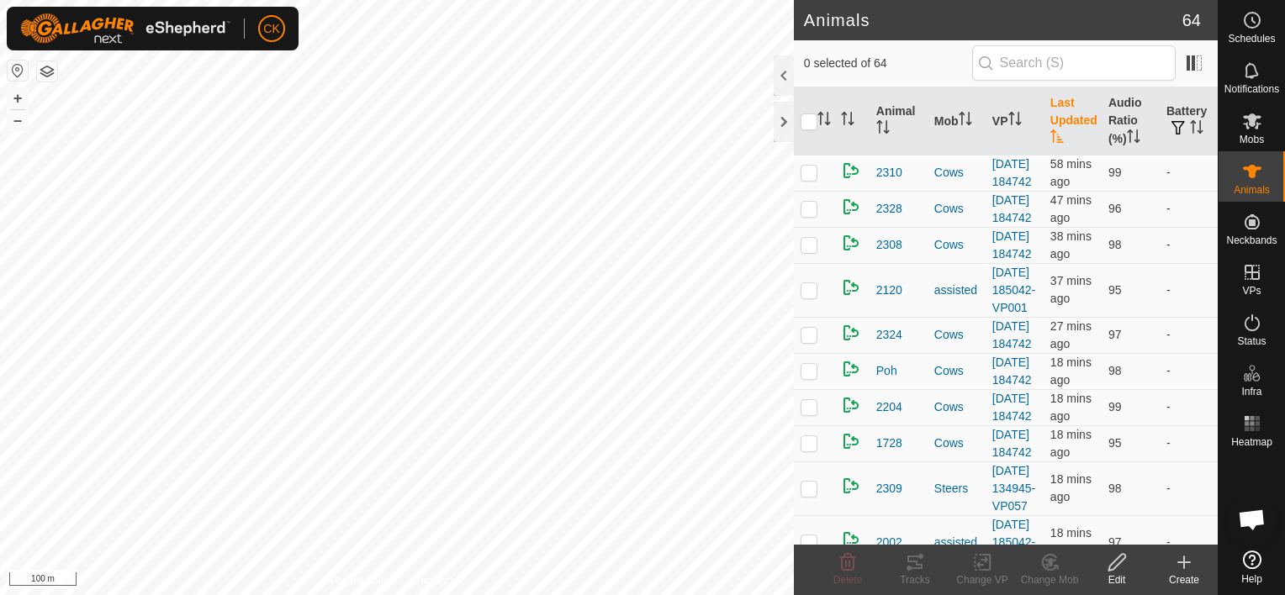
click at [1070, 114] on th "Last Updated" at bounding box center [1072, 121] width 58 height 68
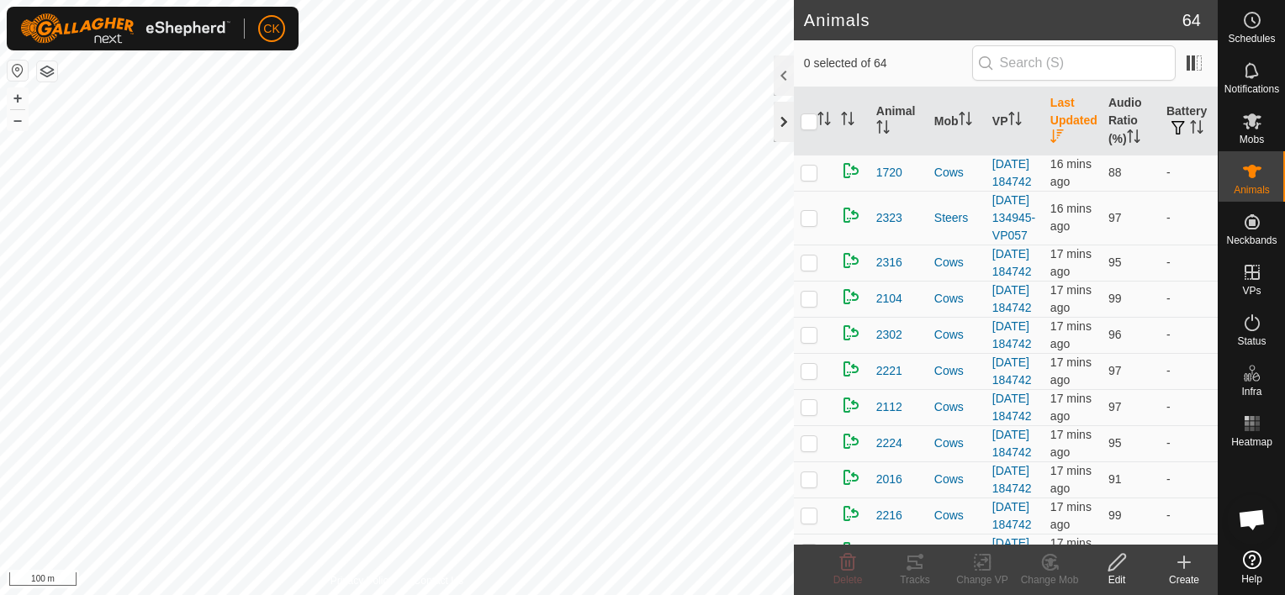
click at [784, 127] on div at bounding box center [784, 122] width 20 height 40
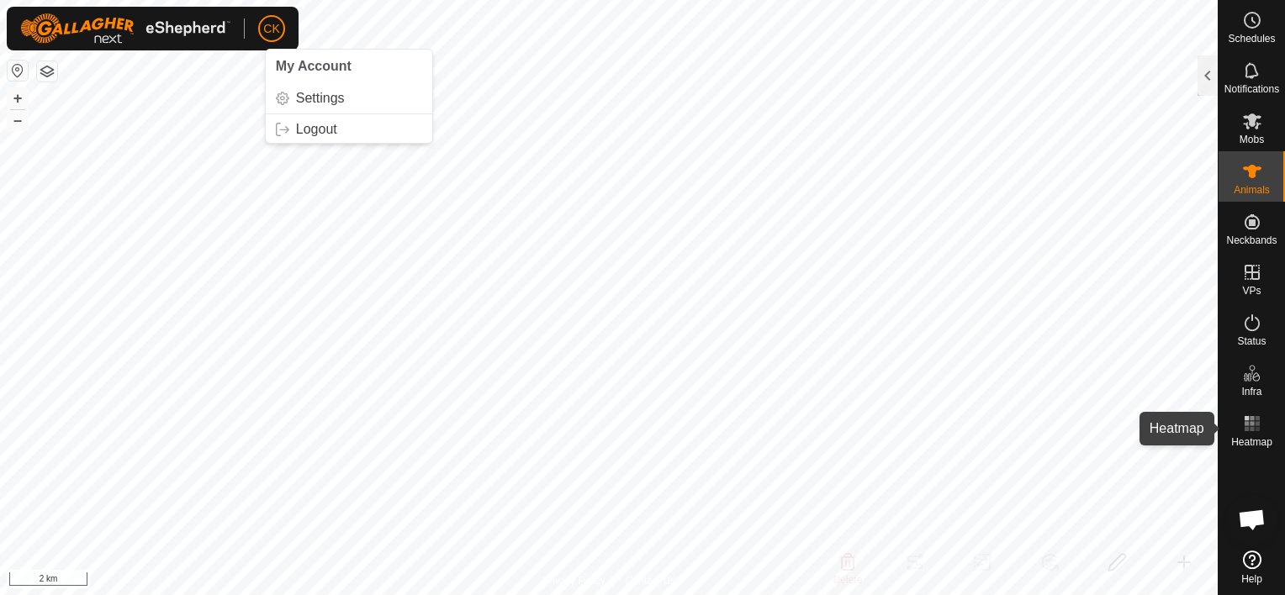
click at [1244, 421] on rect at bounding box center [1246, 423] width 4 height 4
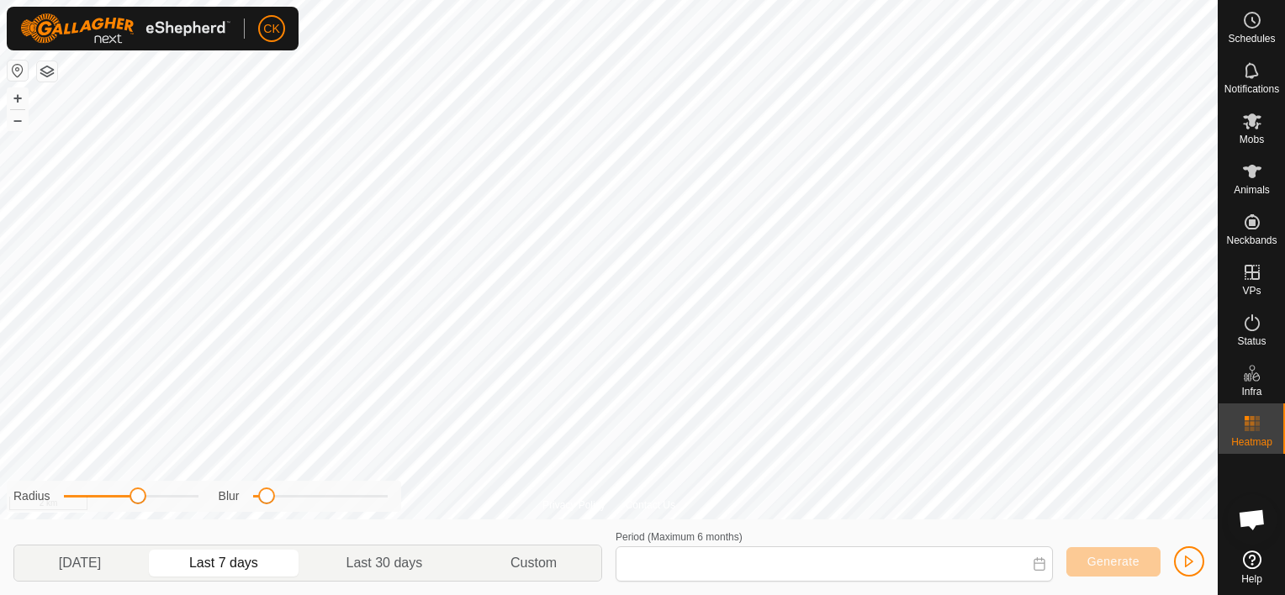
type input "[DATE] - [DATE]"
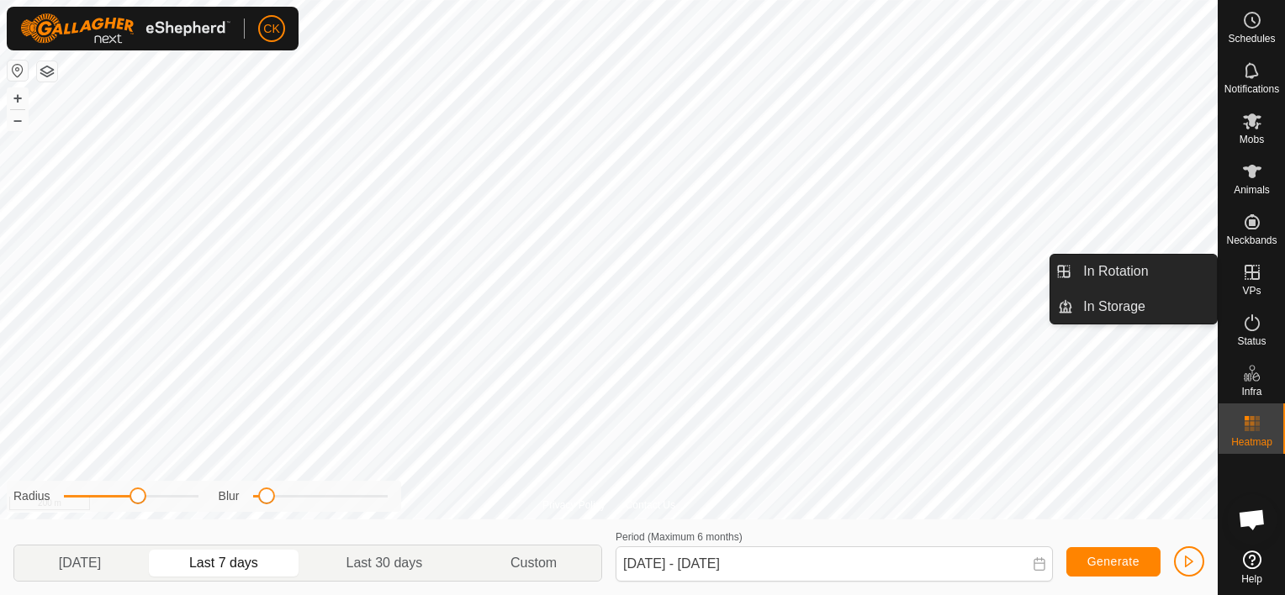
click at [1223, 266] on div "VPs" at bounding box center [1251, 277] width 66 height 50
click at [1180, 269] on link "In Rotation" at bounding box center [1145, 272] width 144 height 34
